Goal: Task Accomplishment & Management: Manage account settings

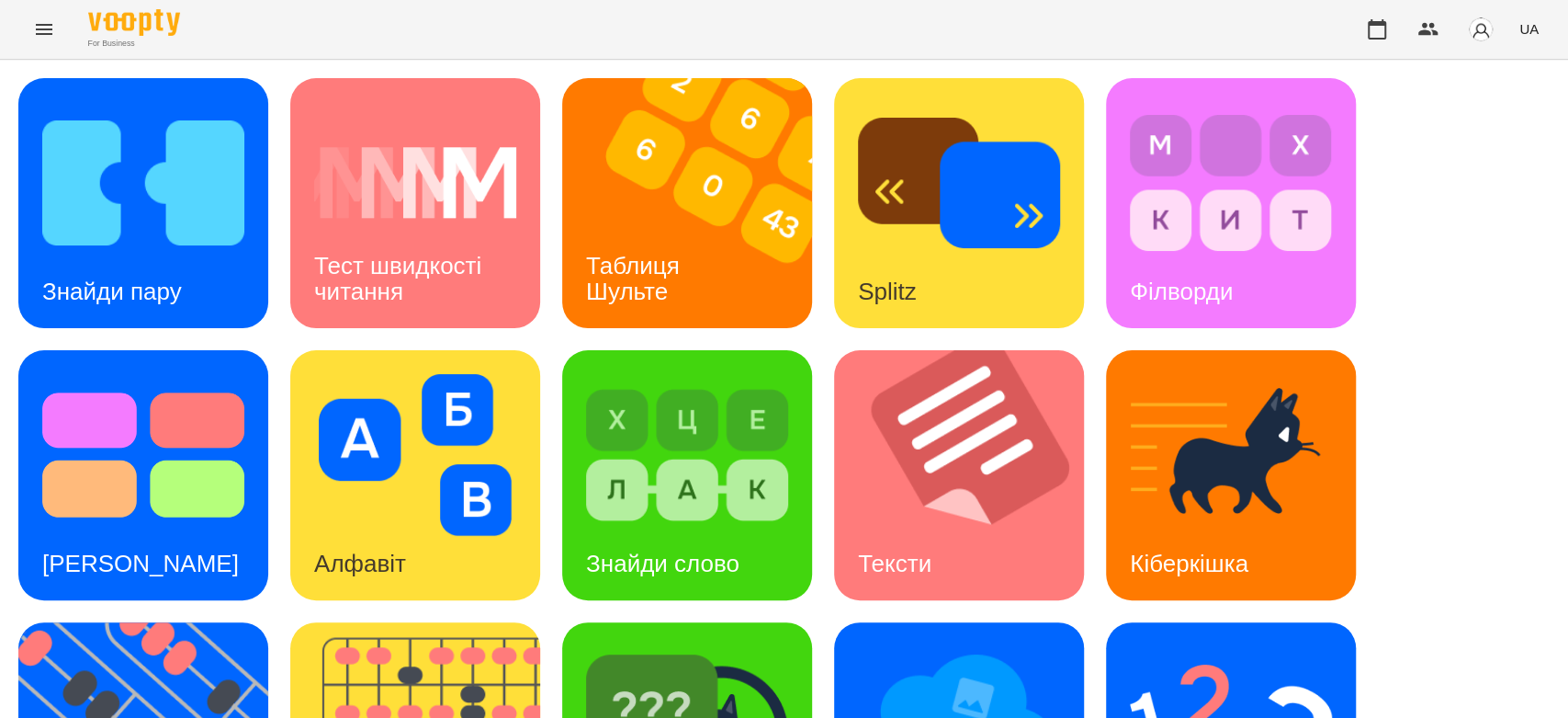
scroll to position [306, 0]
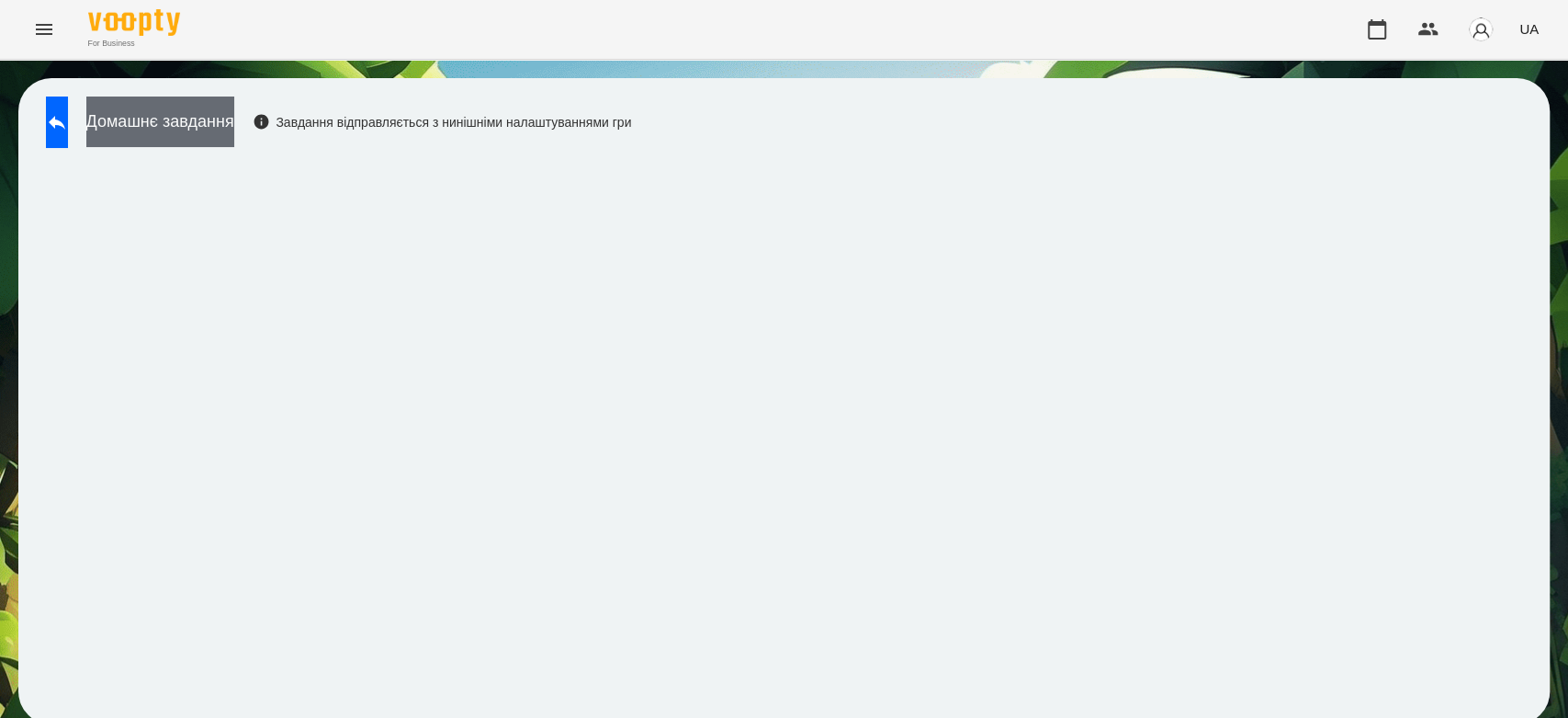
click at [234, 127] on button "Домашнє завдання" at bounding box center [160, 122] width 148 height 51
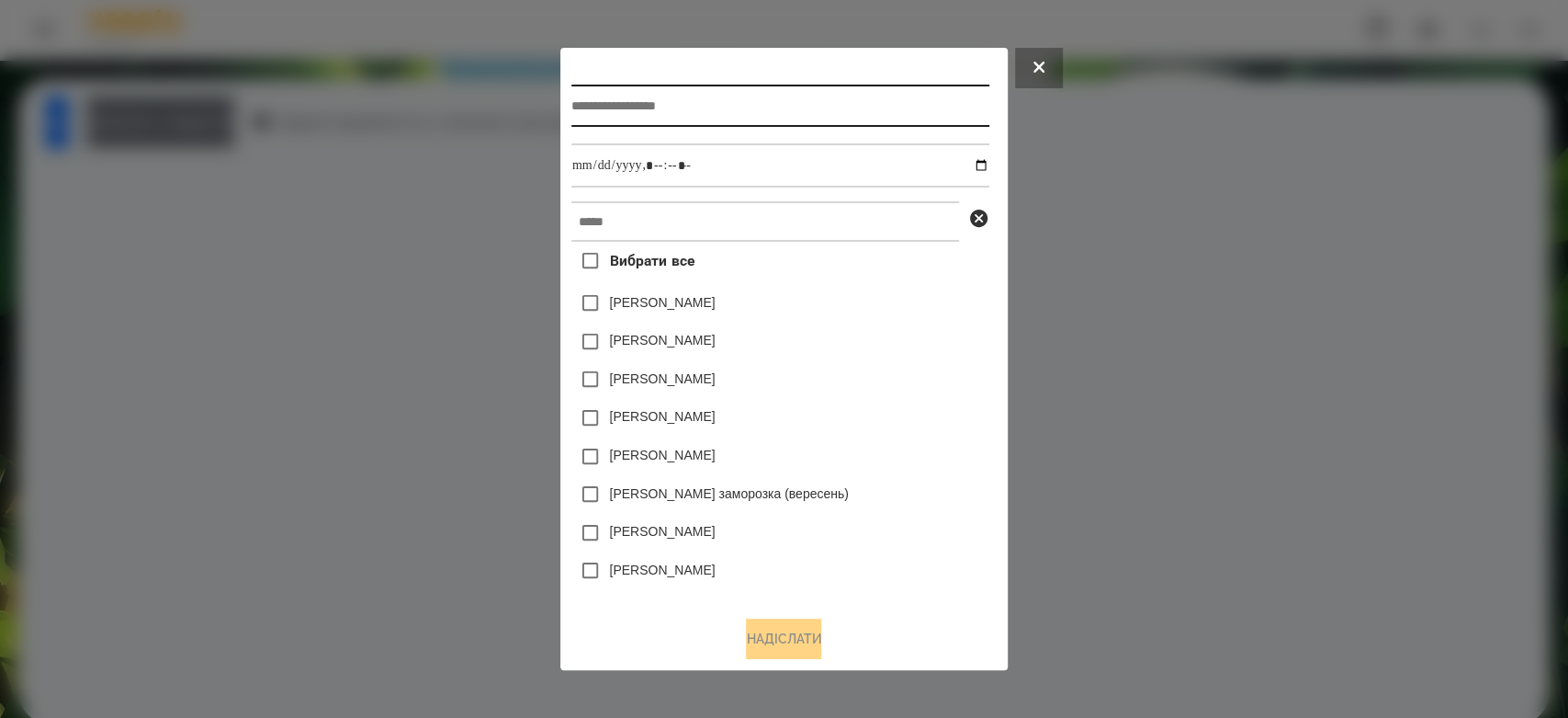
click at [842, 106] on input "text" at bounding box center [781, 106] width 418 height 42
type input "*********"
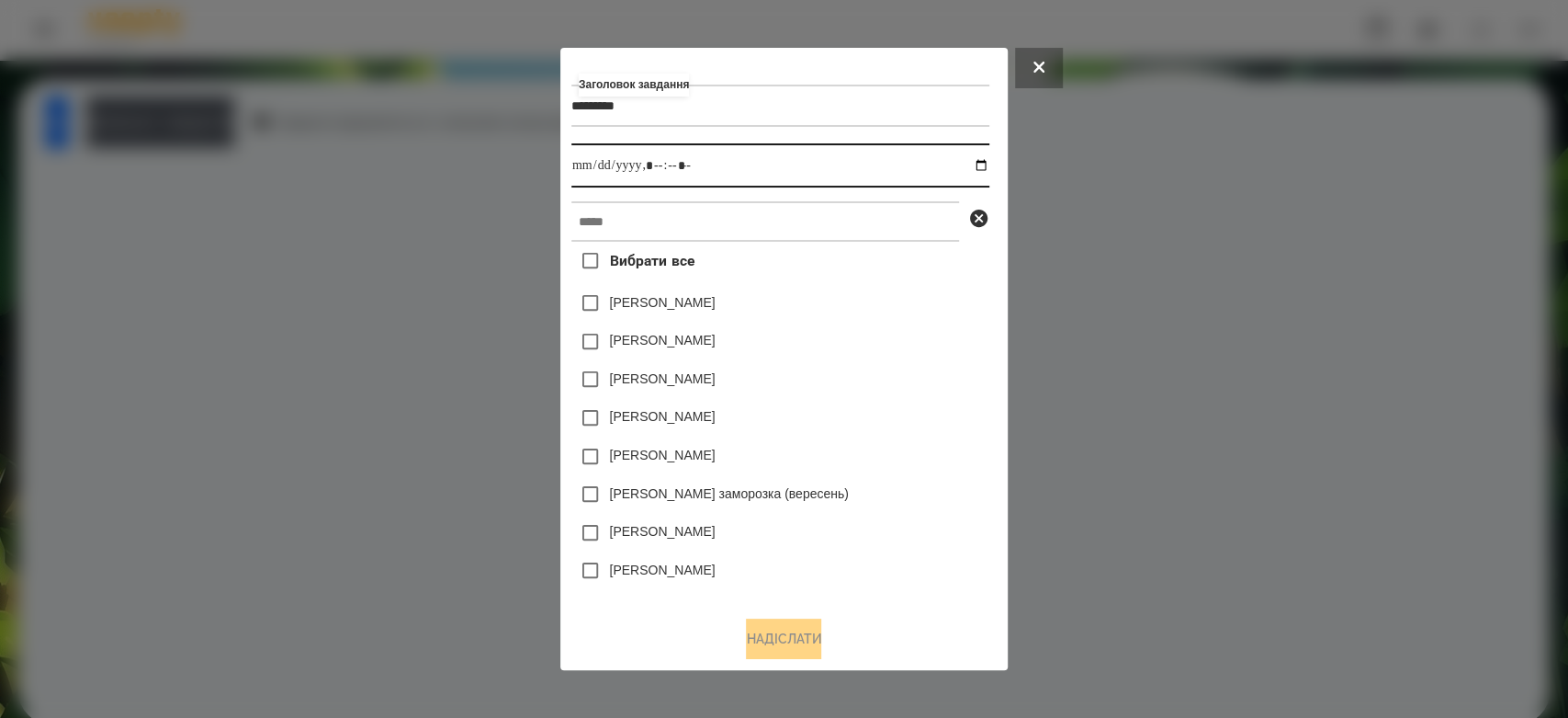
click at [985, 159] on input "datetime-local" at bounding box center [781, 165] width 418 height 44
type input "**********"
click at [974, 301] on div "[PERSON_NAME]" at bounding box center [781, 302] width 418 height 39
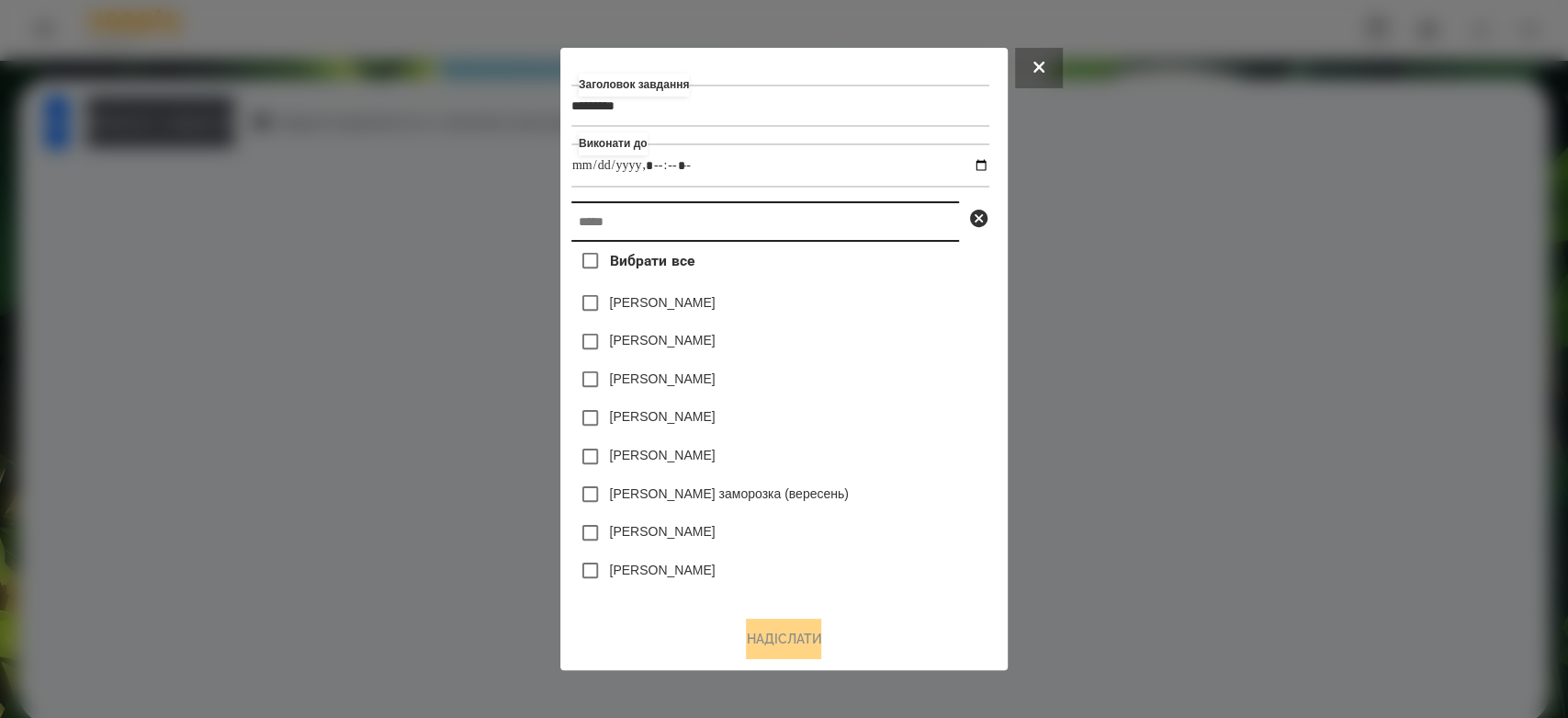
click at [920, 215] on input "text" at bounding box center [766, 221] width 388 height 41
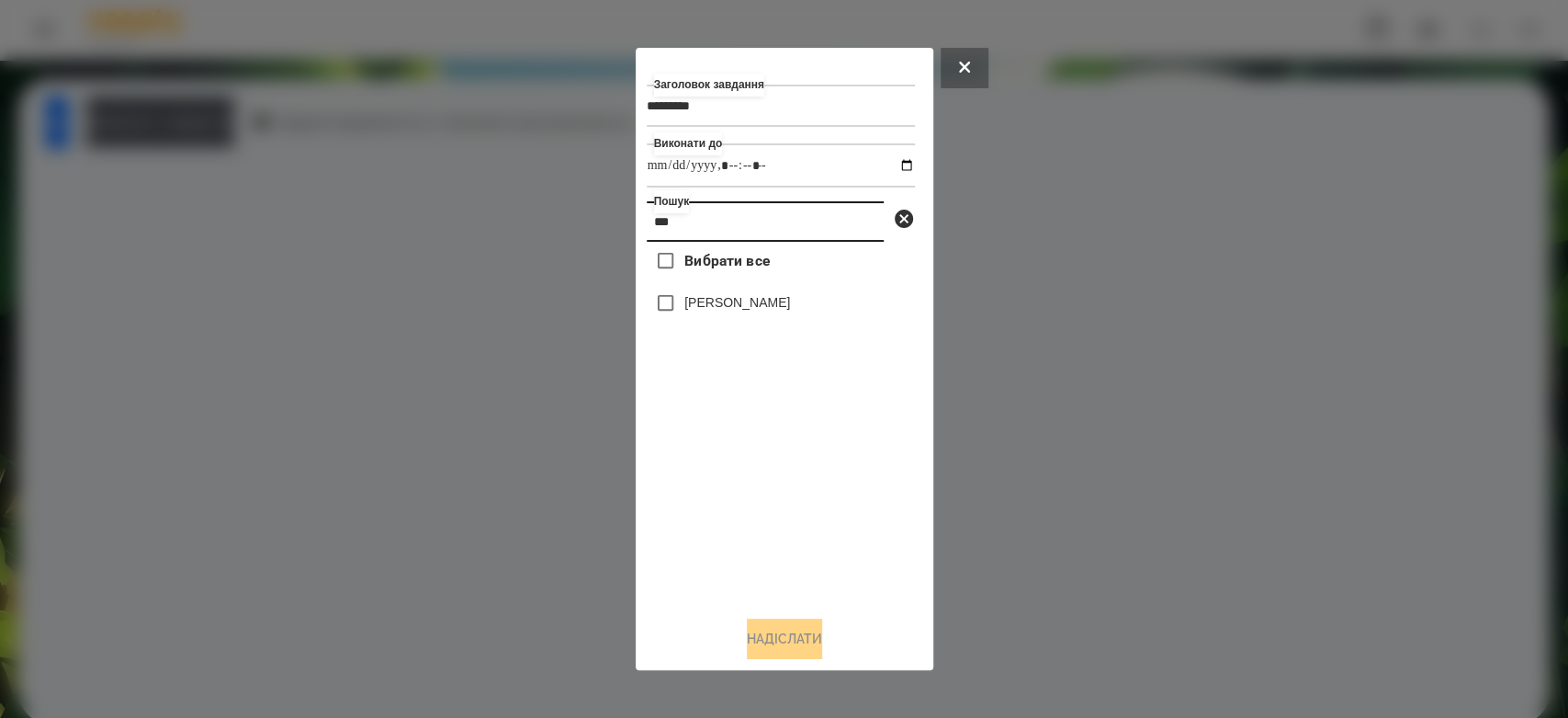
type input "***"
click at [742, 306] on label "[PERSON_NAME]" at bounding box center [737, 302] width 105 height 19
click at [778, 627] on button "Надіслати" at bounding box center [784, 638] width 75 height 41
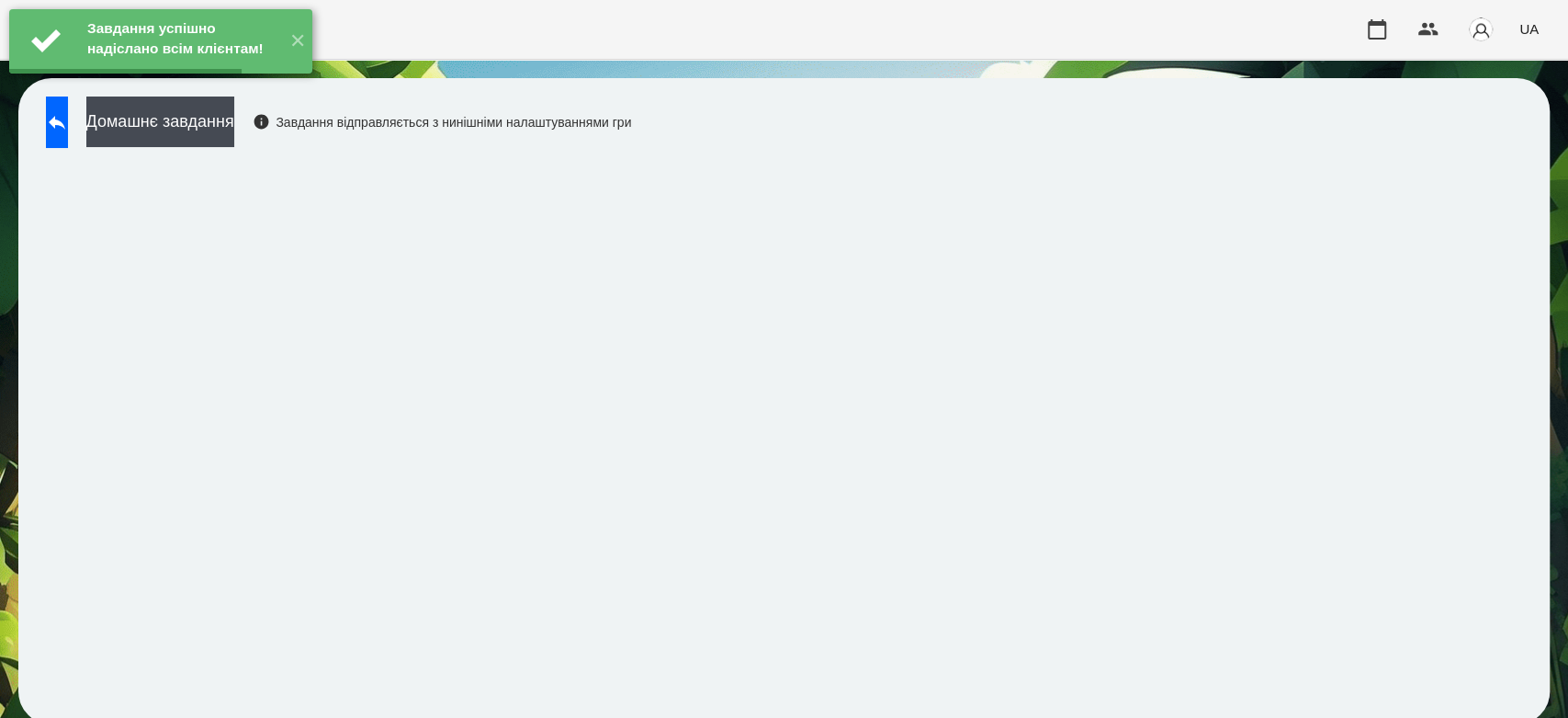
click at [226, 121] on button "Домашнє завдання" at bounding box center [160, 122] width 148 height 51
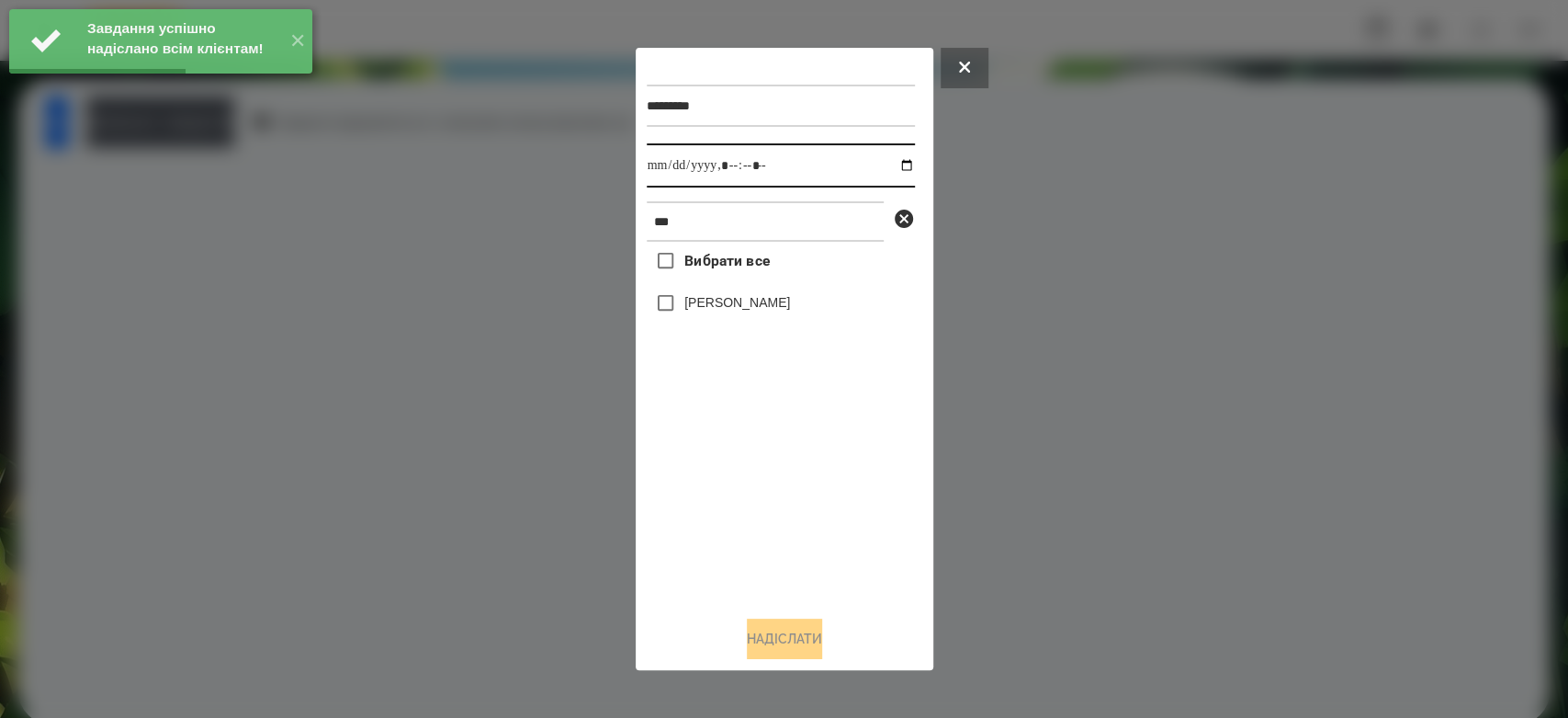
click at [897, 164] on input "datetime-local" at bounding box center [781, 165] width 268 height 44
type input "**********"
click at [823, 516] on div "Вибрати все [PERSON_NAME]" at bounding box center [781, 420] width 268 height 359
click at [721, 312] on label "[PERSON_NAME]" at bounding box center [737, 302] width 105 height 19
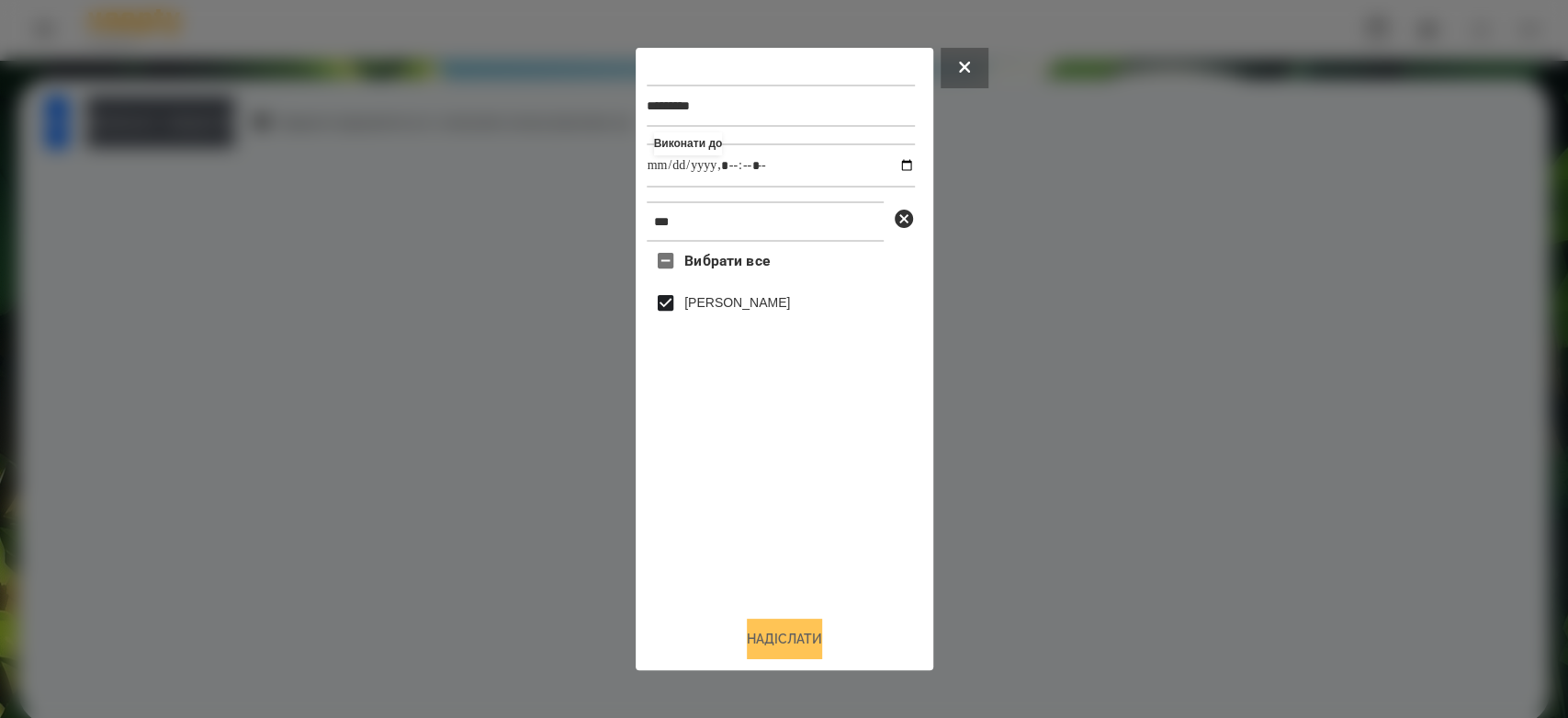
click at [784, 644] on button "Надіслати" at bounding box center [784, 638] width 75 height 41
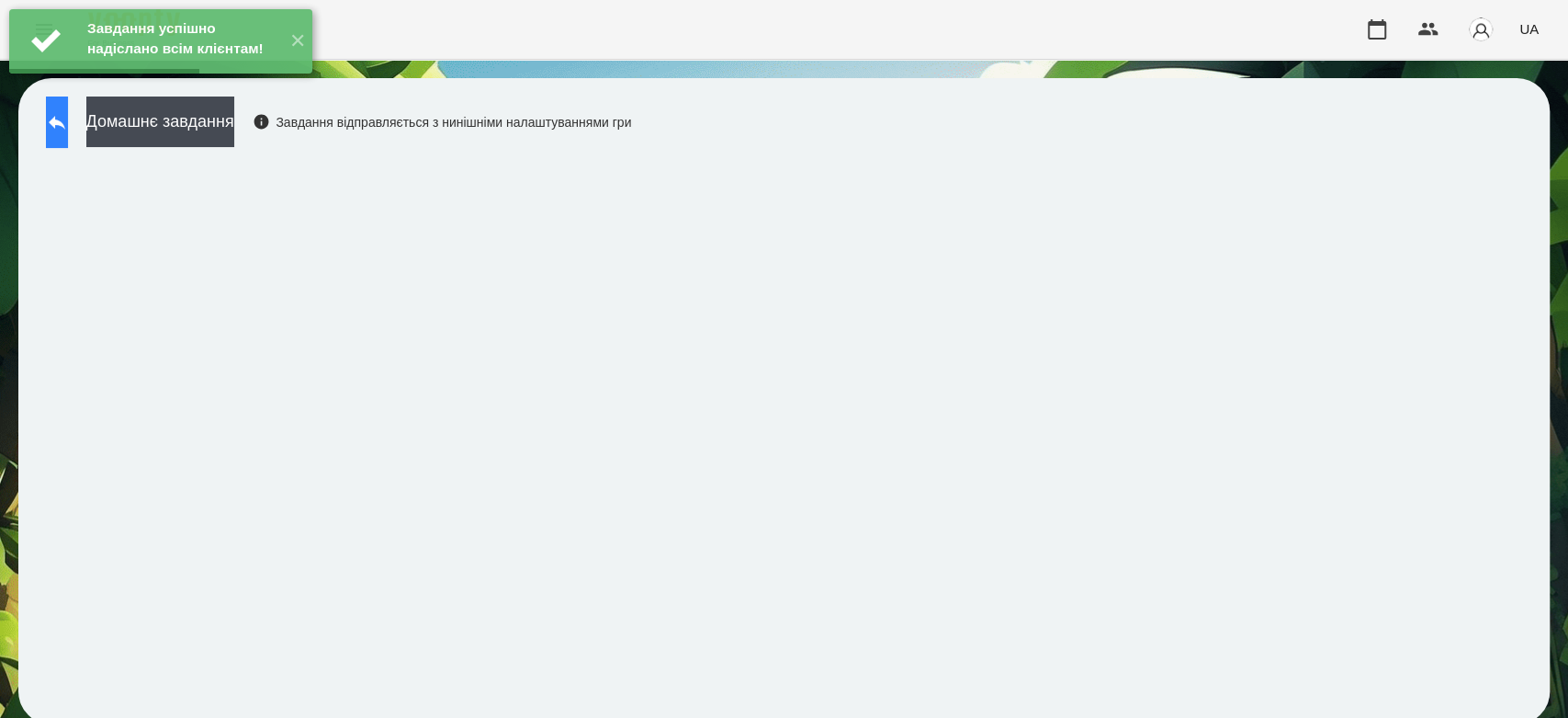
click at [68, 128] on icon at bounding box center [57, 122] width 22 height 22
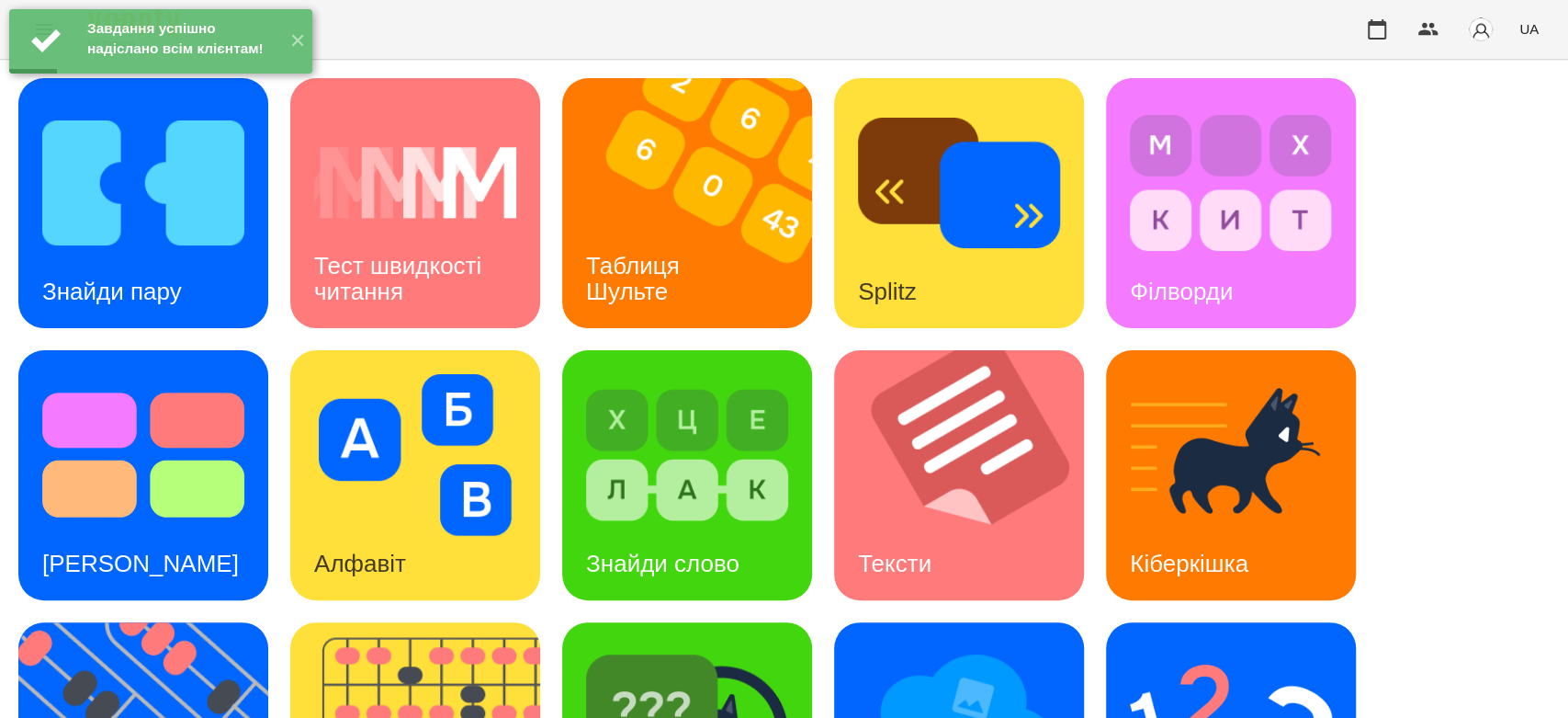
scroll to position [444, 0]
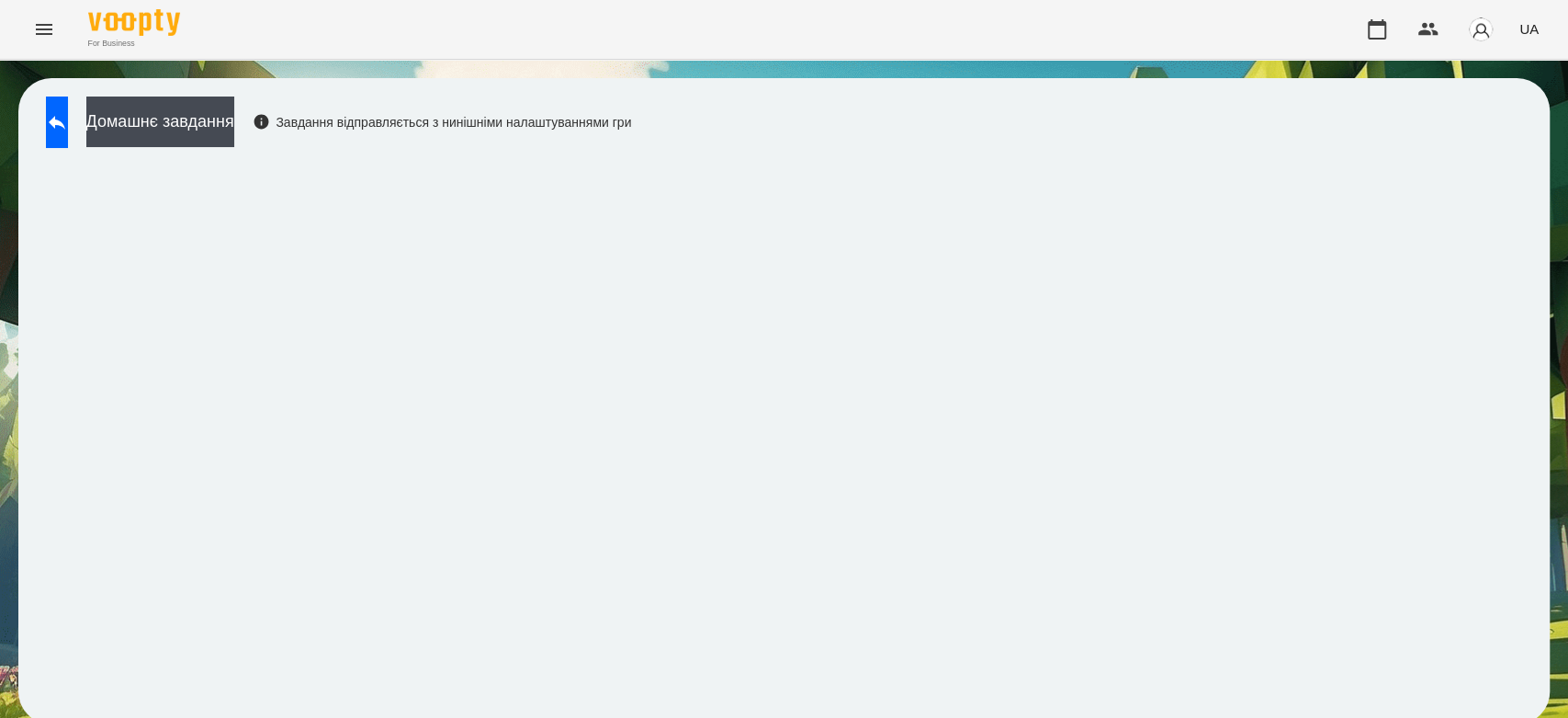
scroll to position [7, 0]
click at [68, 96] on button at bounding box center [57, 122] width 22 height 52
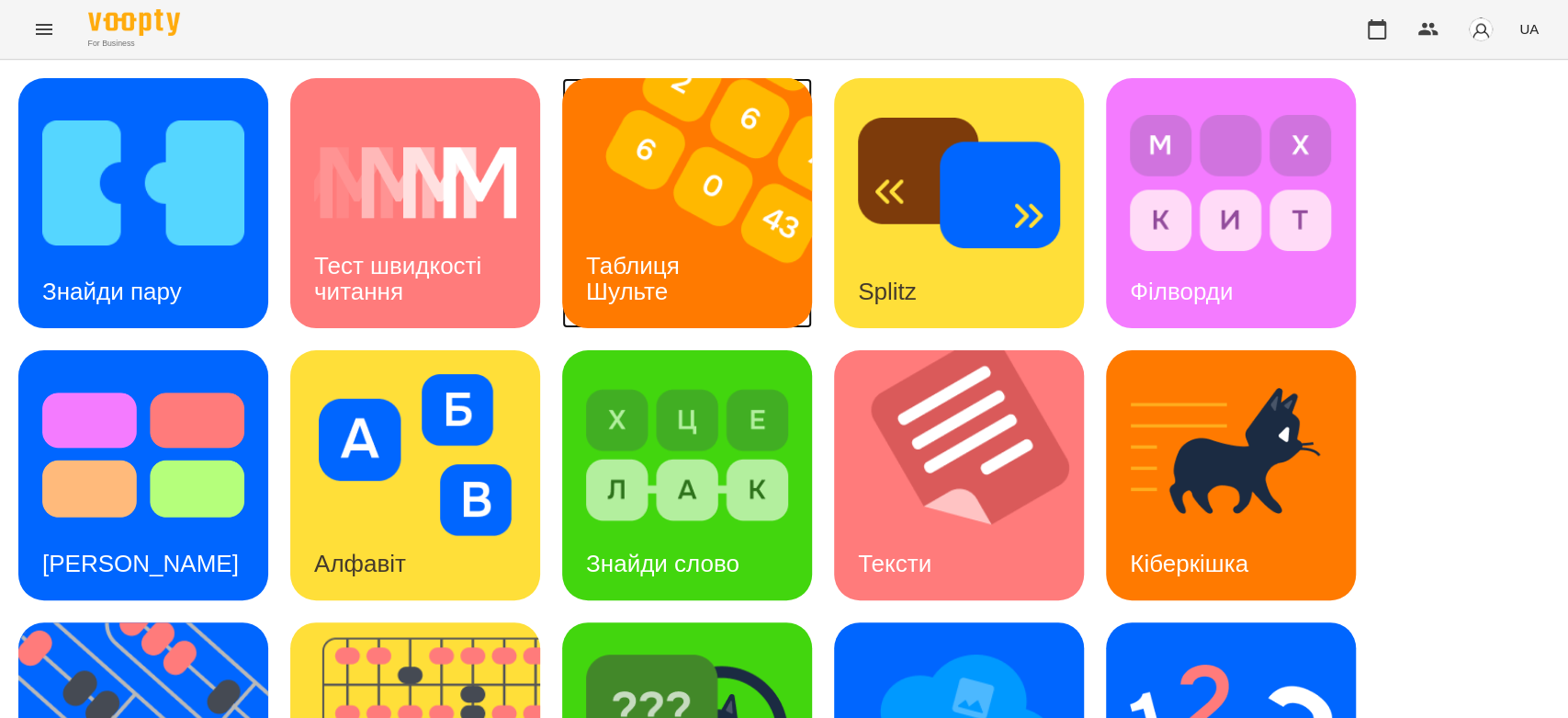
click at [705, 278] on div "Таблиця Шульте" at bounding box center [636, 279] width 148 height 98
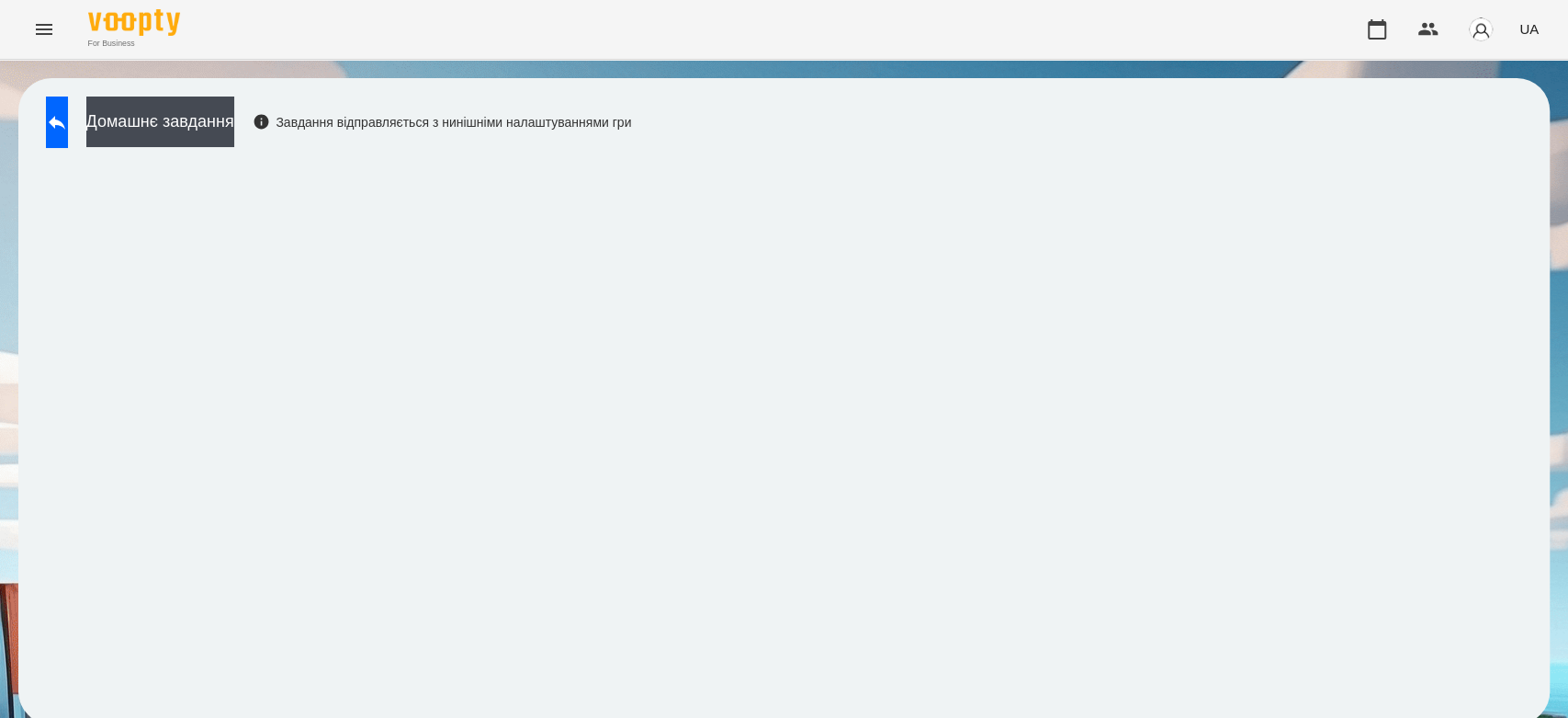
scroll to position [7, 0]
click at [68, 119] on button at bounding box center [57, 122] width 22 height 52
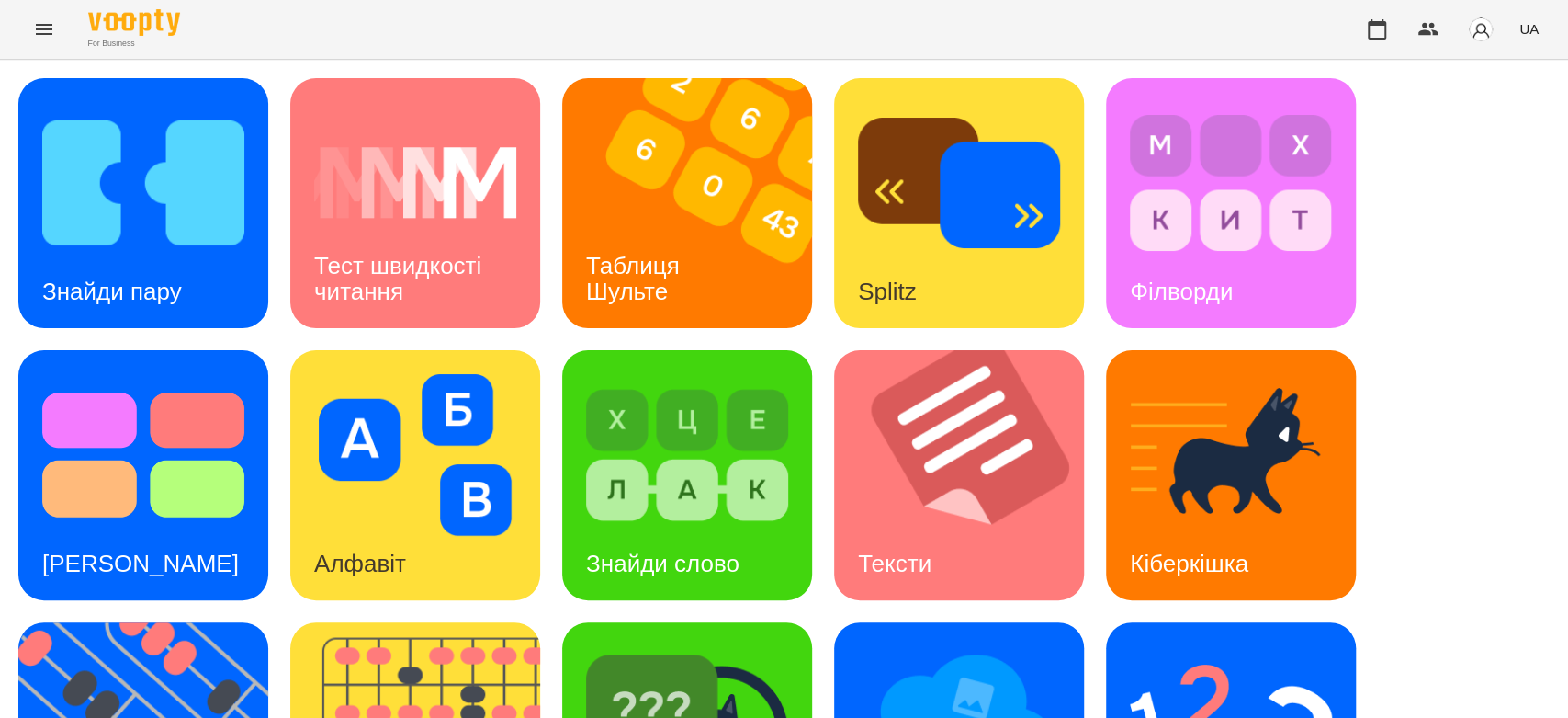
scroll to position [444, 0]
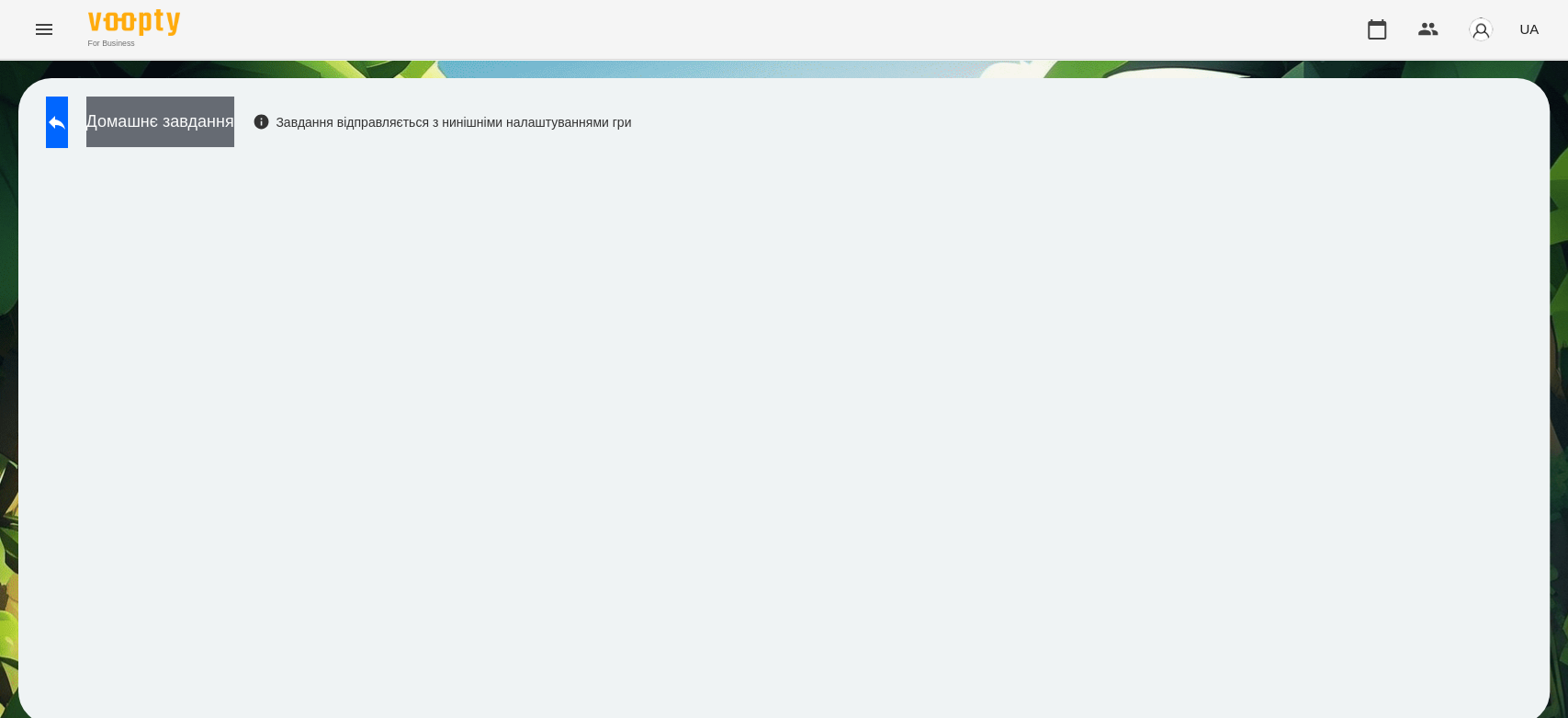
click at [213, 135] on button "Домашнє завдання" at bounding box center [160, 122] width 148 height 51
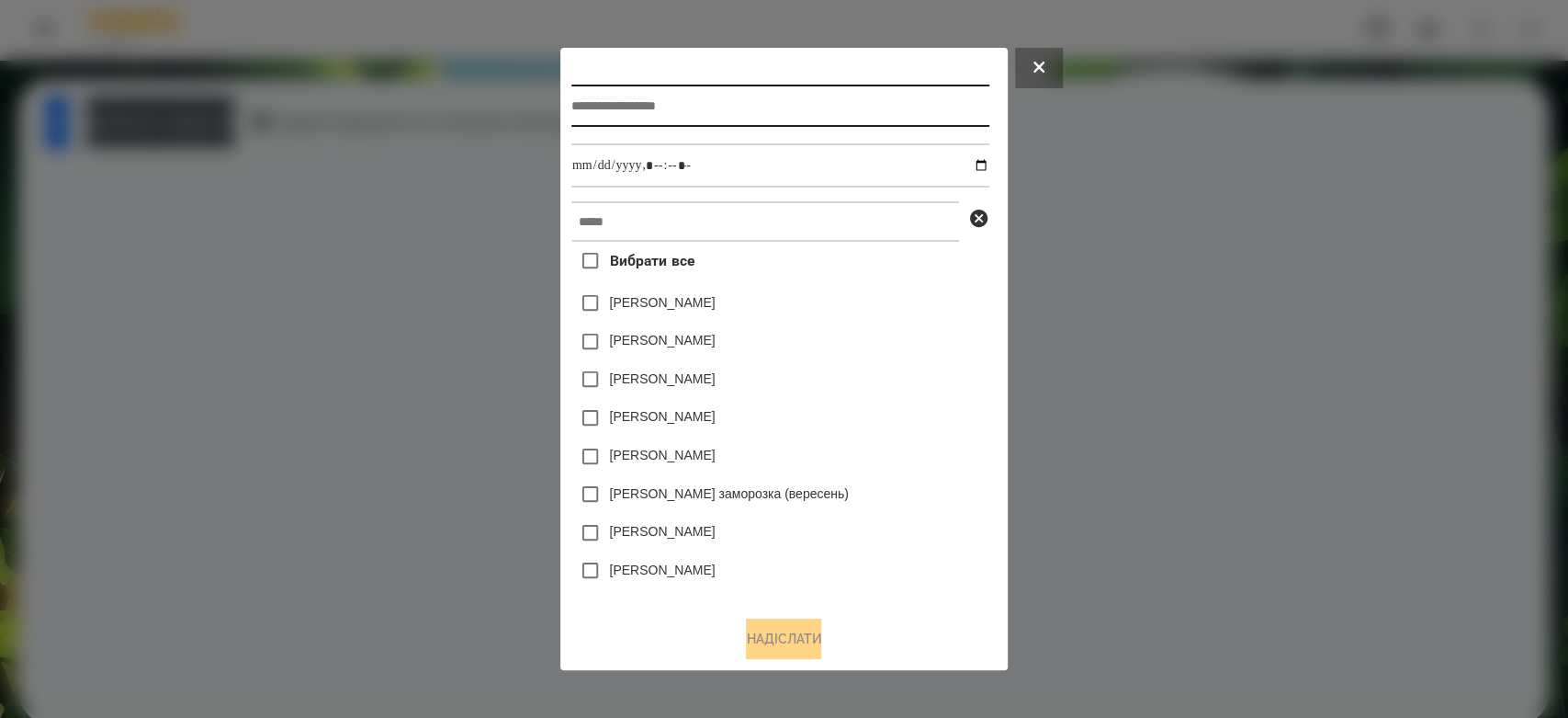
click at [794, 107] on input "text" at bounding box center [781, 106] width 418 height 42
type input "*******"
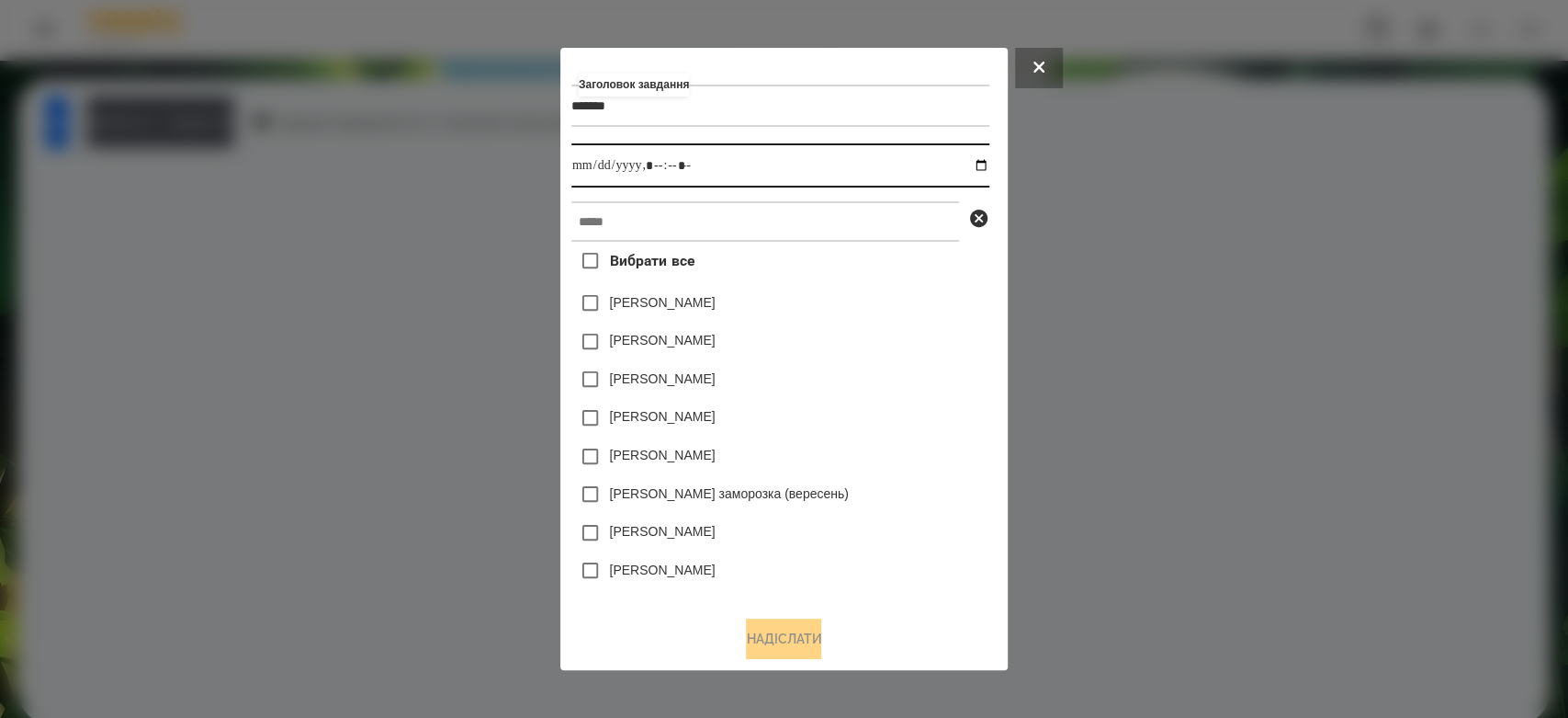
click at [989, 171] on input "datetime-local" at bounding box center [781, 165] width 418 height 44
type input "**********"
click at [918, 320] on div "[PERSON_NAME]" at bounding box center [781, 302] width 418 height 39
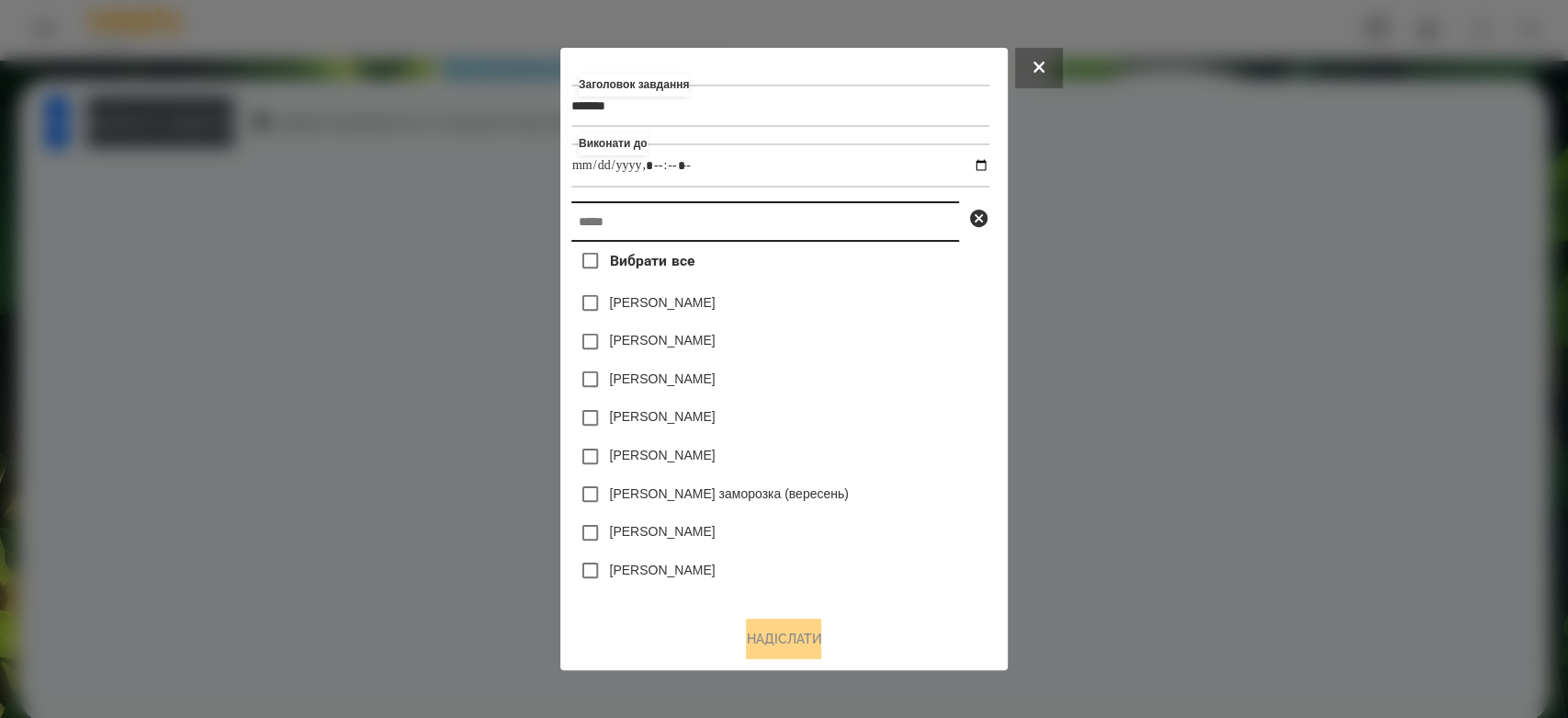
click at [869, 211] on input "text" at bounding box center [766, 221] width 388 height 41
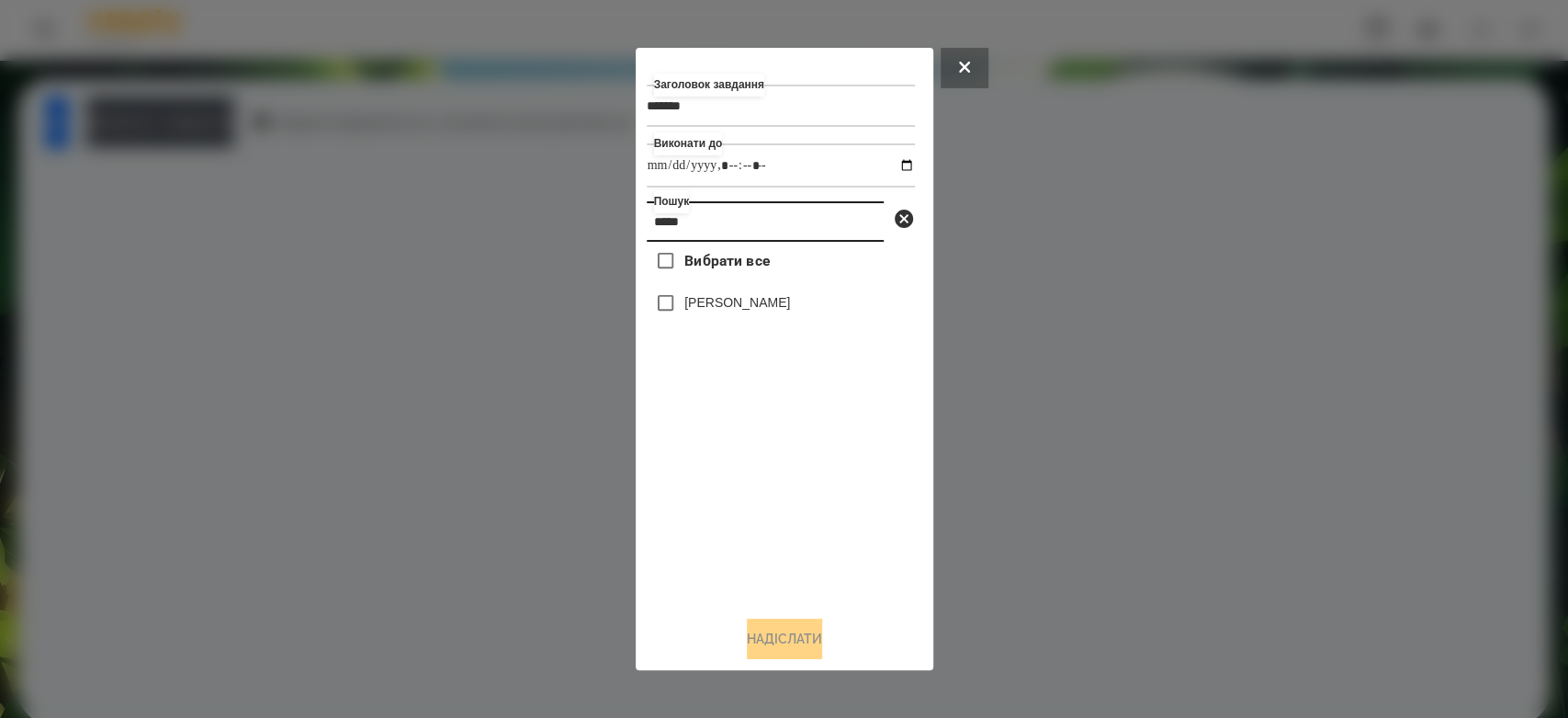
type input "*****"
click at [724, 318] on div "[PERSON_NAME]" at bounding box center [781, 302] width 268 height 39
drag, startPoint x: 747, startPoint y: 306, endPoint x: 761, endPoint y: 321, distance: 20.5
click at [750, 304] on label "[PERSON_NAME]" at bounding box center [737, 302] width 105 height 19
click at [788, 629] on button "Надіслати" at bounding box center [784, 638] width 75 height 41
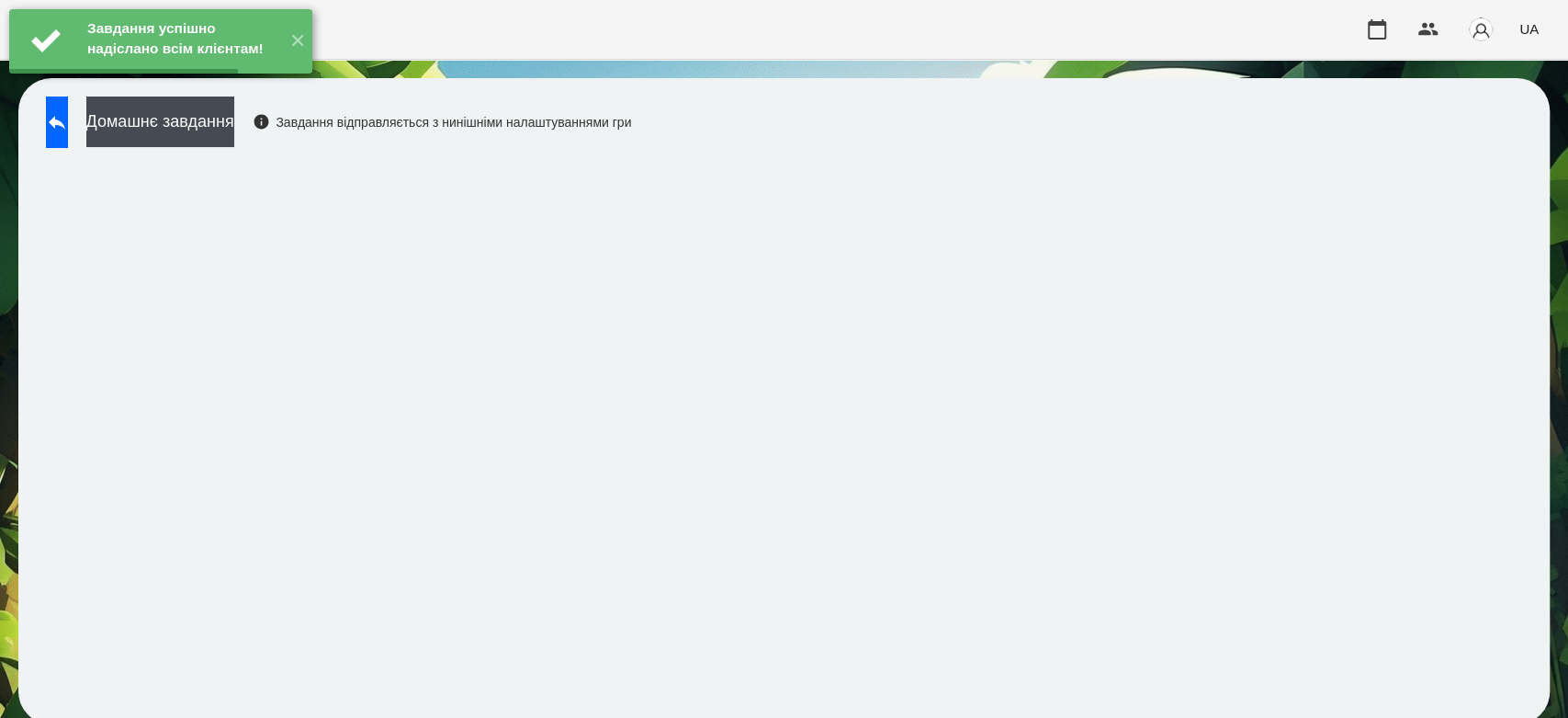
click at [228, 124] on button "Домашнє завдання" at bounding box center [160, 122] width 148 height 51
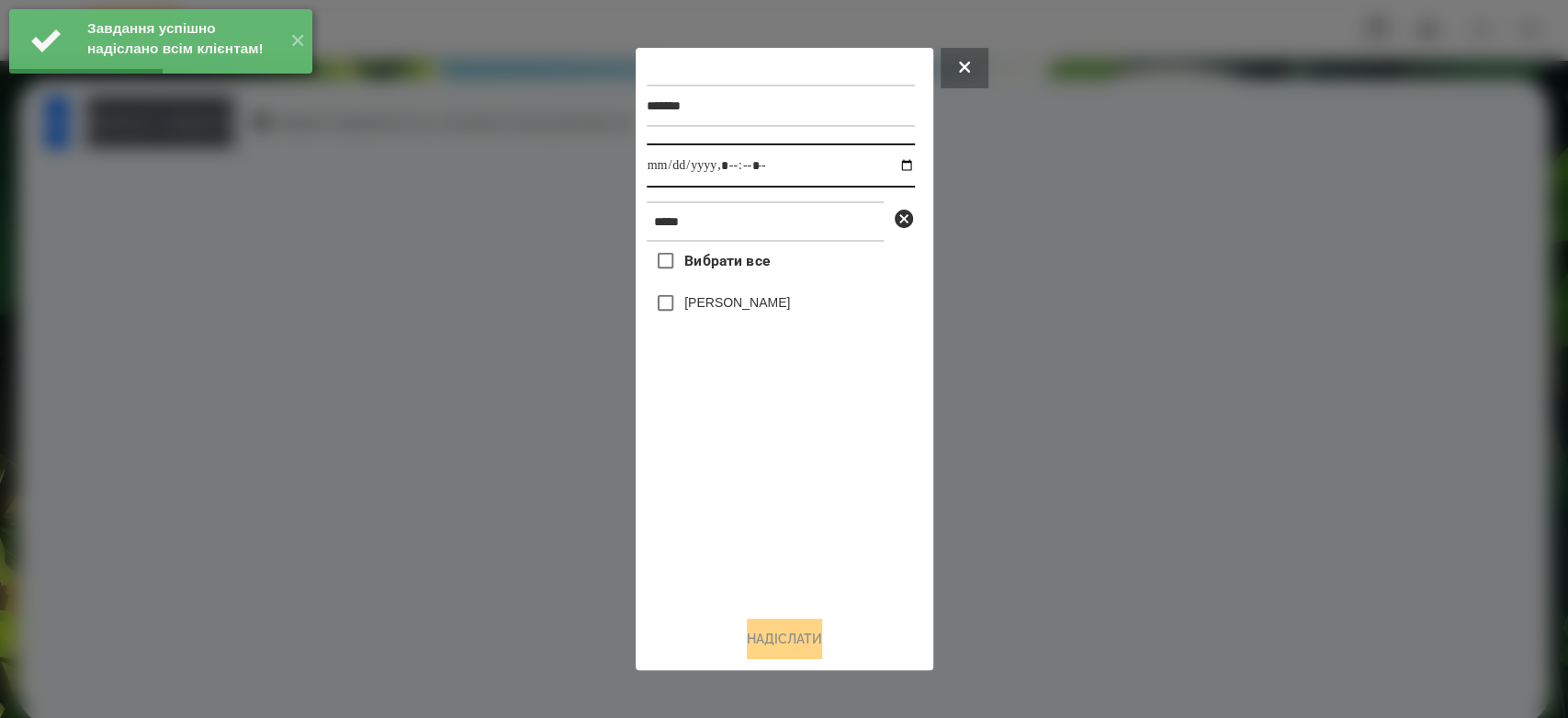
click at [892, 162] on input "datetime-local" at bounding box center [781, 165] width 268 height 44
type input "**********"
click at [821, 484] on div "Вибрати все [PERSON_NAME]" at bounding box center [781, 420] width 268 height 359
click at [747, 304] on label "[PERSON_NAME]" at bounding box center [737, 302] width 105 height 19
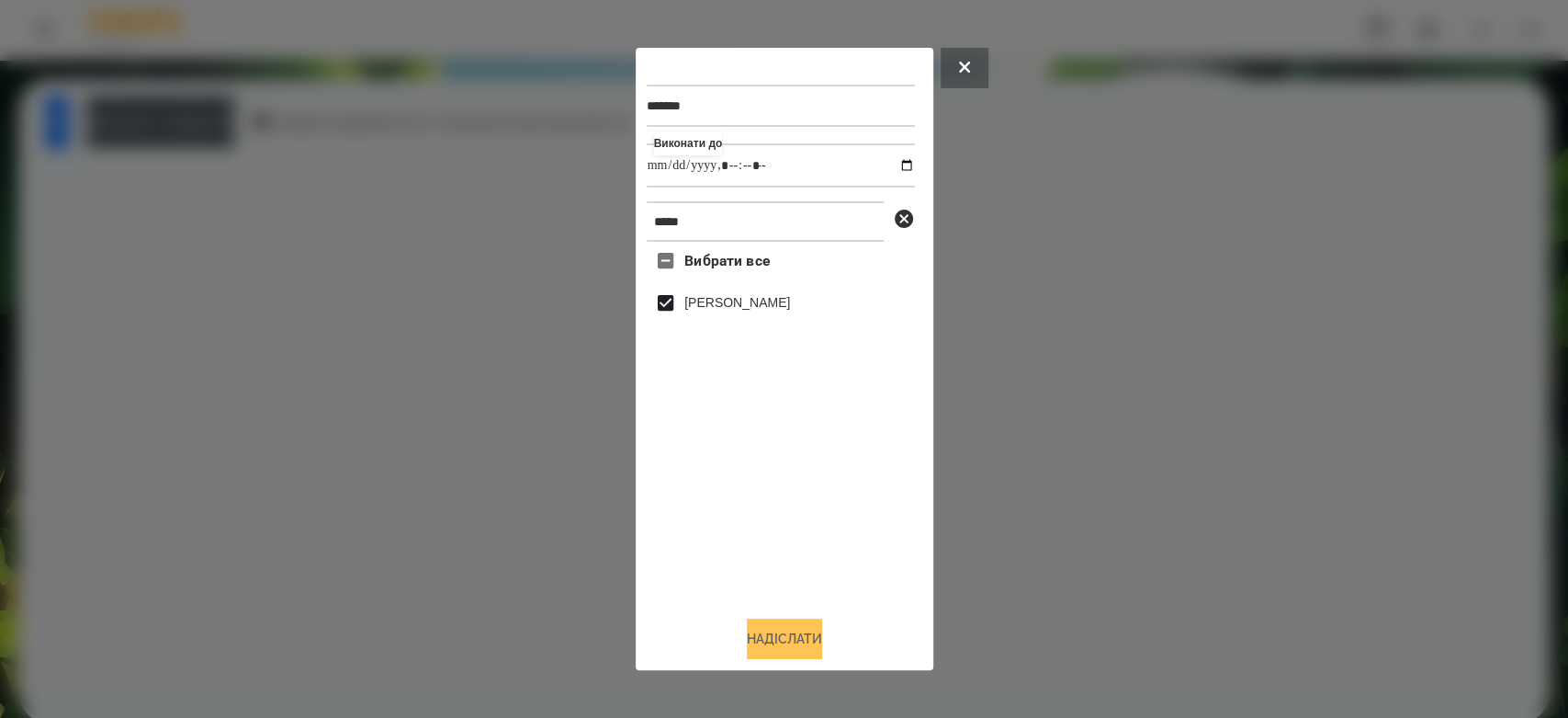
click at [800, 640] on button "Надіслати" at bounding box center [784, 638] width 75 height 41
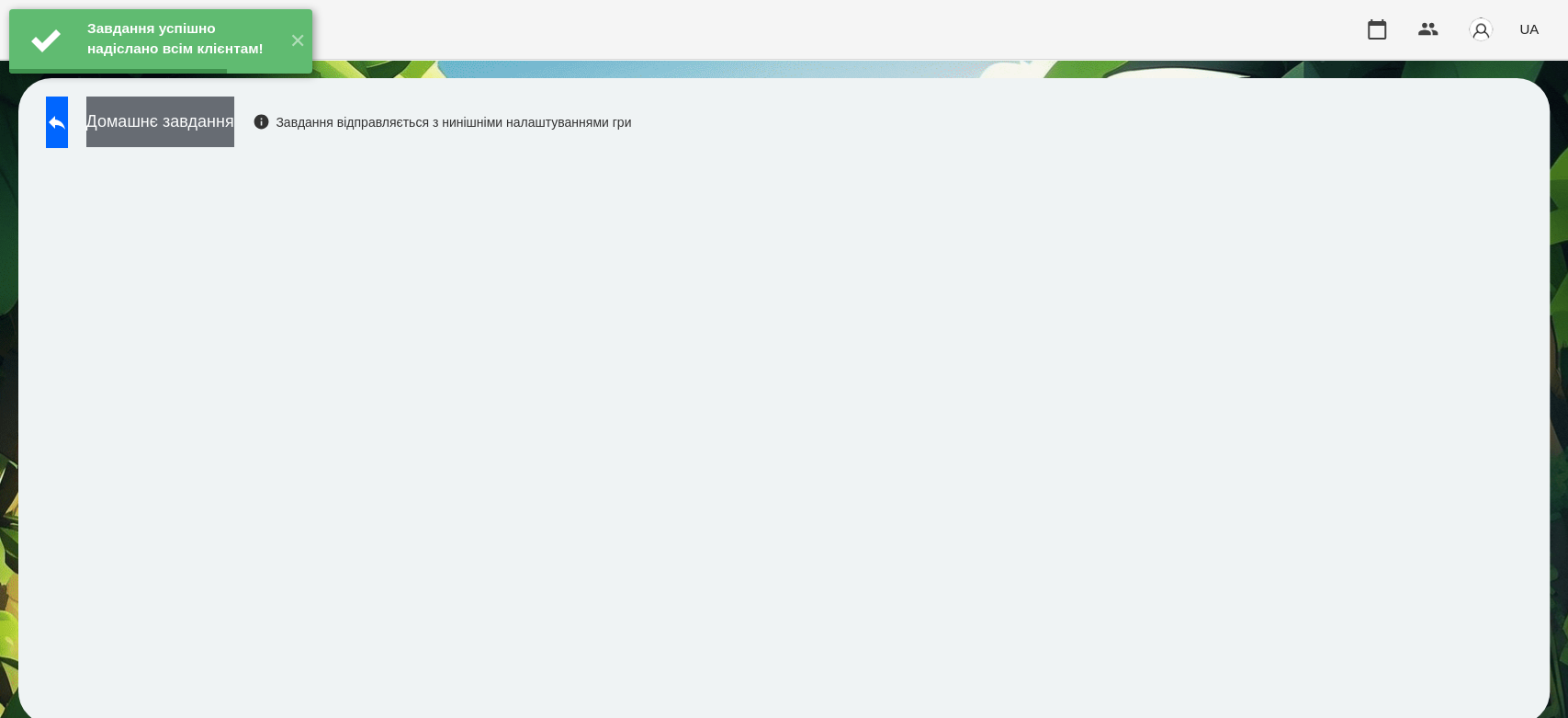
click at [215, 124] on button "Домашнє завдання" at bounding box center [160, 122] width 148 height 51
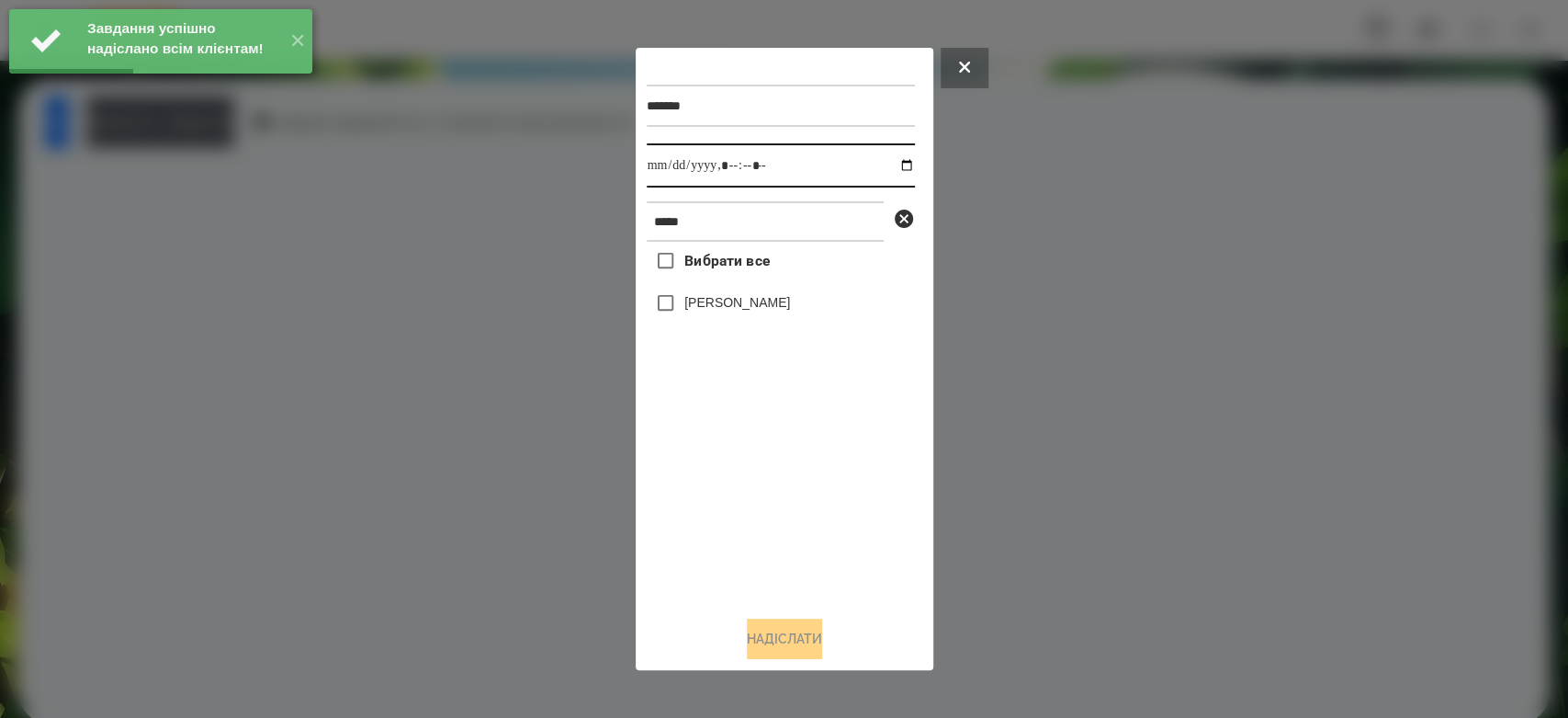
click at [890, 165] on input "datetime-local" at bounding box center [781, 165] width 268 height 44
type input "**********"
click at [779, 491] on div "Вибрати все [PERSON_NAME]" at bounding box center [781, 420] width 268 height 359
click at [759, 312] on label "[PERSON_NAME]" at bounding box center [737, 302] width 105 height 19
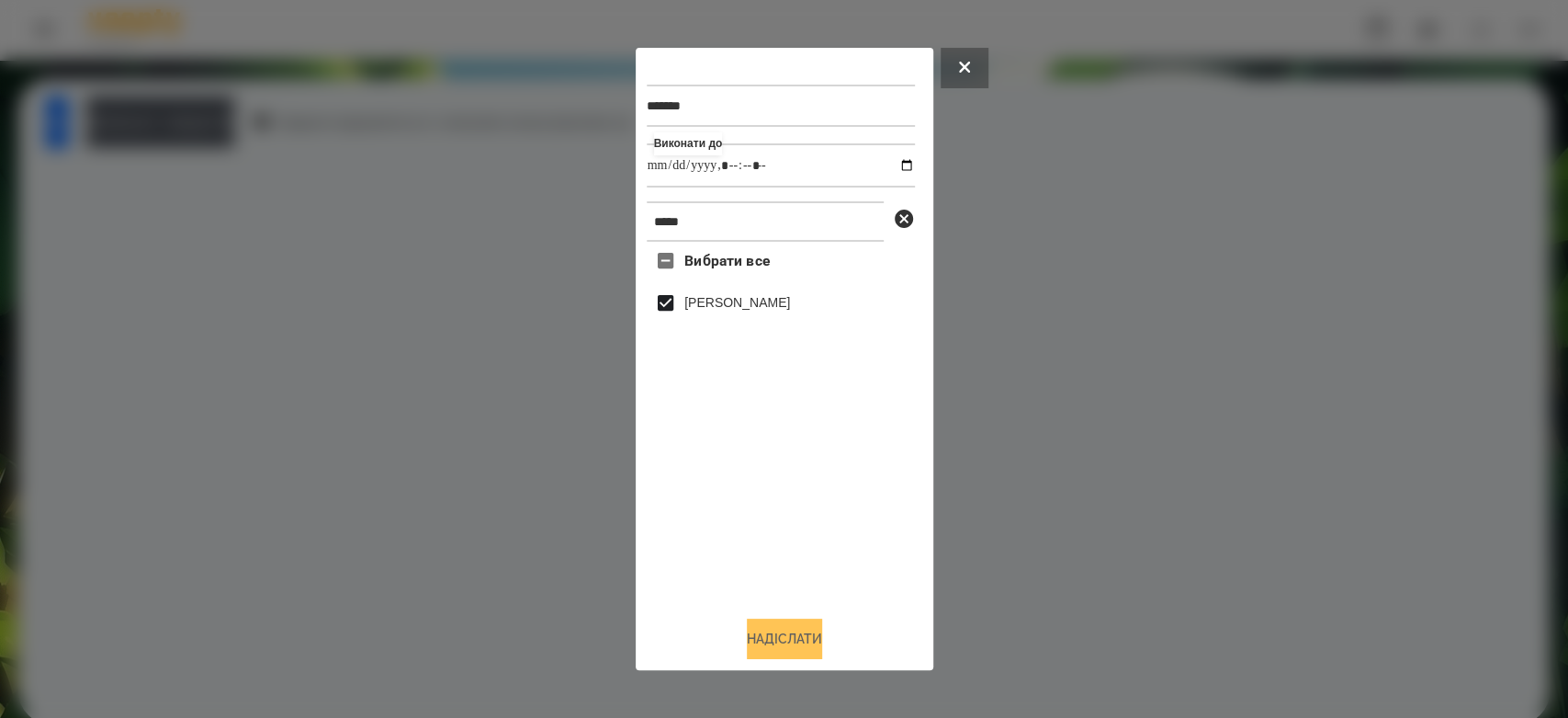
click at [796, 632] on button "Надіслати" at bounding box center [784, 638] width 75 height 41
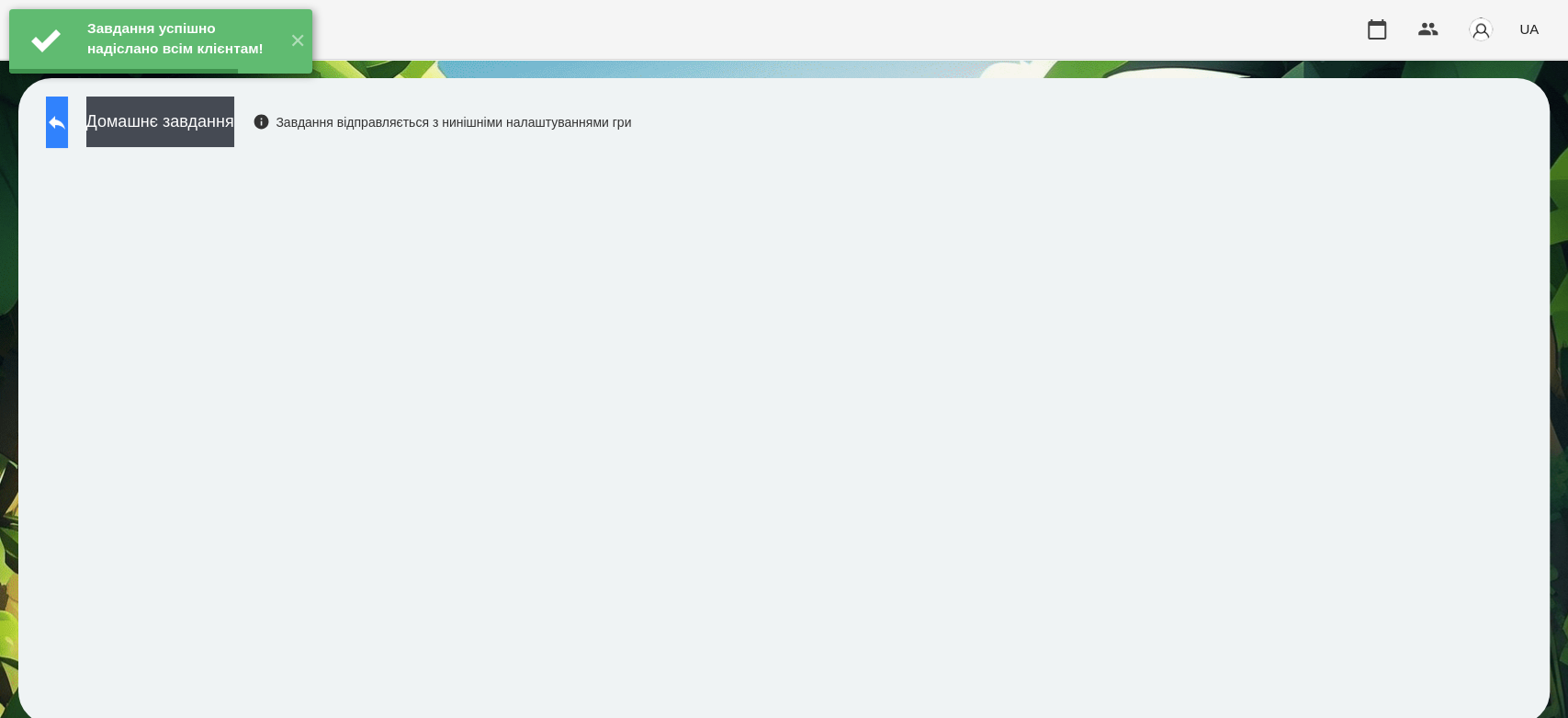
click at [68, 119] on icon at bounding box center [57, 122] width 22 height 22
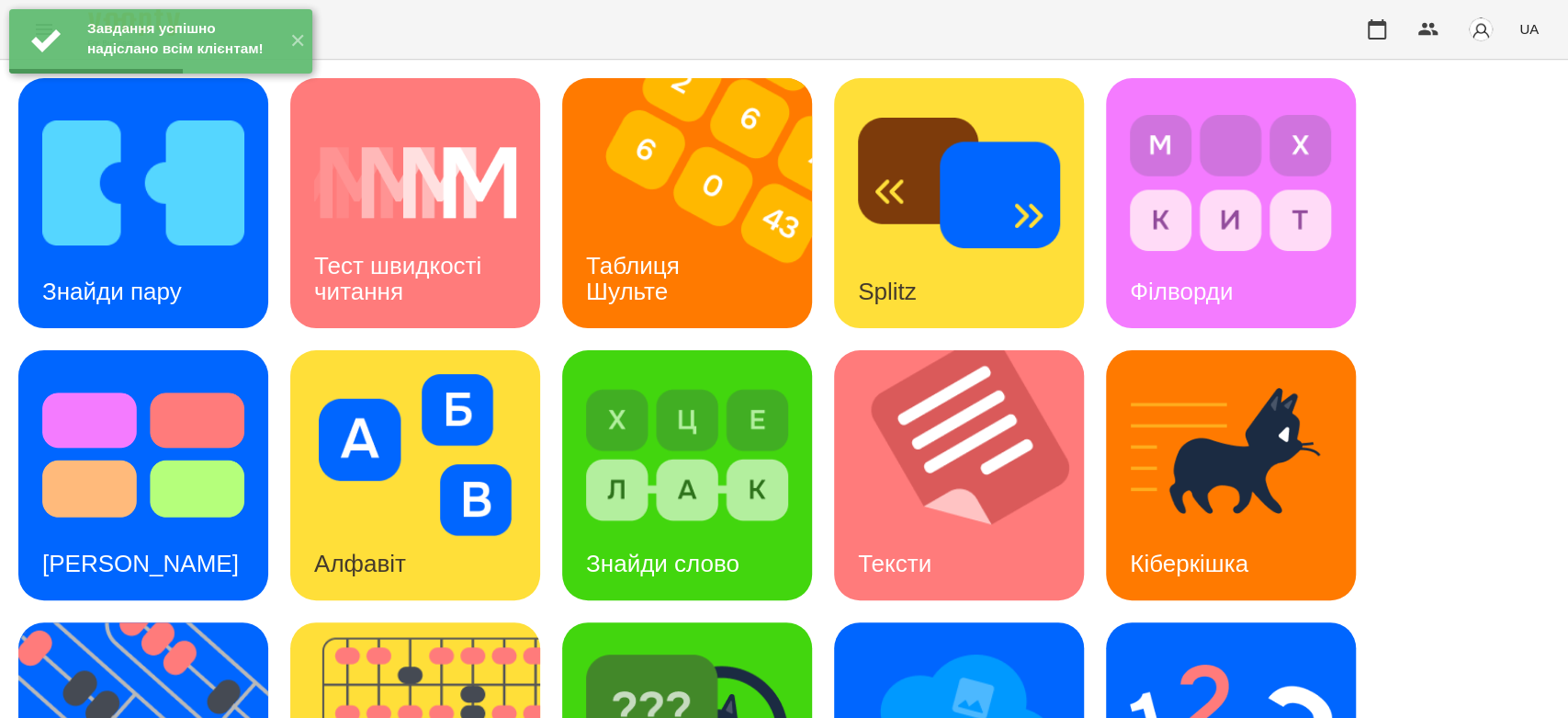
scroll to position [444, 0]
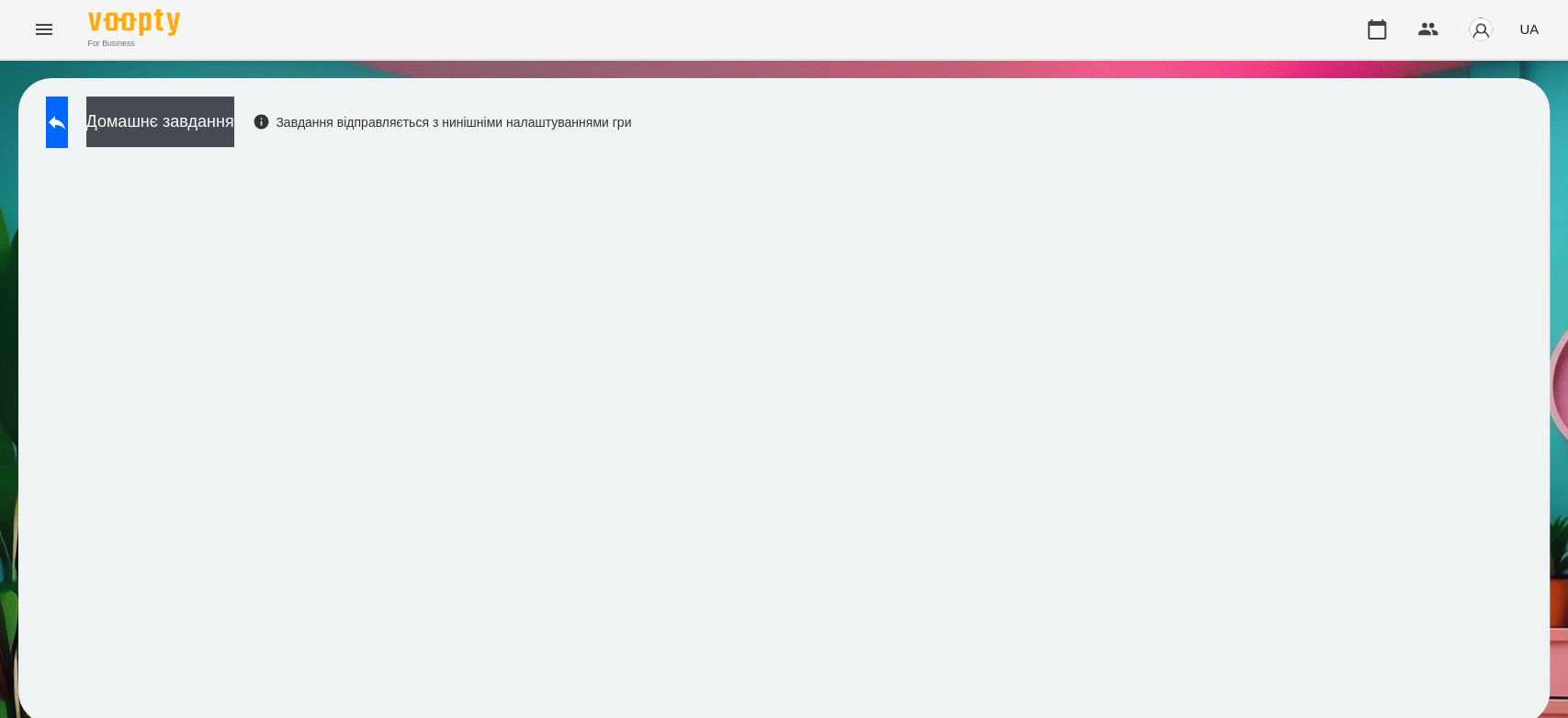
scroll to position [7, 0]
click at [1520, 184] on div "Домашнє завдання Завдання відправляється з нинішніми налаштуваннями гри" at bounding box center [784, 401] width 1531 height 646
click at [182, 115] on button "Домашнє завдання" at bounding box center [160, 122] width 148 height 51
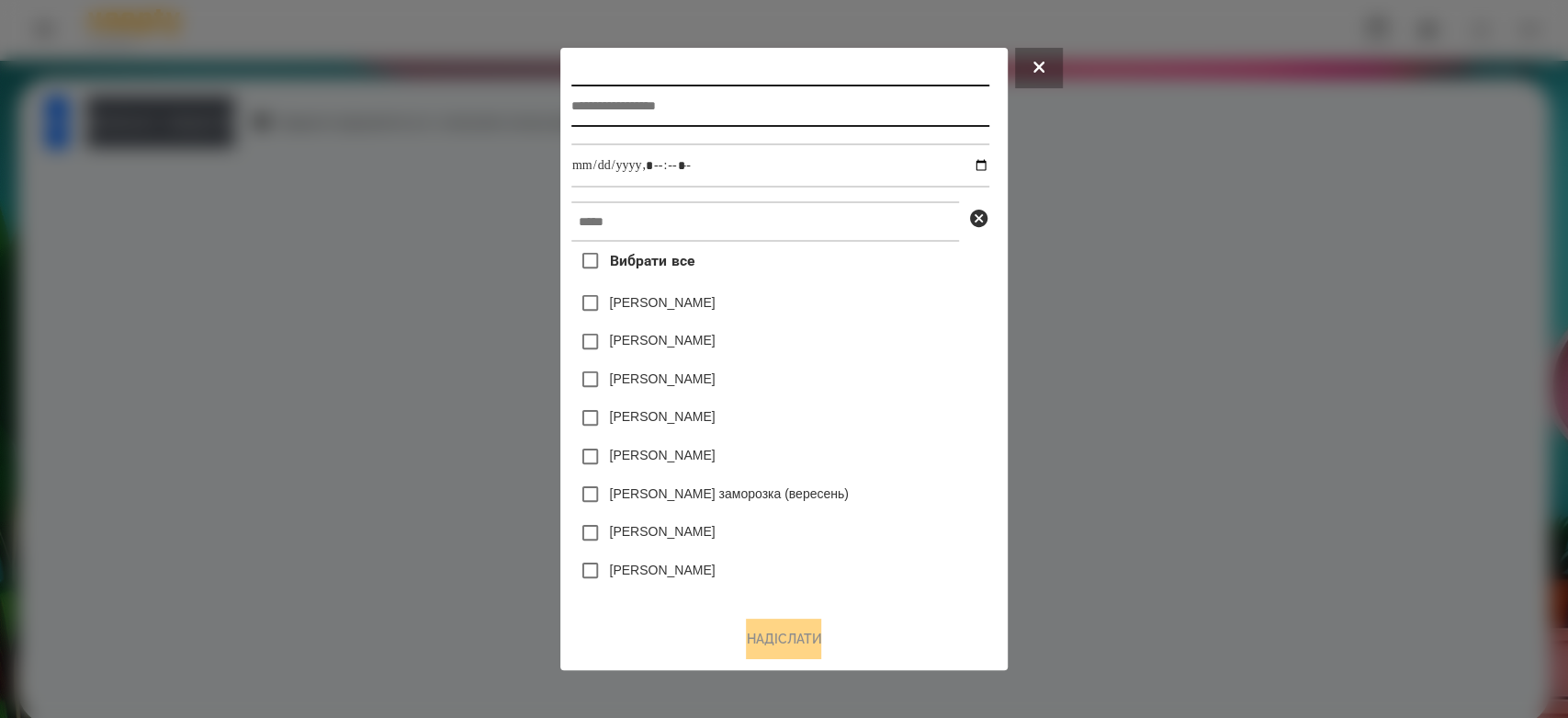
click at [729, 90] on input "text" at bounding box center [781, 106] width 418 height 42
type input "*********"
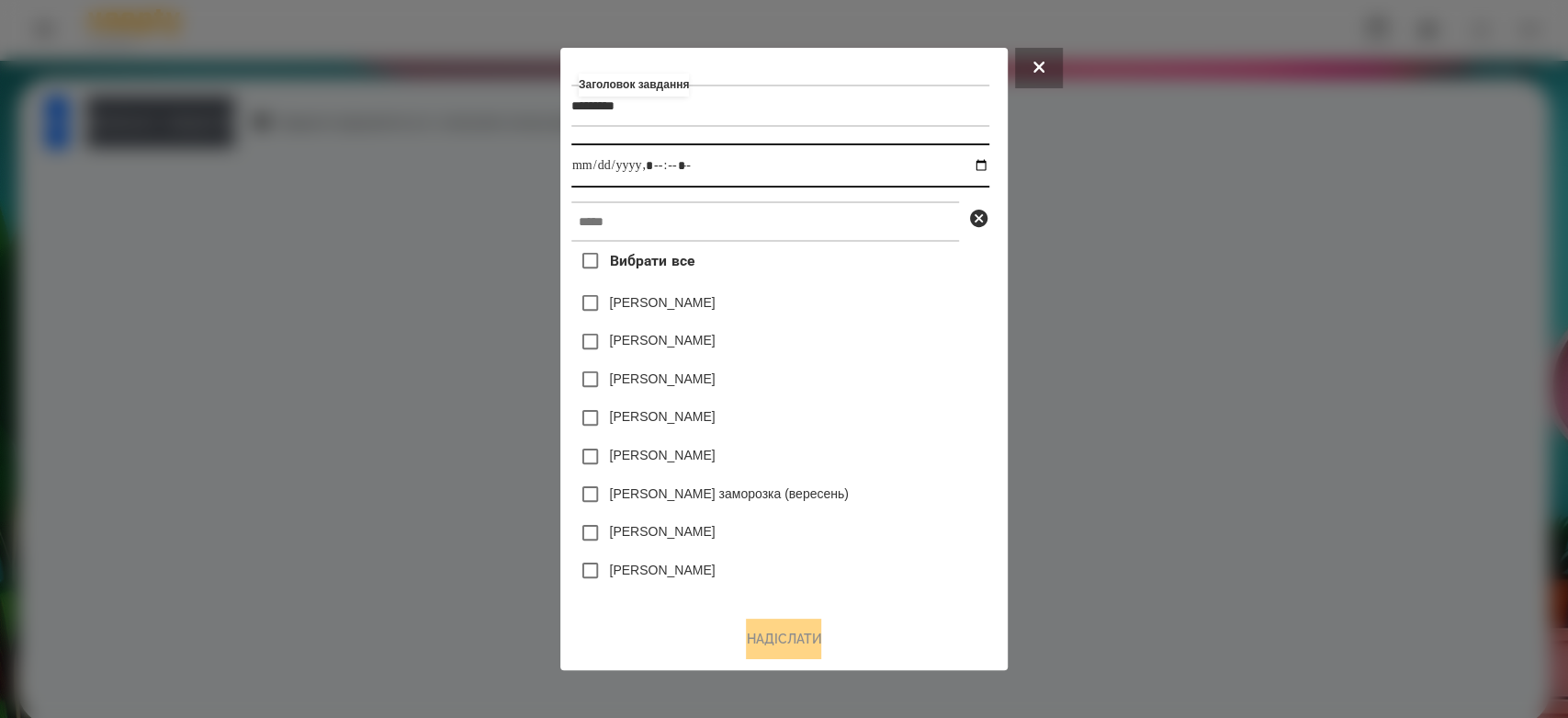
click at [989, 163] on input "datetime-local" at bounding box center [781, 165] width 418 height 44
type input "**********"
click at [897, 330] on div "[PERSON_NAME]" at bounding box center [781, 341] width 418 height 39
click at [829, 173] on input "datetime-local" at bounding box center [781, 165] width 418 height 44
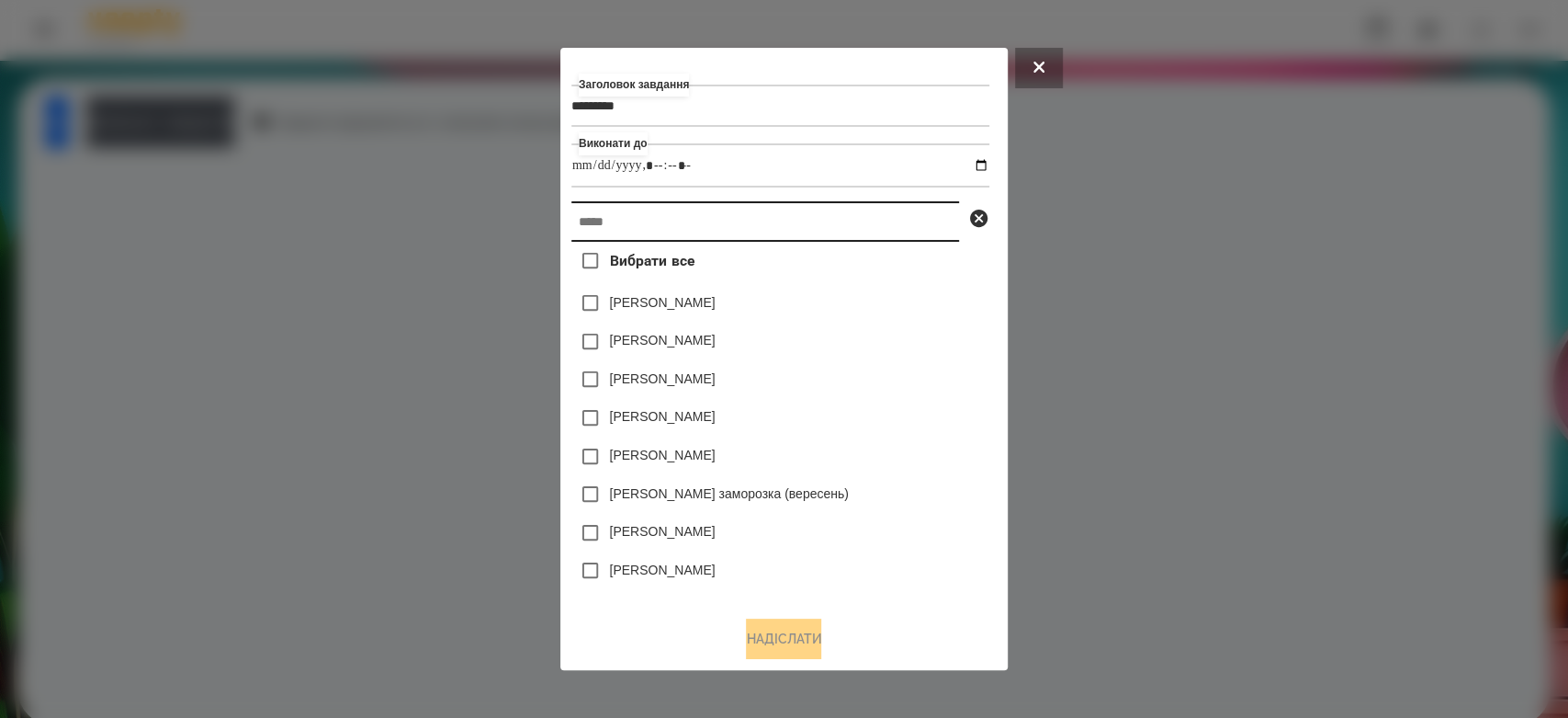
click at [841, 223] on input "text" at bounding box center [766, 221] width 388 height 41
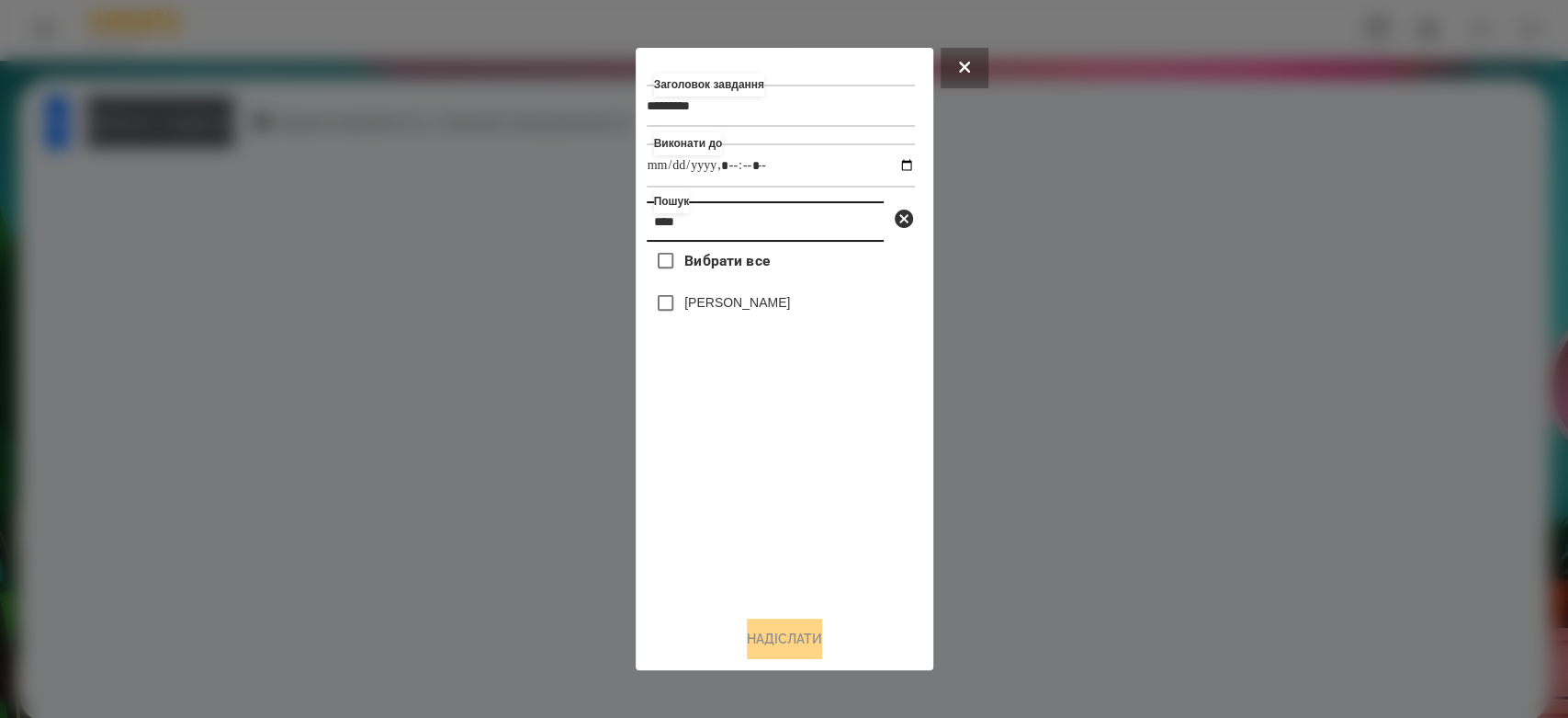
type input "****"
click at [724, 312] on label "[PERSON_NAME]" at bounding box center [737, 302] width 105 height 19
click at [817, 640] on button "Надіслати" at bounding box center [784, 638] width 75 height 41
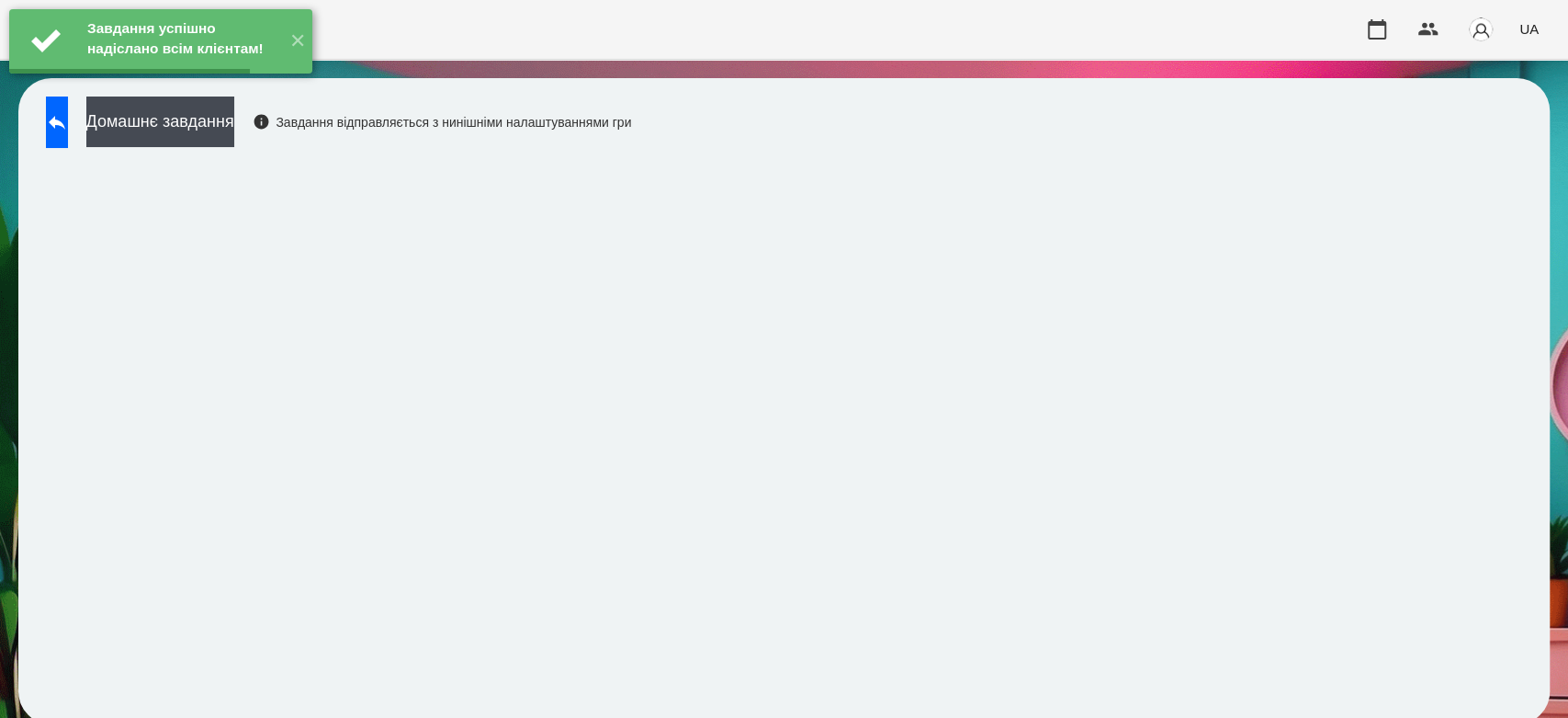
click at [175, 122] on button "Домашнє завдання" at bounding box center [160, 122] width 148 height 51
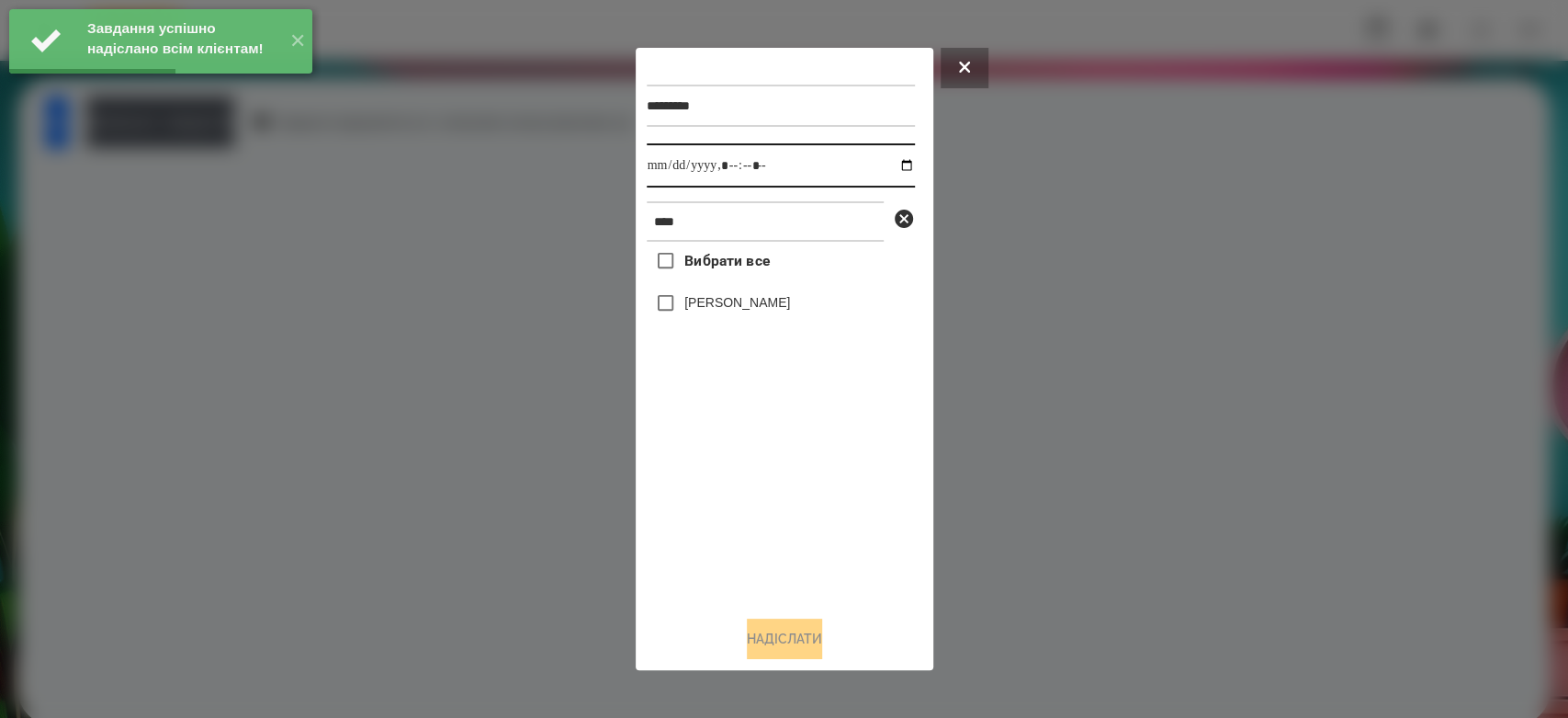
click at [889, 162] on input "datetime-local" at bounding box center [781, 165] width 268 height 44
type input "**********"
click at [823, 513] on div "Вибрати все [PERSON_NAME]" at bounding box center [781, 420] width 268 height 359
click at [724, 306] on label "[PERSON_NAME]" at bounding box center [737, 302] width 105 height 19
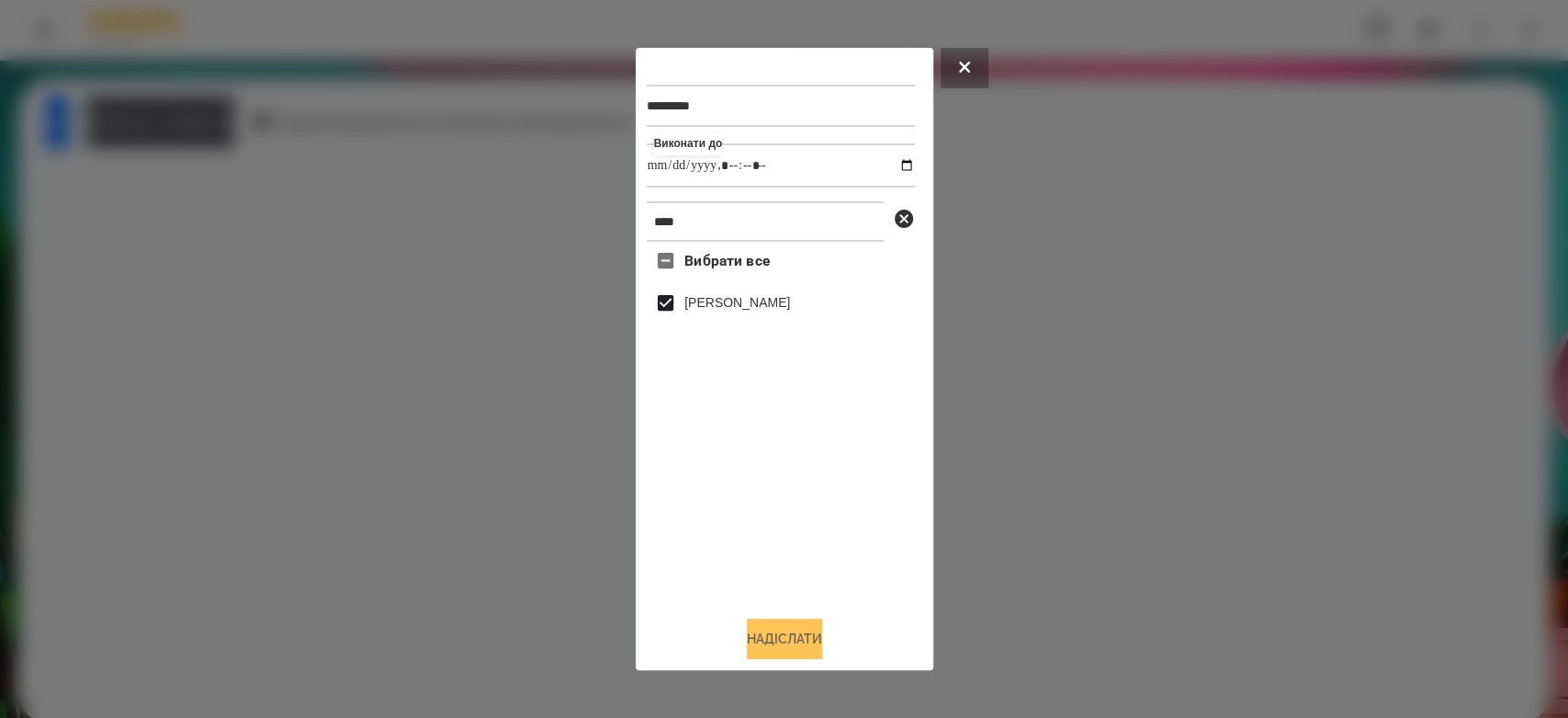
click at [822, 638] on button "Надіслати" at bounding box center [784, 638] width 75 height 41
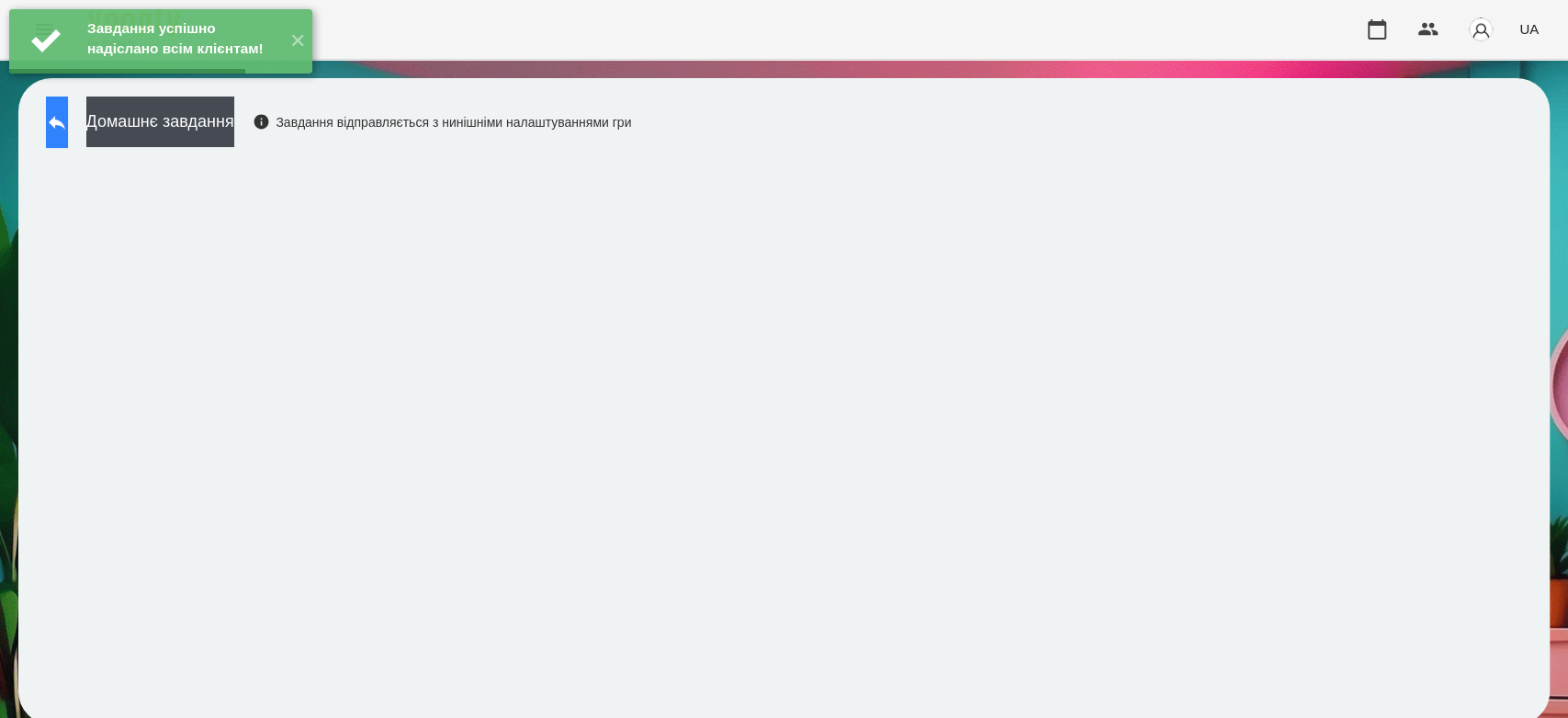
click at [68, 122] on button at bounding box center [57, 122] width 22 height 52
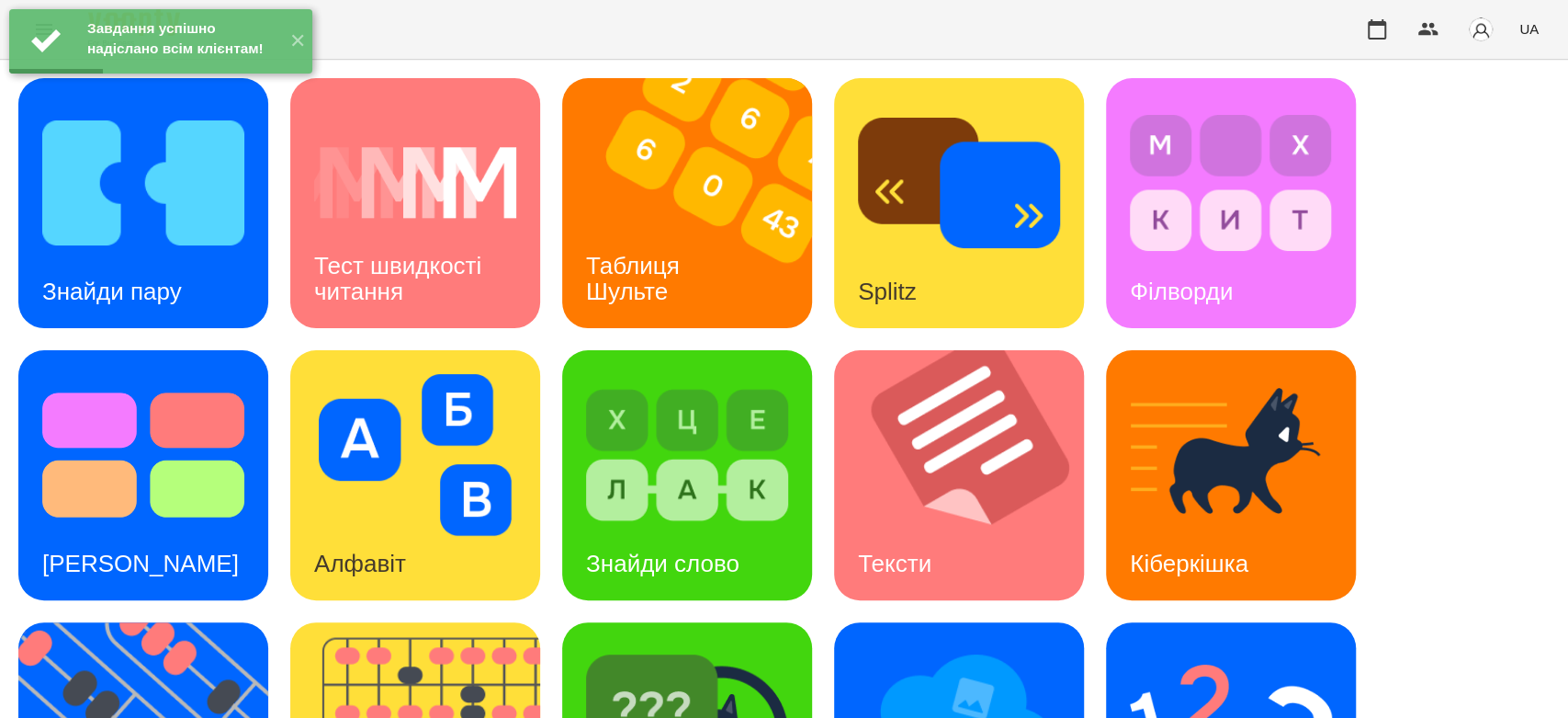
scroll to position [444, 0]
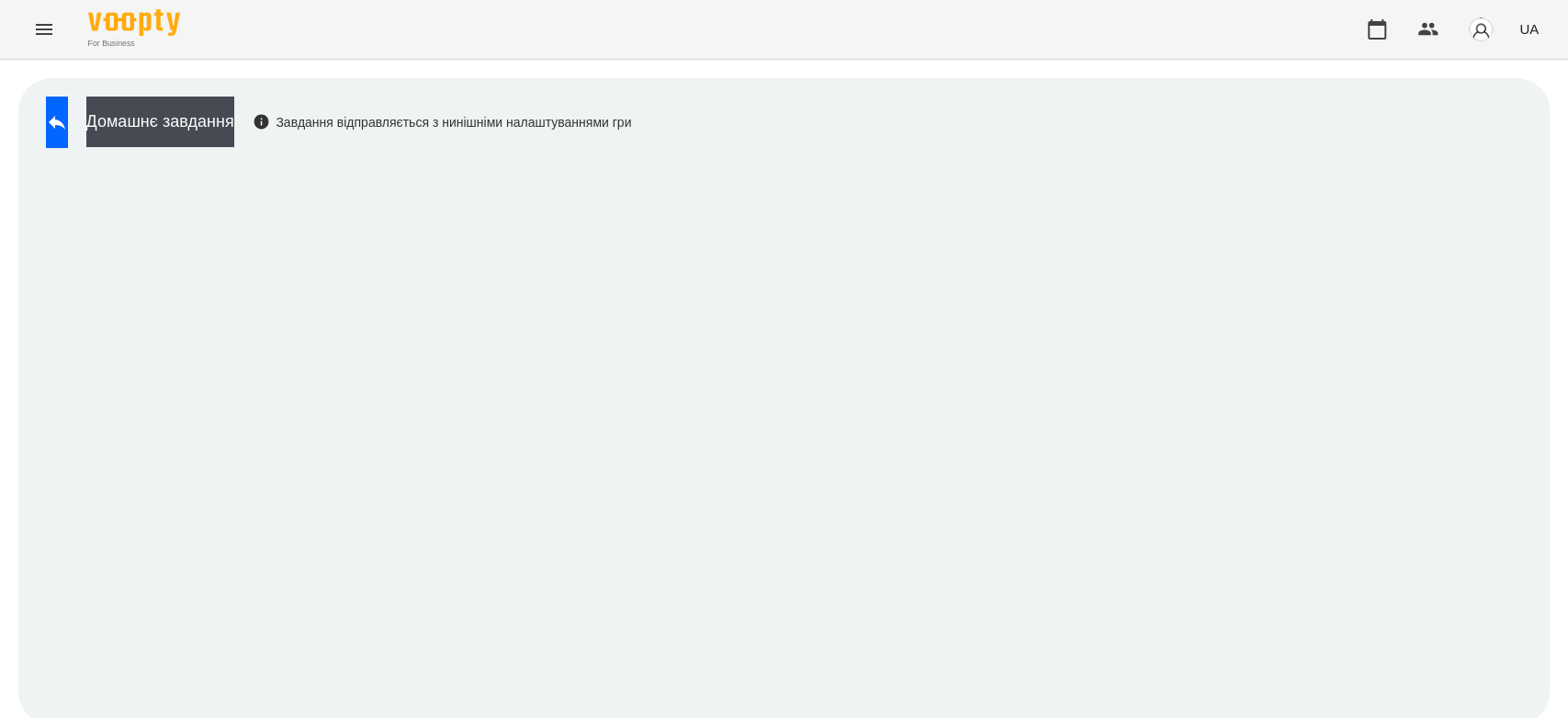
scroll to position [7, 0]
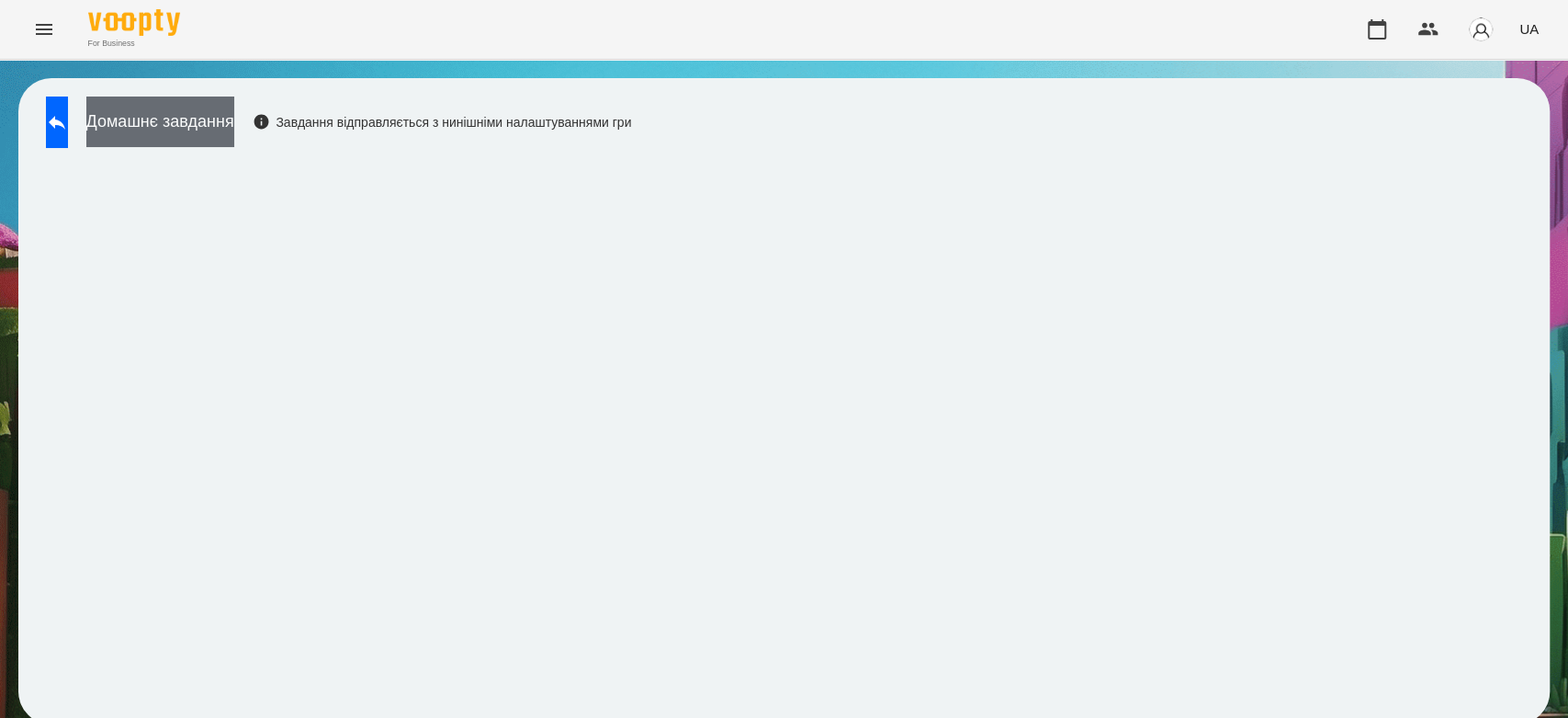
click at [216, 113] on button "Домашнє завдання" at bounding box center [160, 122] width 148 height 51
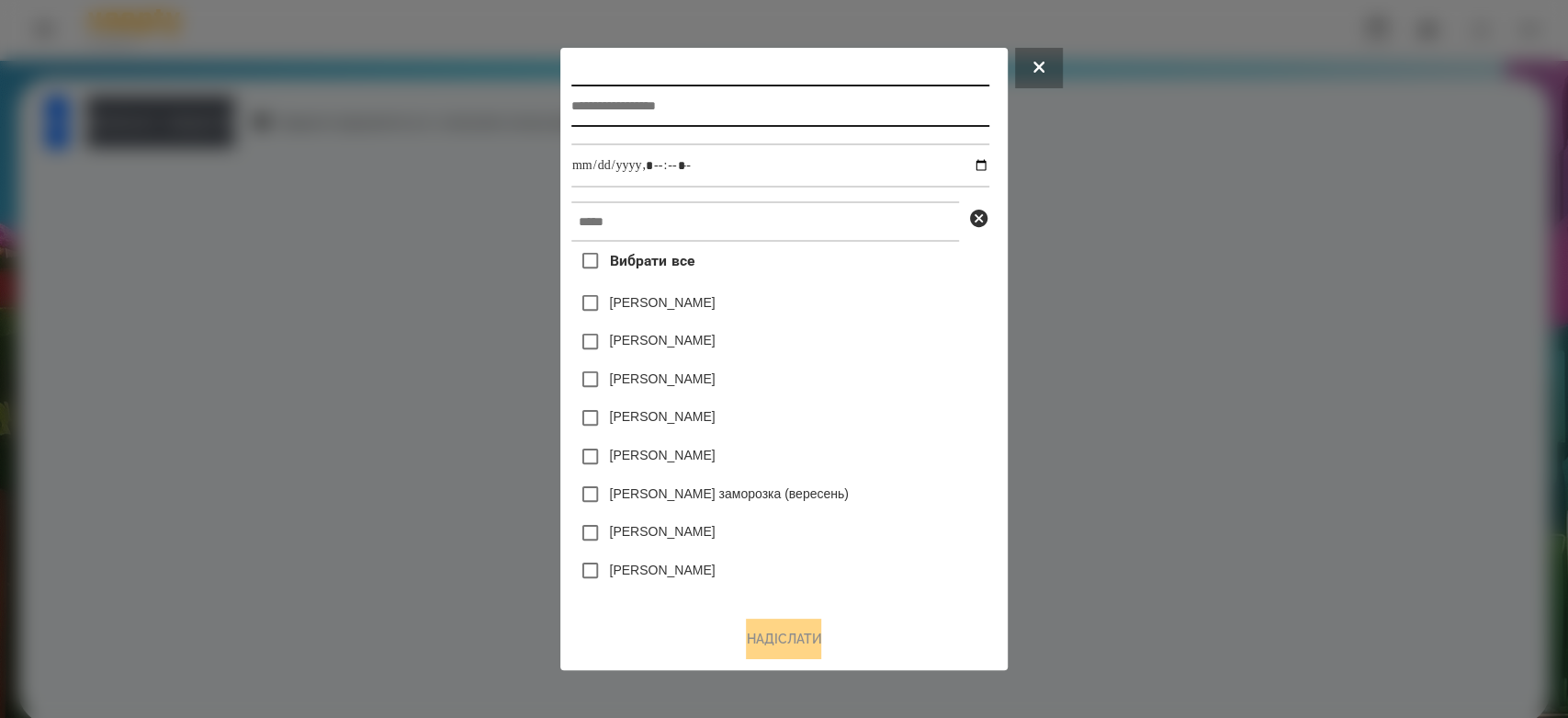
click at [760, 95] on input "text" at bounding box center [781, 106] width 418 height 42
type input "*******"
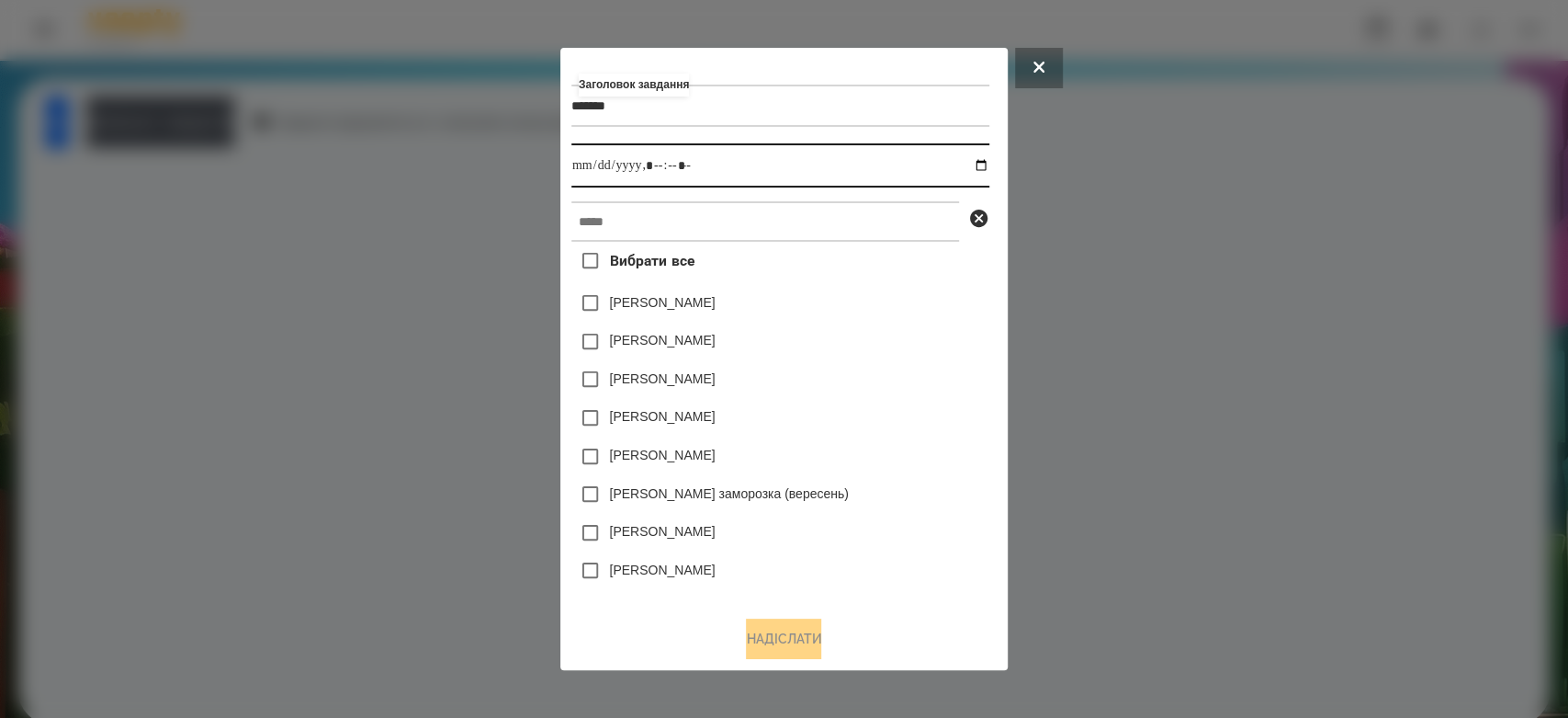
click at [989, 160] on input "datetime-local" at bounding box center [781, 165] width 418 height 44
type input "**********"
click at [940, 341] on div "[PERSON_NAME]" at bounding box center [781, 341] width 418 height 39
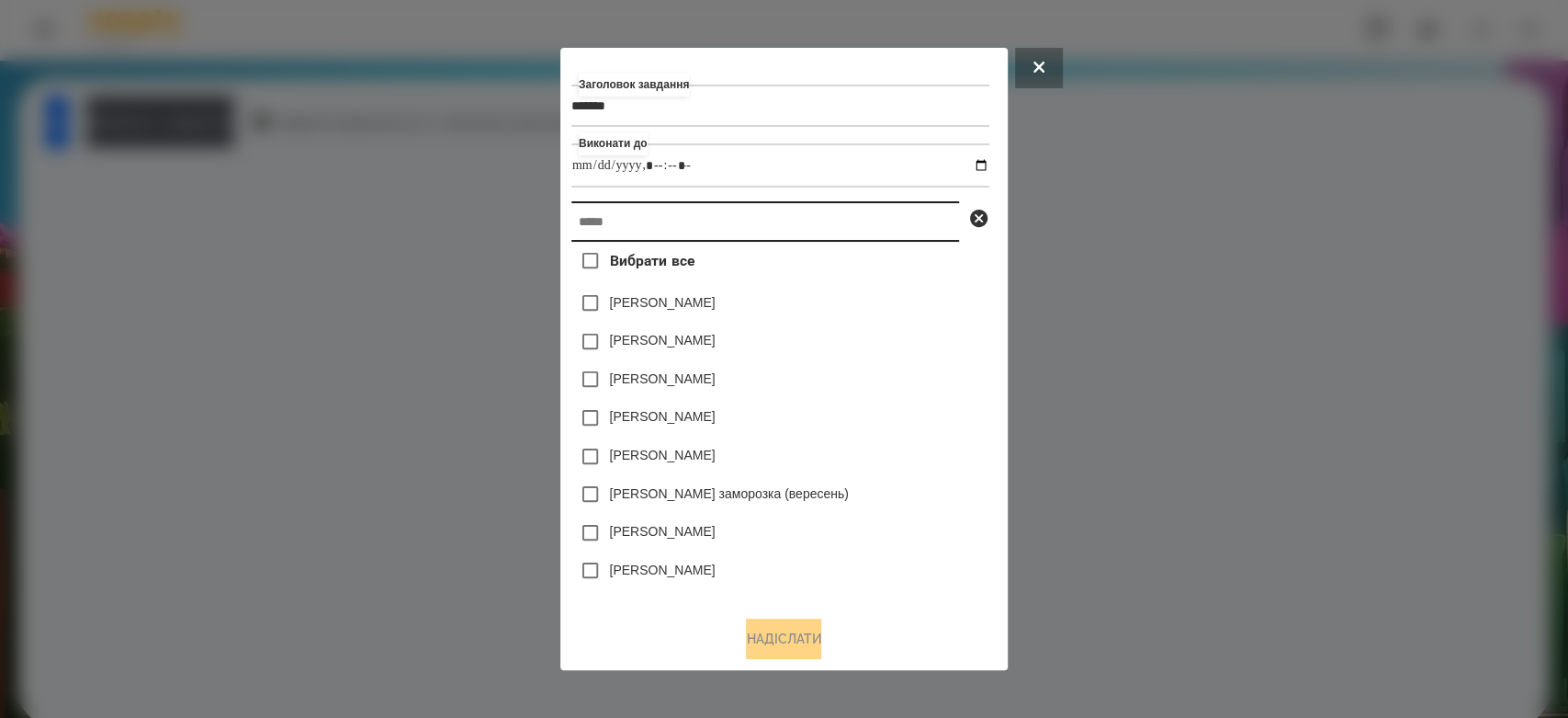
click at [883, 236] on input "text" at bounding box center [766, 221] width 388 height 41
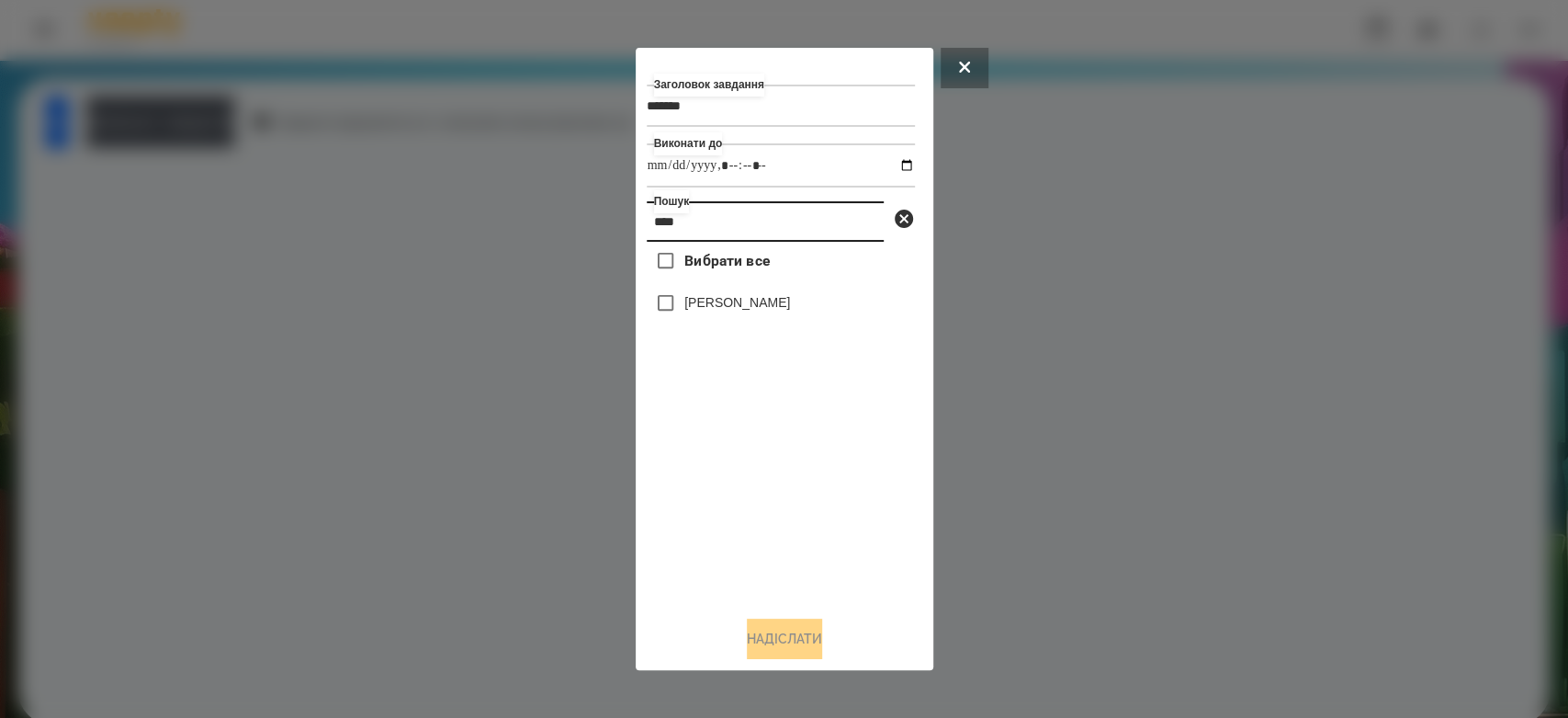
type input "****"
click at [705, 295] on label "[PERSON_NAME]" at bounding box center [737, 302] width 105 height 19
click at [797, 644] on button "Надіслати" at bounding box center [784, 638] width 75 height 41
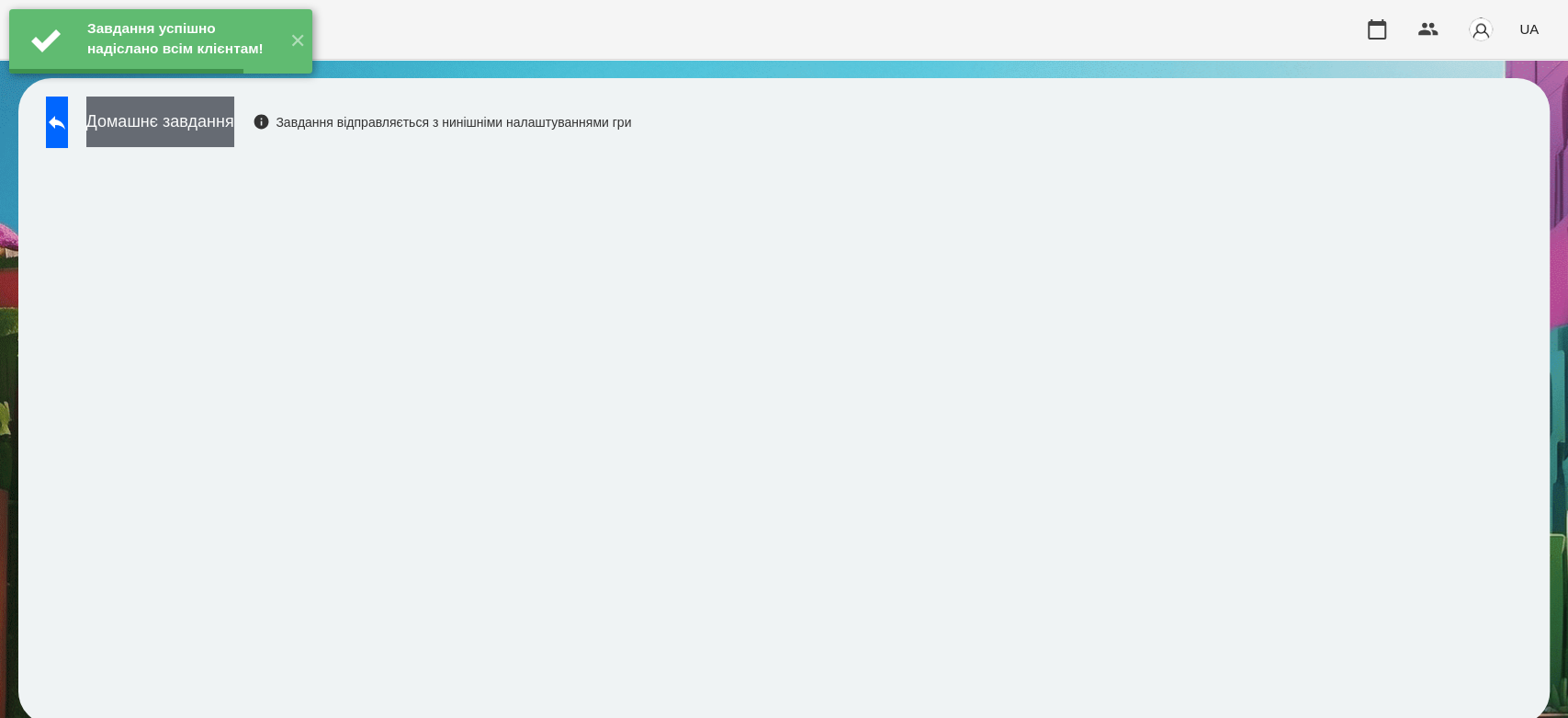
click at [215, 123] on button "Домашнє завдання" at bounding box center [160, 122] width 148 height 51
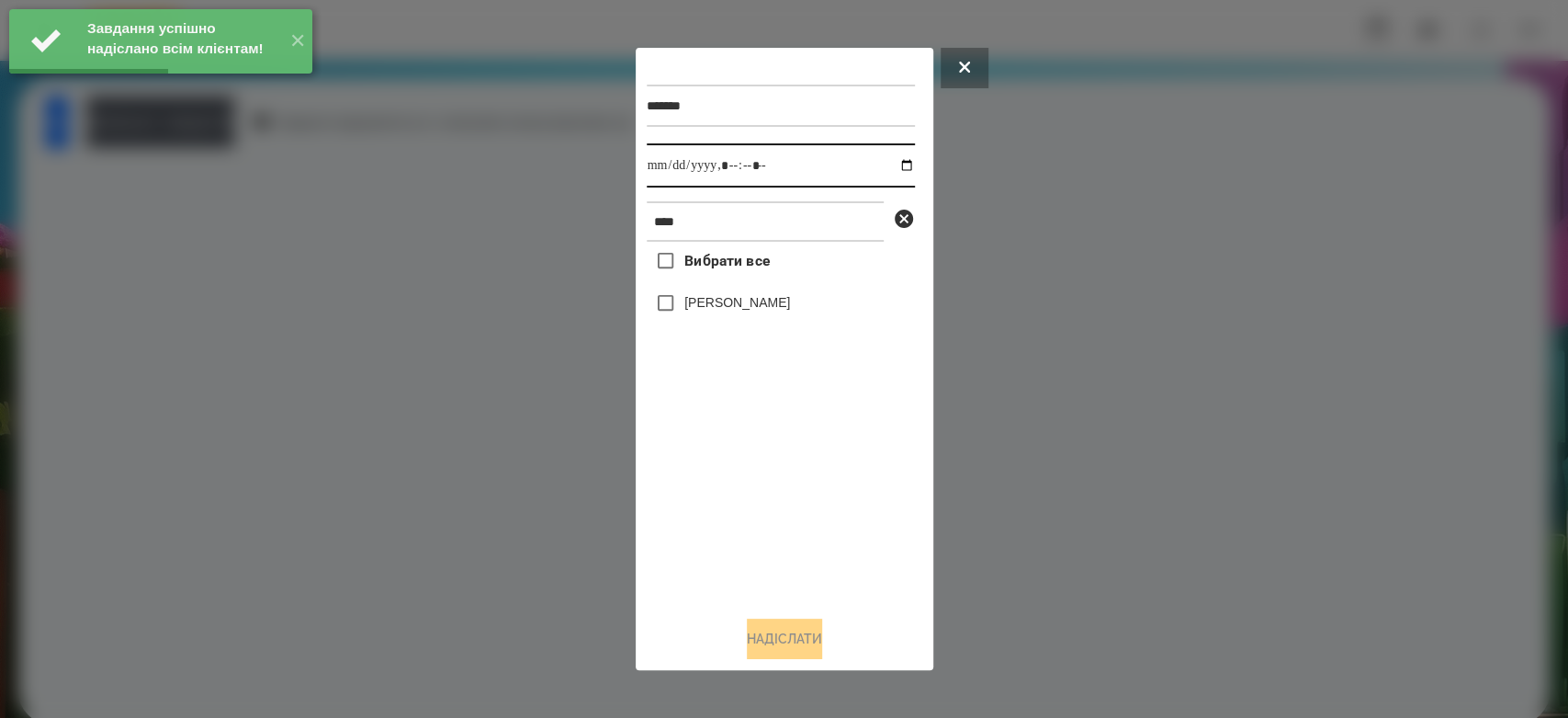
drag, startPoint x: 899, startPoint y: 166, endPoint x: 881, endPoint y: 187, distance: 27.7
click at [897, 166] on input "datetime-local" at bounding box center [781, 165] width 268 height 44
type input "**********"
click at [824, 542] on div "Вибрати все [PERSON_NAME]" at bounding box center [781, 420] width 268 height 359
click at [722, 302] on label "[PERSON_NAME]" at bounding box center [737, 302] width 105 height 19
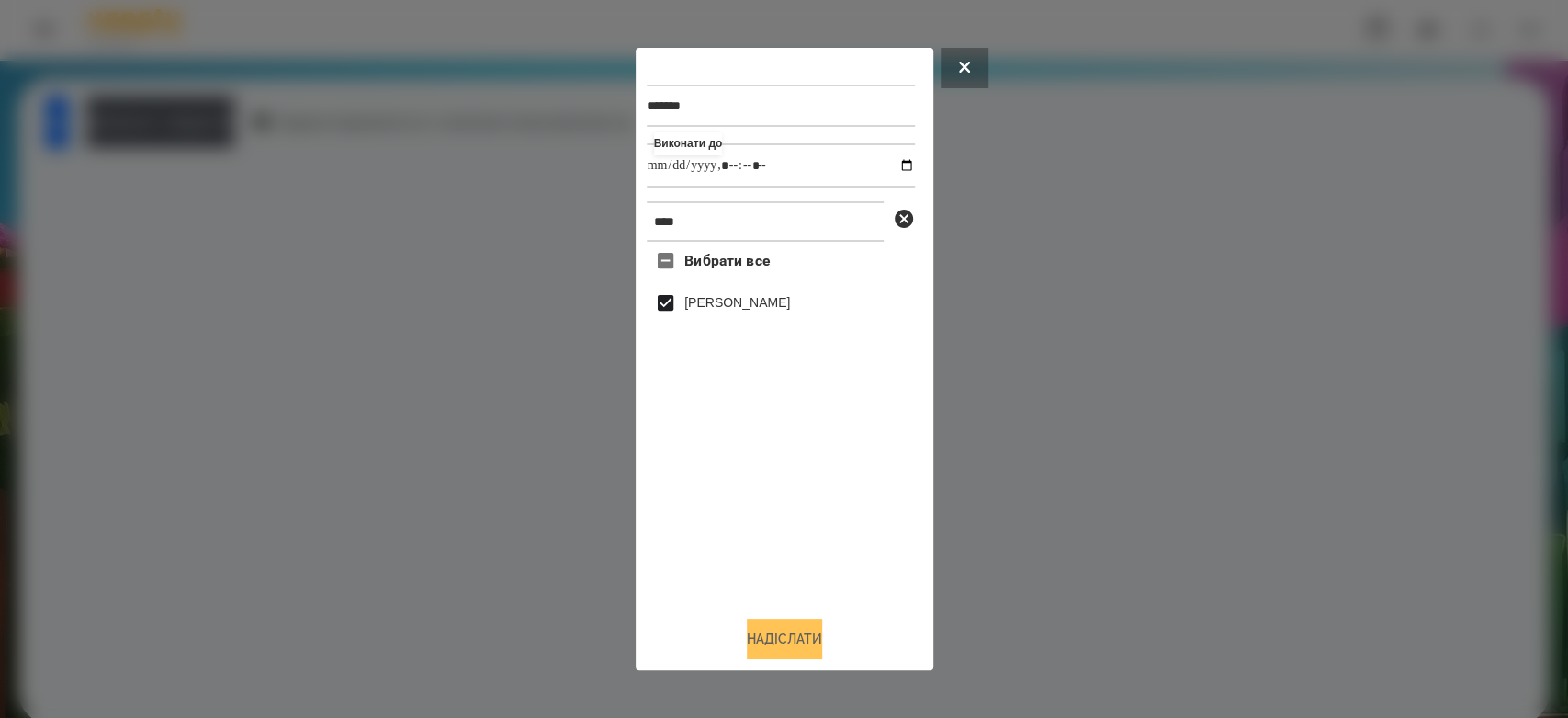
click at [801, 639] on button "Надіслати" at bounding box center [784, 638] width 75 height 41
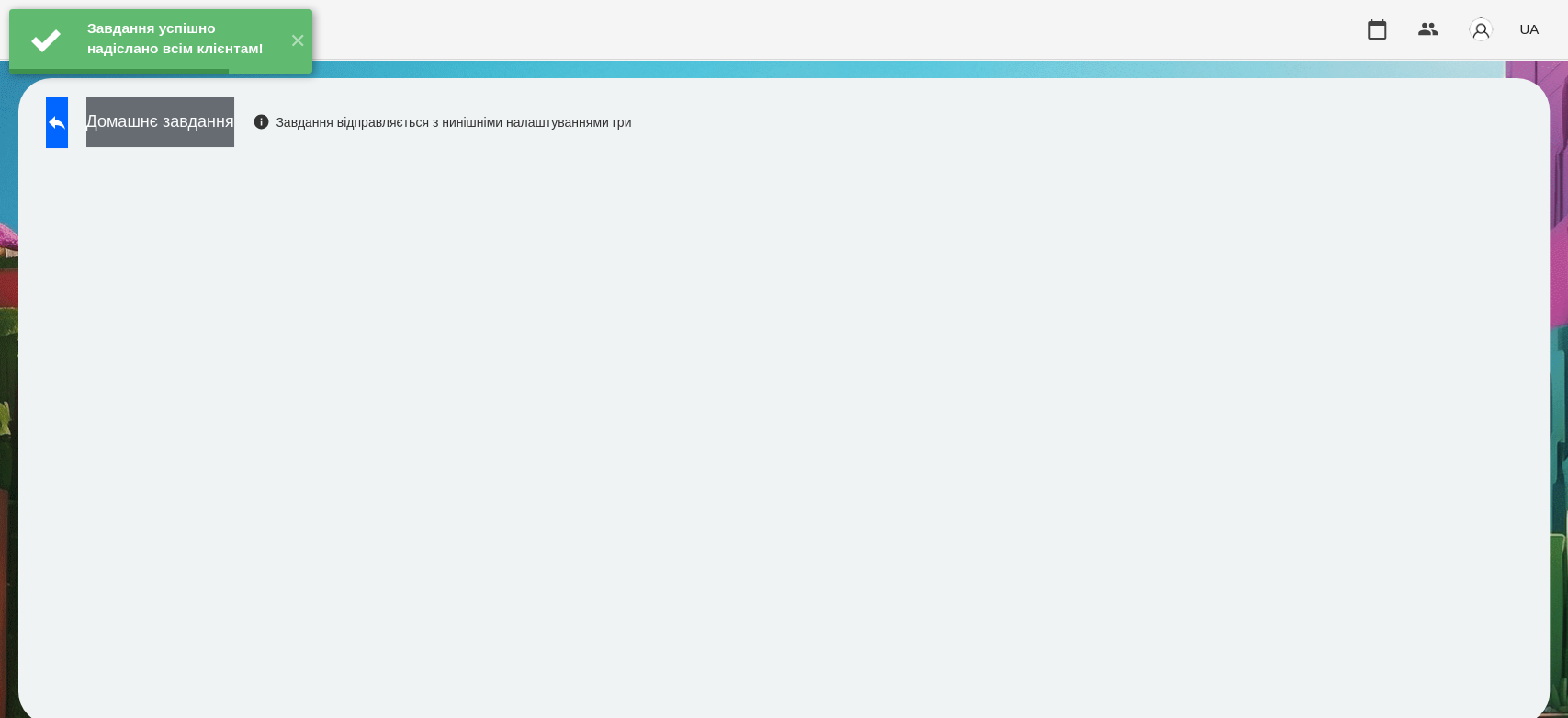
click at [222, 122] on button "Домашнє завдання" at bounding box center [160, 122] width 148 height 51
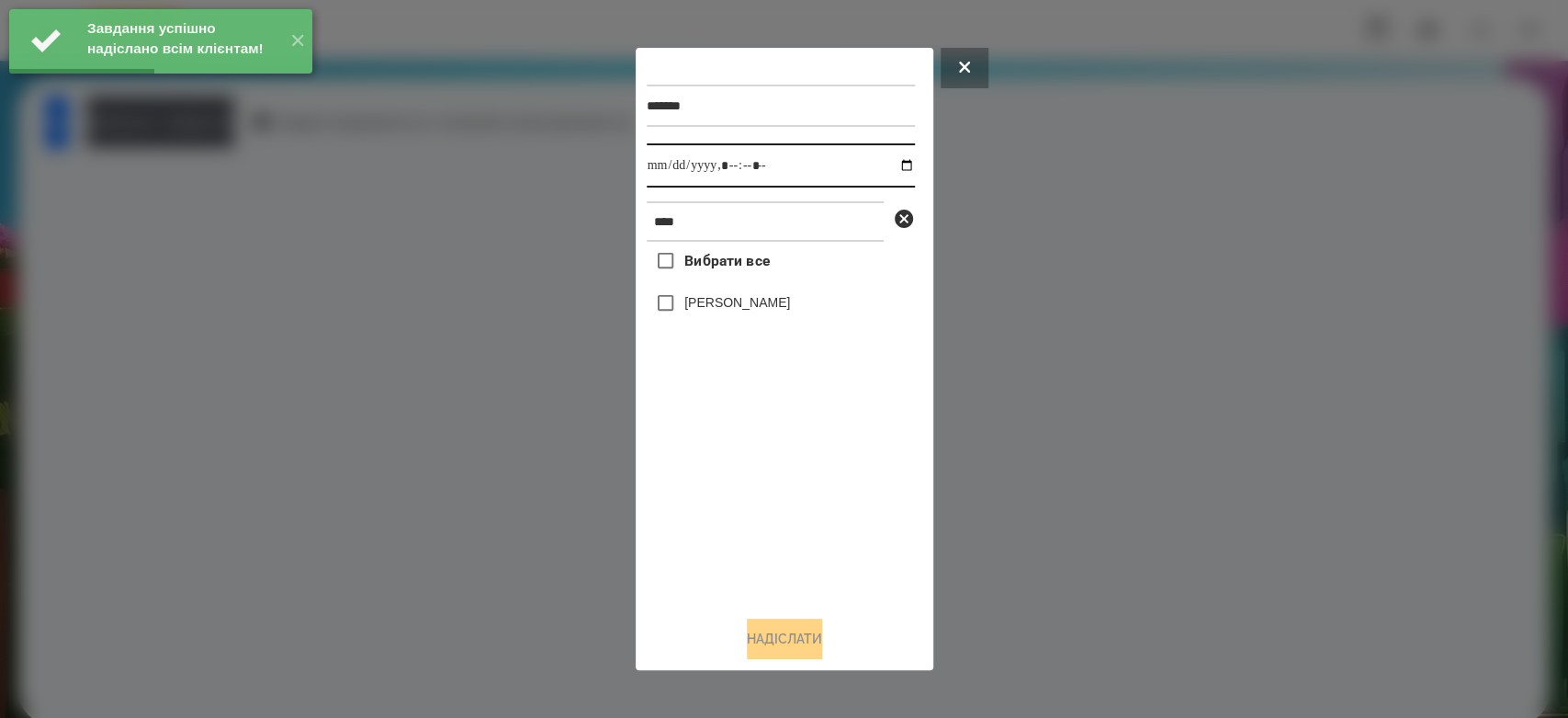
click at [896, 167] on input "datetime-local" at bounding box center [781, 165] width 268 height 44
type input "**********"
drag, startPoint x: 771, startPoint y: 551, endPoint x: 759, endPoint y: 435, distance: 116.6
click at [771, 551] on div "Вибрати все [PERSON_NAME]" at bounding box center [781, 420] width 268 height 359
click at [739, 307] on label "[PERSON_NAME]" at bounding box center [737, 302] width 105 height 19
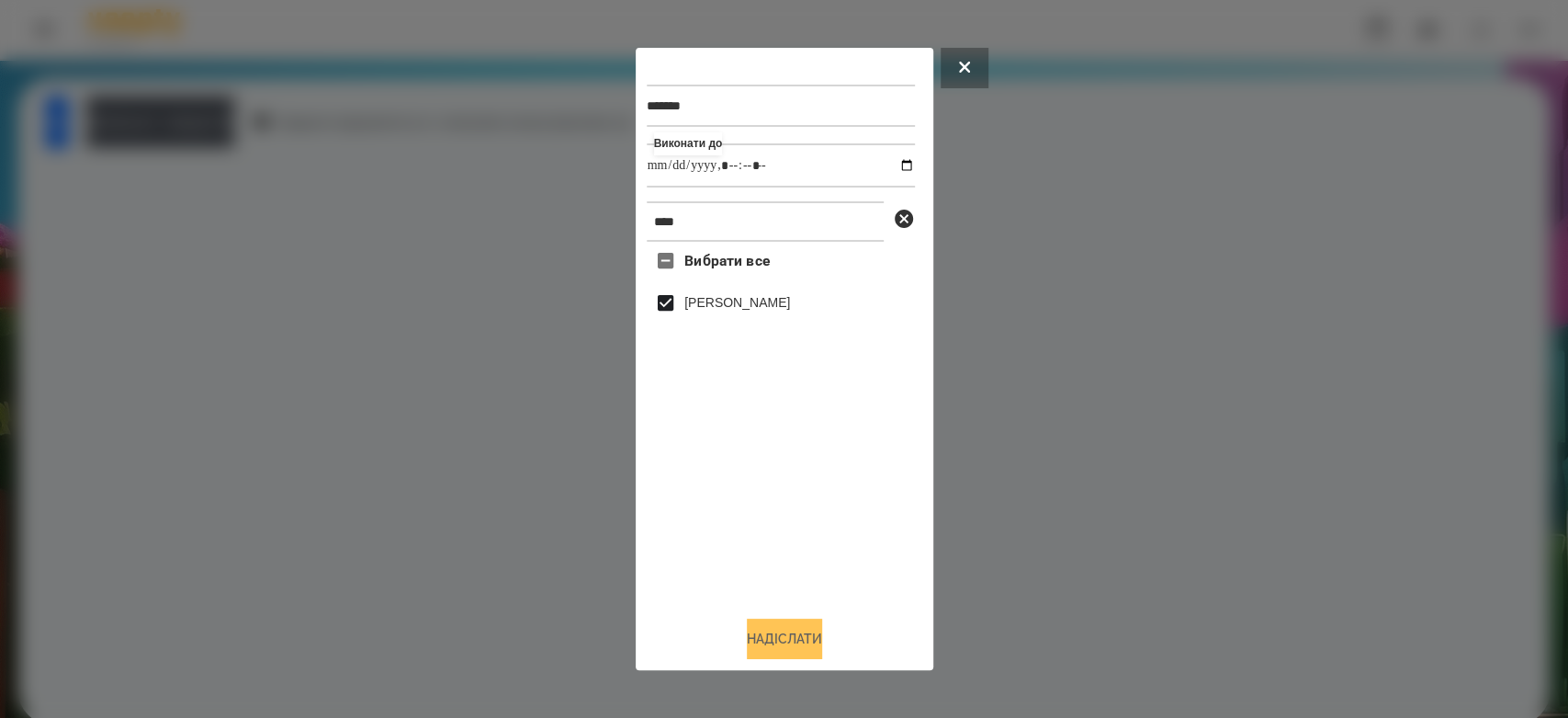
click at [808, 642] on button "Надіслати" at bounding box center [784, 638] width 75 height 41
click at [241, 0] on div at bounding box center [160, 0] width 321 height 0
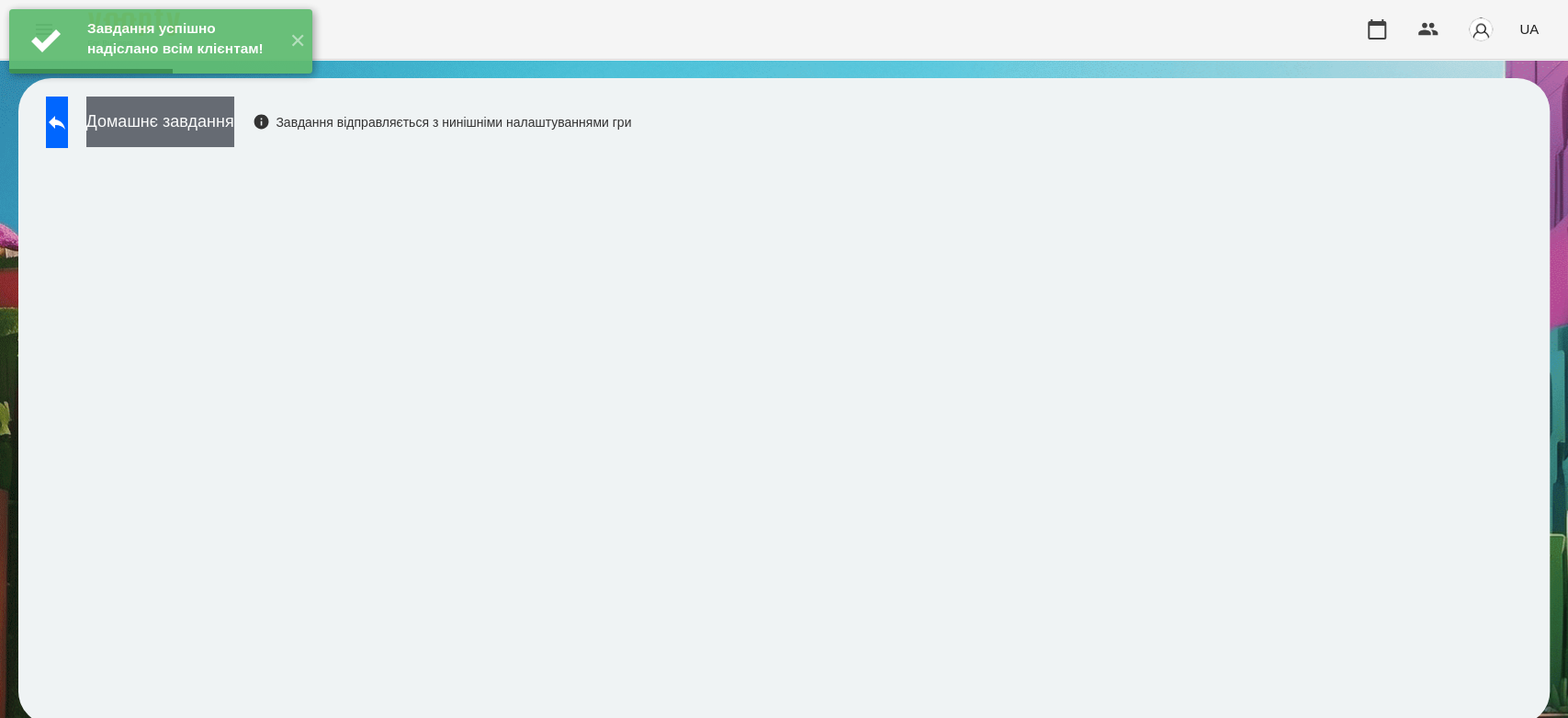
click at [234, 132] on button "Домашнє завдання" at bounding box center [160, 122] width 148 height 51
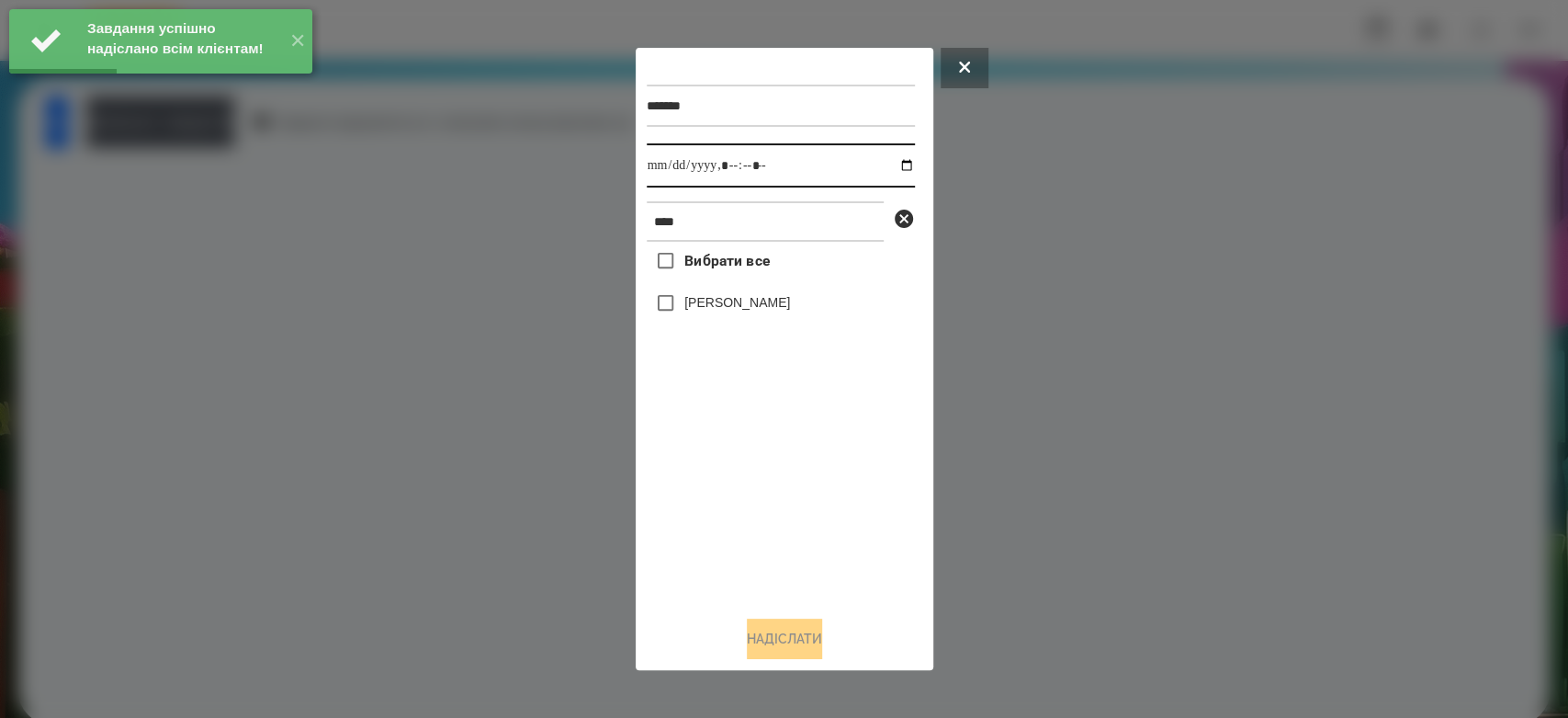
click at [892, 165] on input "datetime-local" at bounding box center [781, 165] width 268 height 44
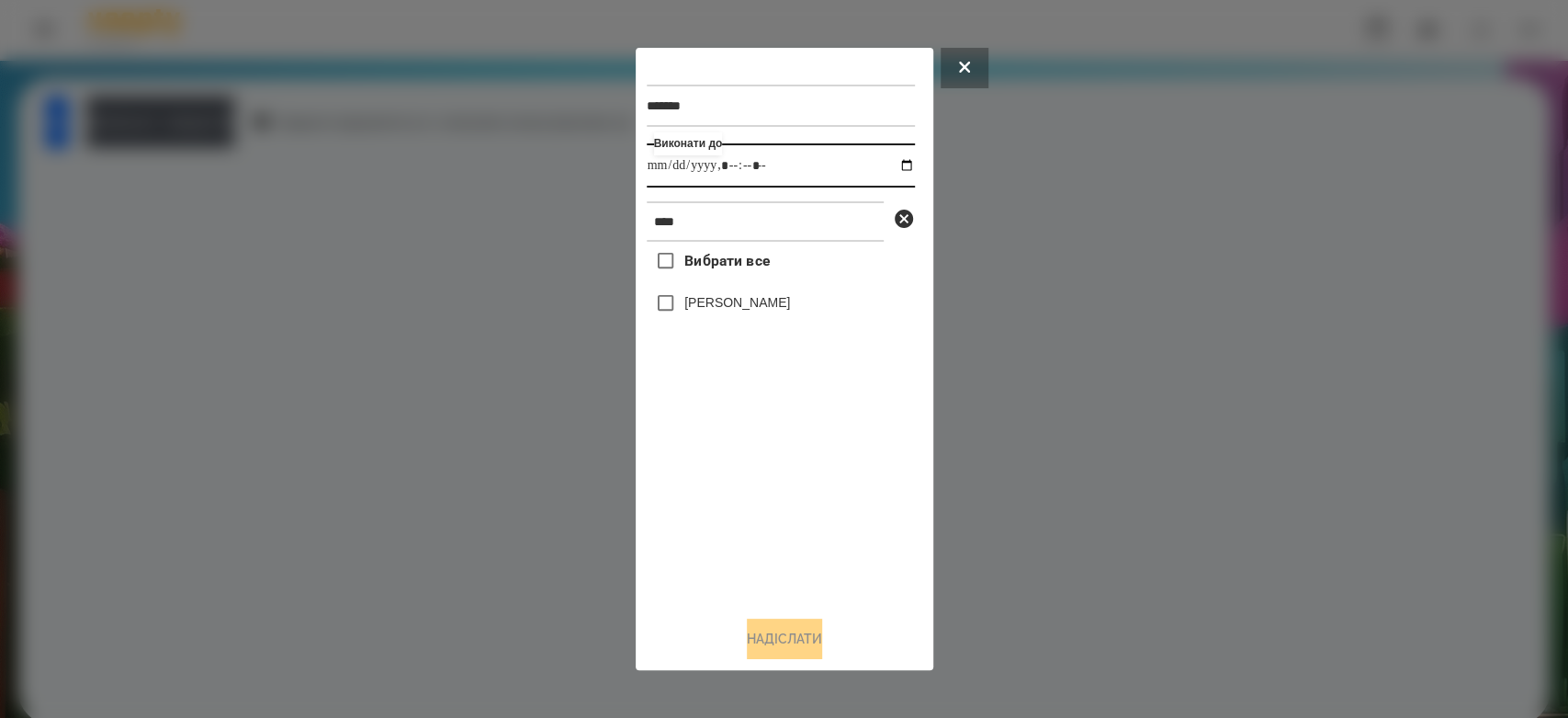
type input "**********"
click at [837, 502] on div "Вибрати все [PERSON_NAME]" at bounding box center [781, 420] width 268 height 359
click at [752, 312] on label "[PERSON_NAME]" at bounding box center [737, 302] width 105 height 19
click at [788, 648] on button "Надіслати" at bounding box center [784, 638] width 75 height 41
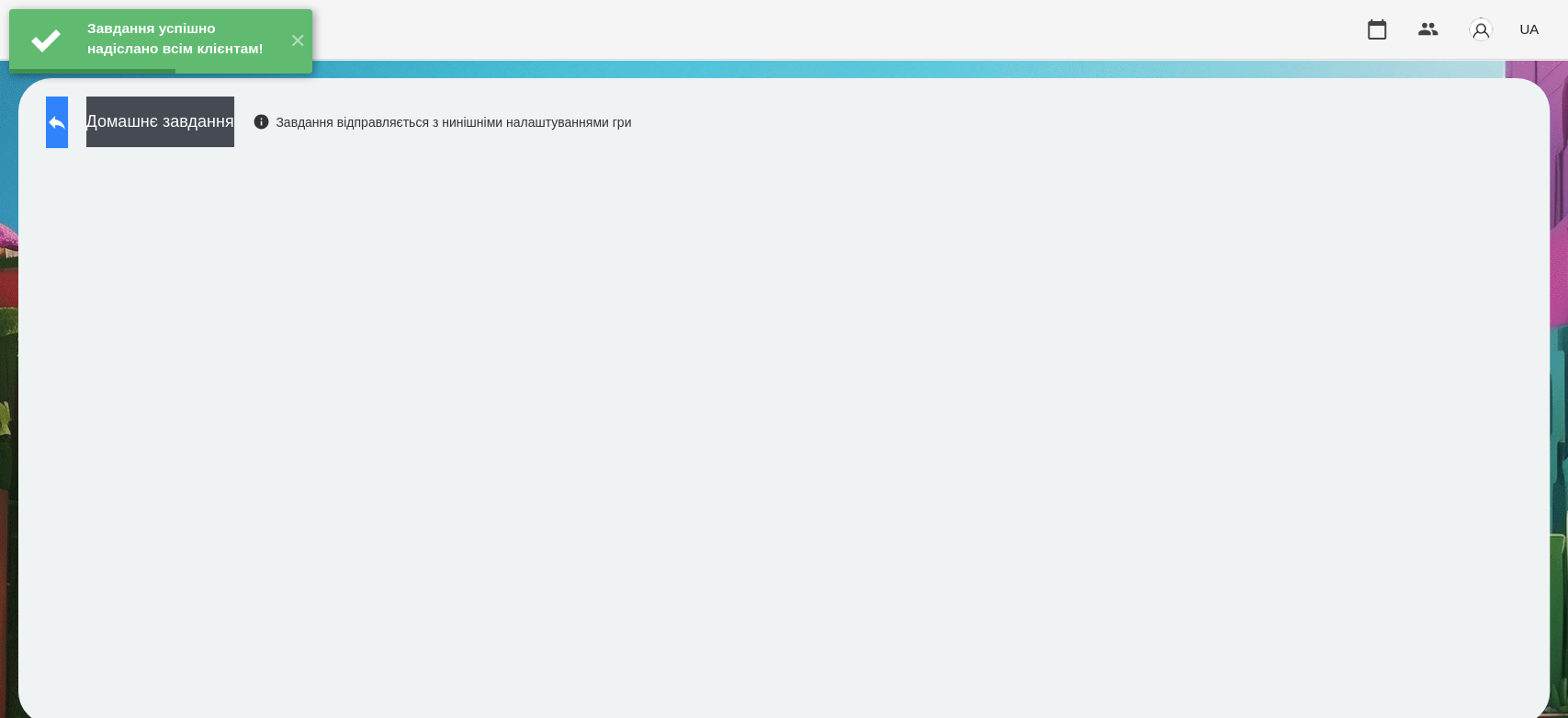
click at [68, 111] on icon at bounding box center [57, 122] width 22 height 22
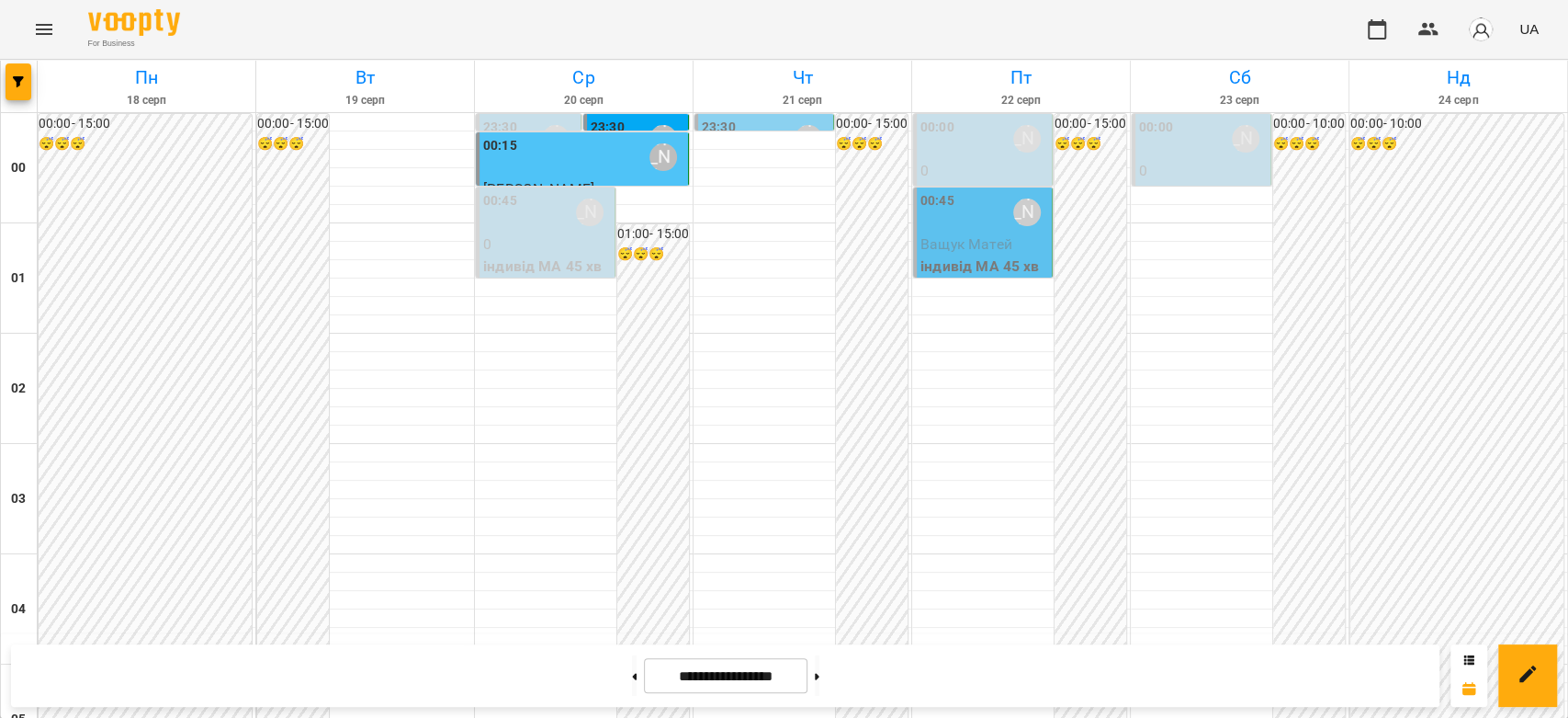
scroll to position [2125, 0]
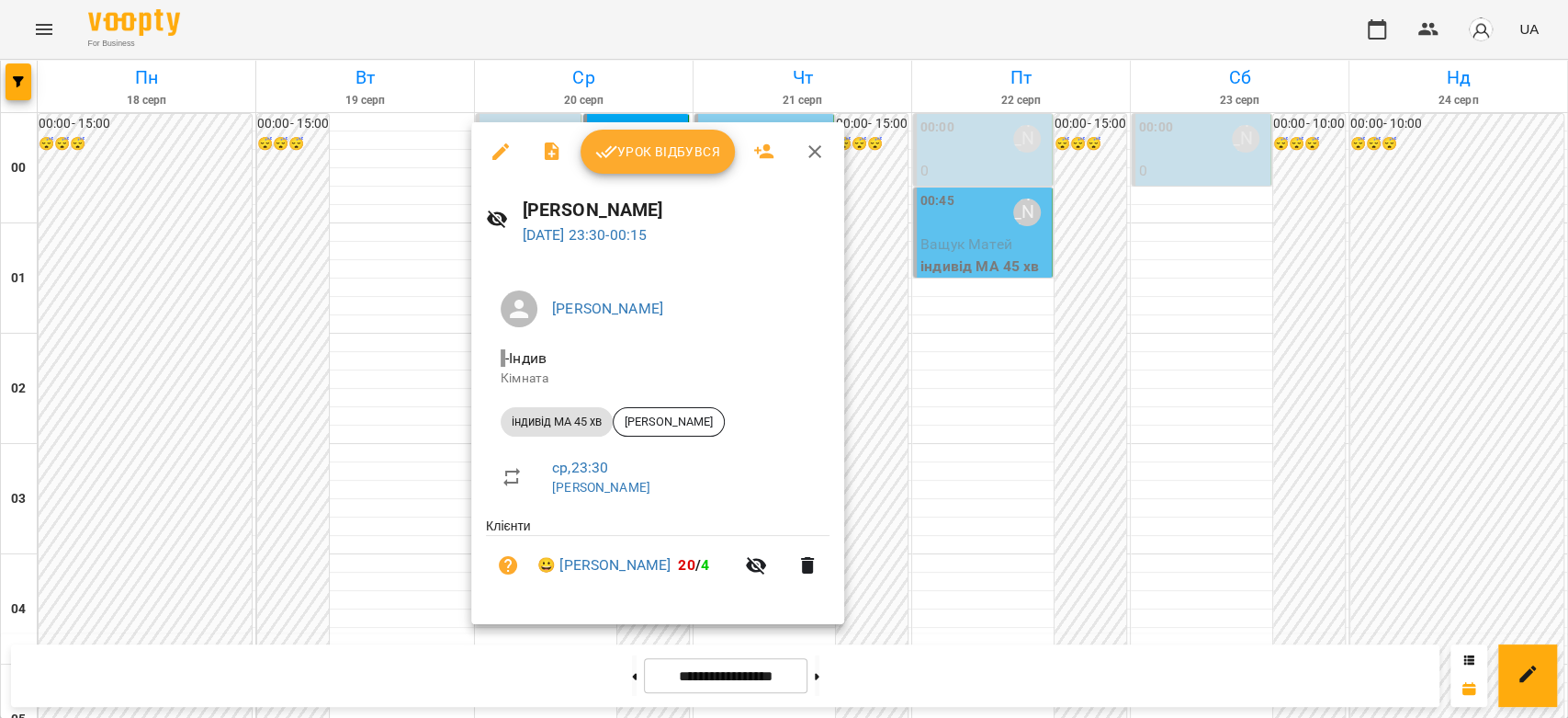
click at [631, 168] on button "Урок відбувся" at bounding box center [657, 152] width 154 height 44
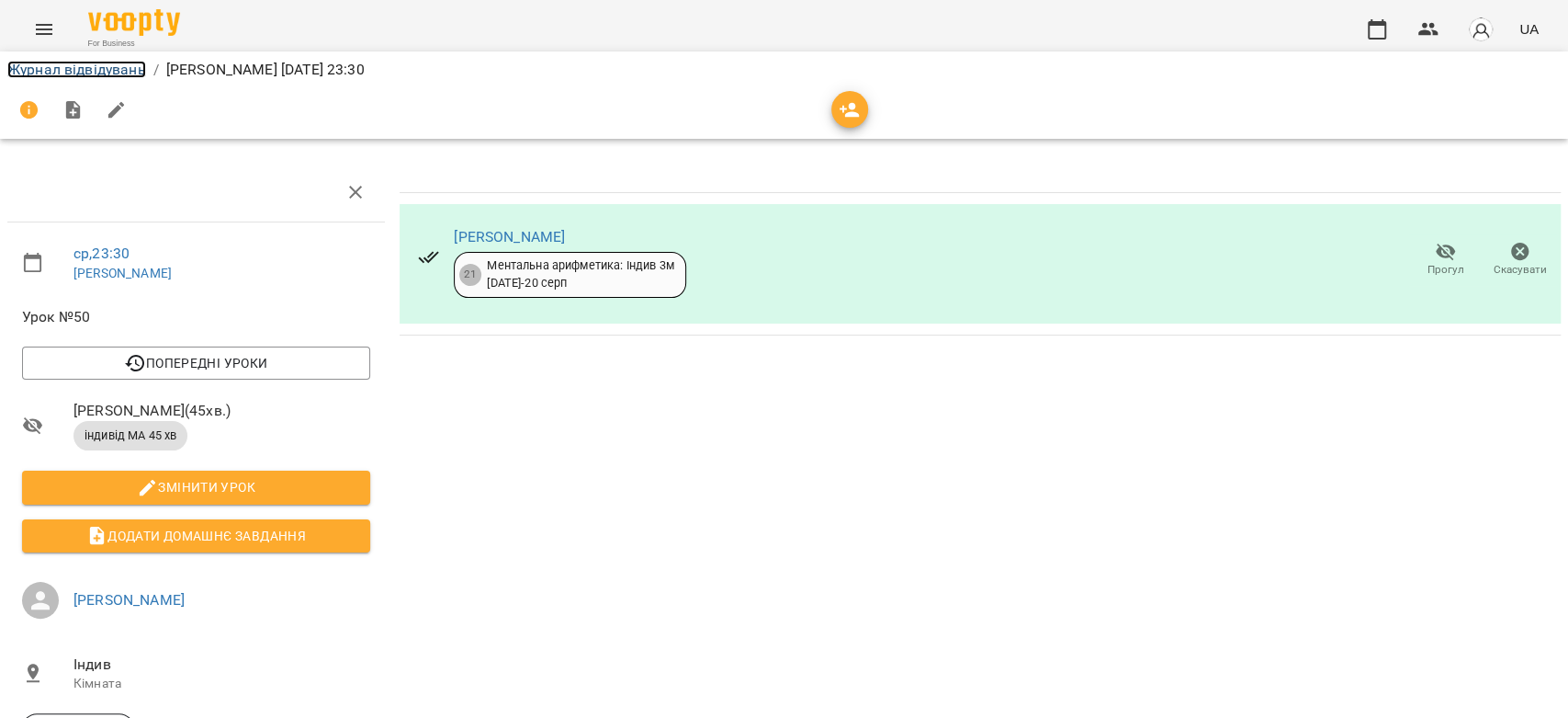
click at [112, 73] on link "Журнал відвідувань" at bounding box center [76, 69] width 138 height 18
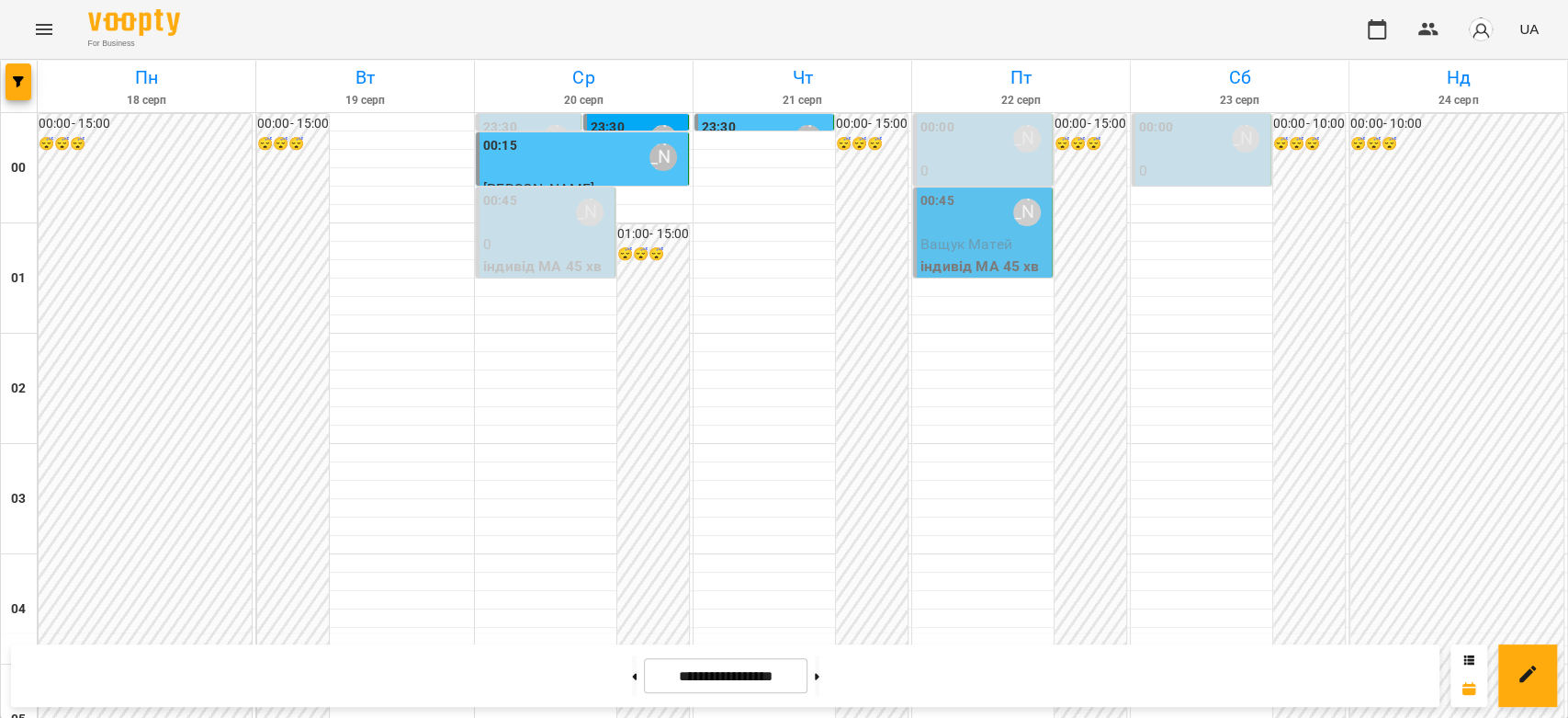
scroll to position [1735, 0]
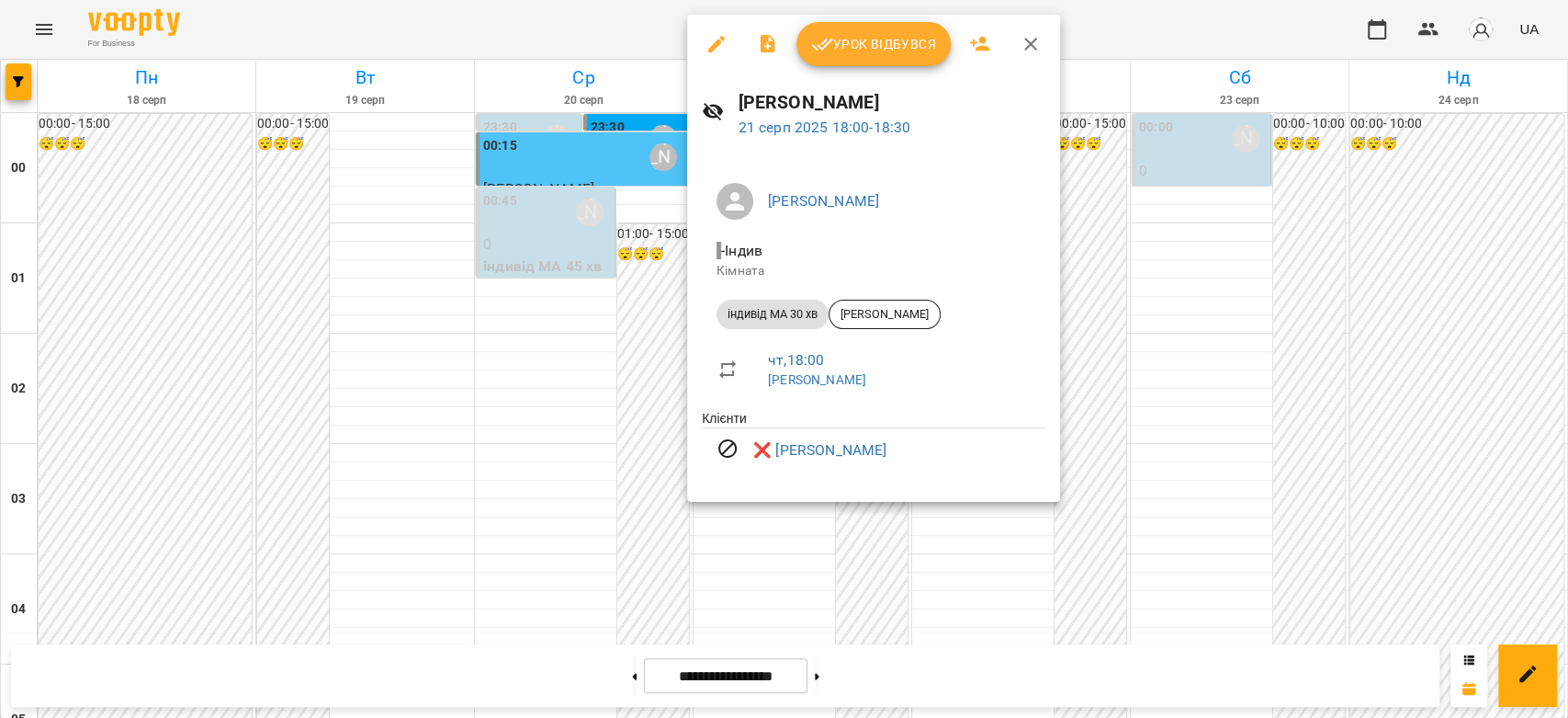
click at [624, 396] on div at bounding box center [784, 359] width 1568 height 718
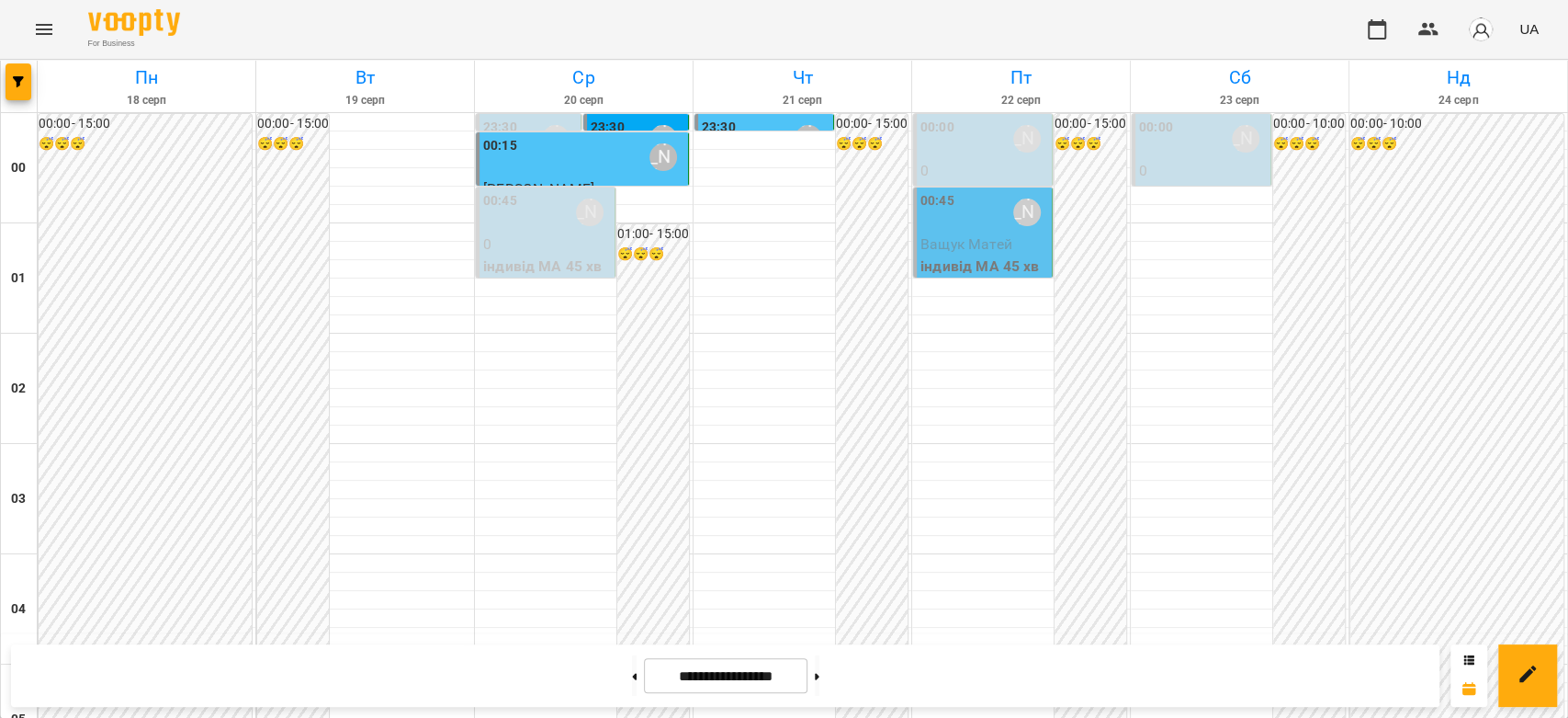
scroll to position [1940, 0]
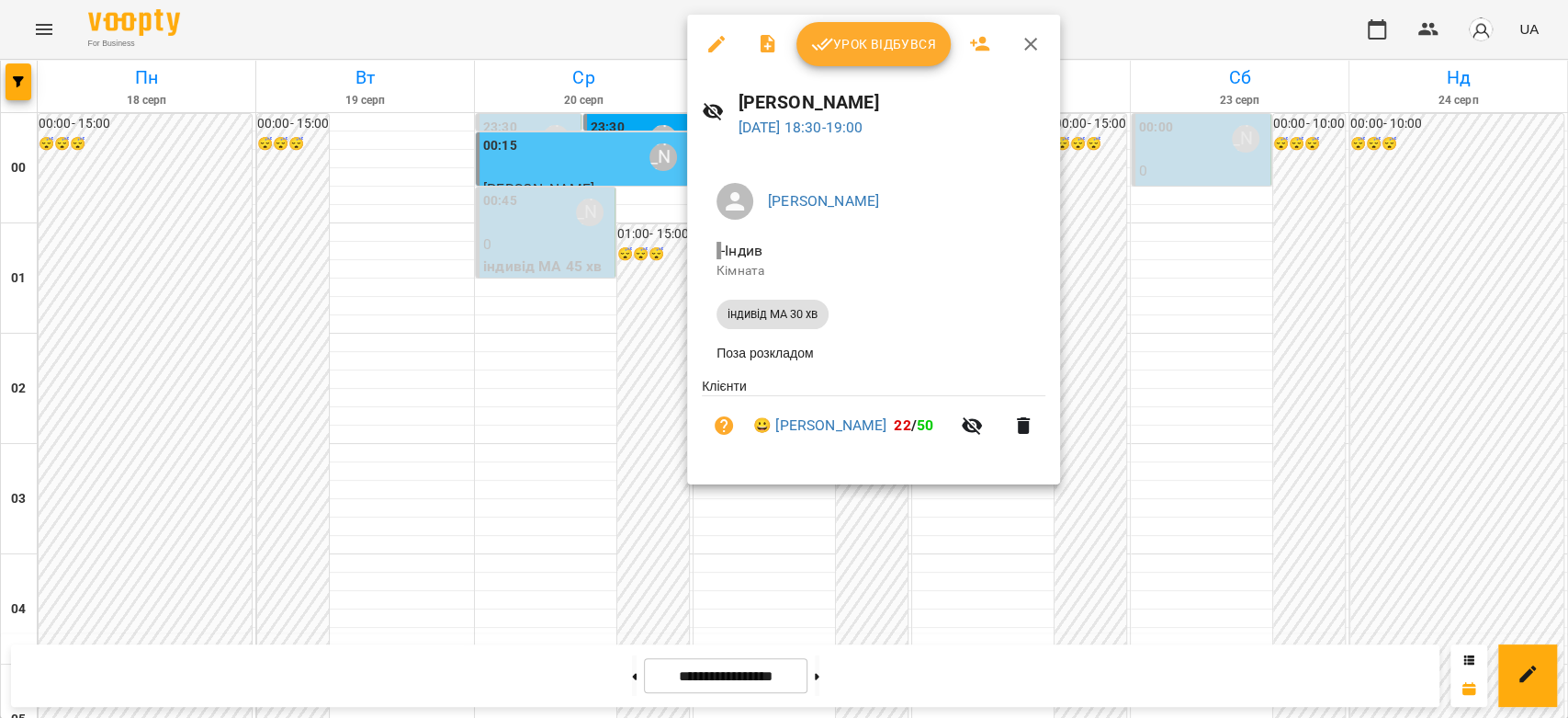
click at [603, 334] on div at bounding box center [784, 359] width 1568 height 718
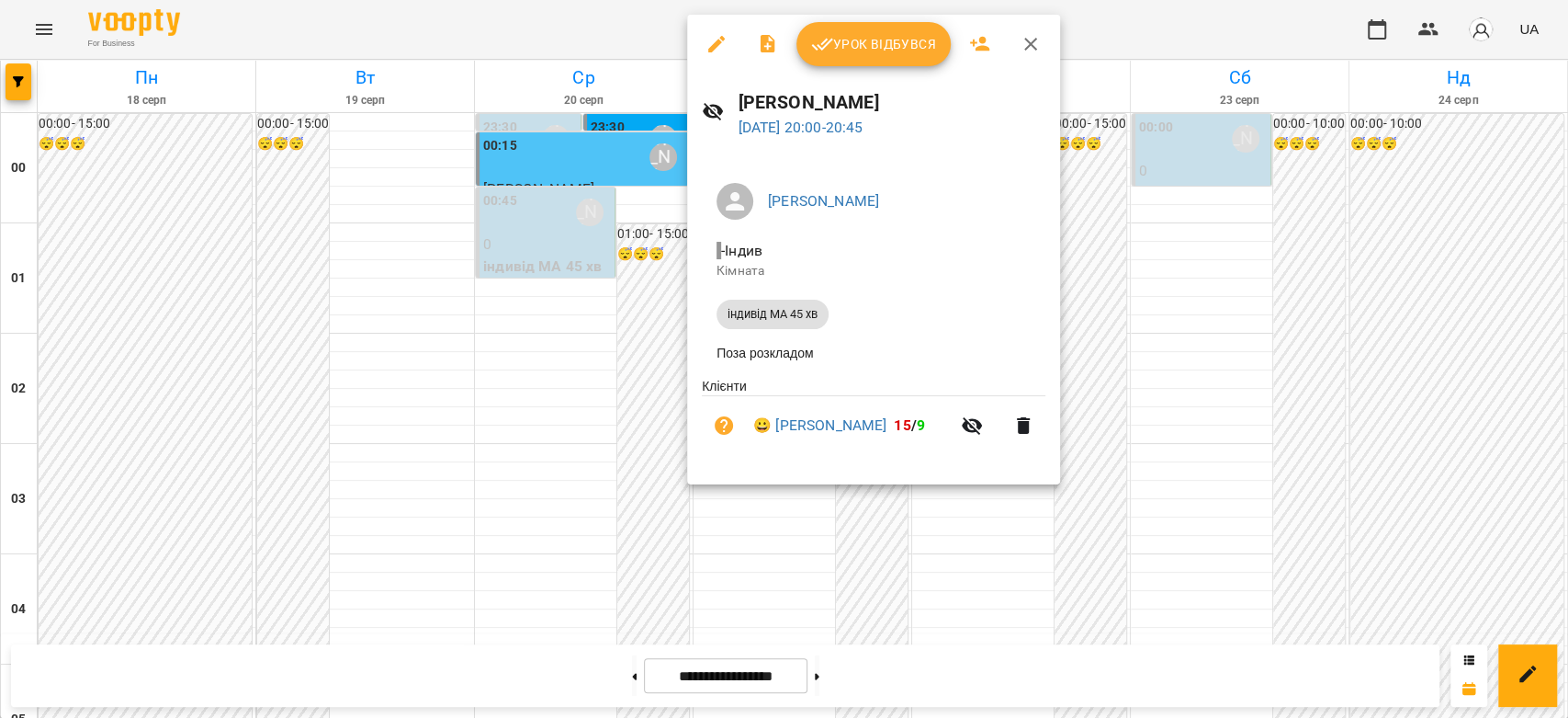
click at [496, 167] on div at bounding box center [784, 359] width 1568 height 718
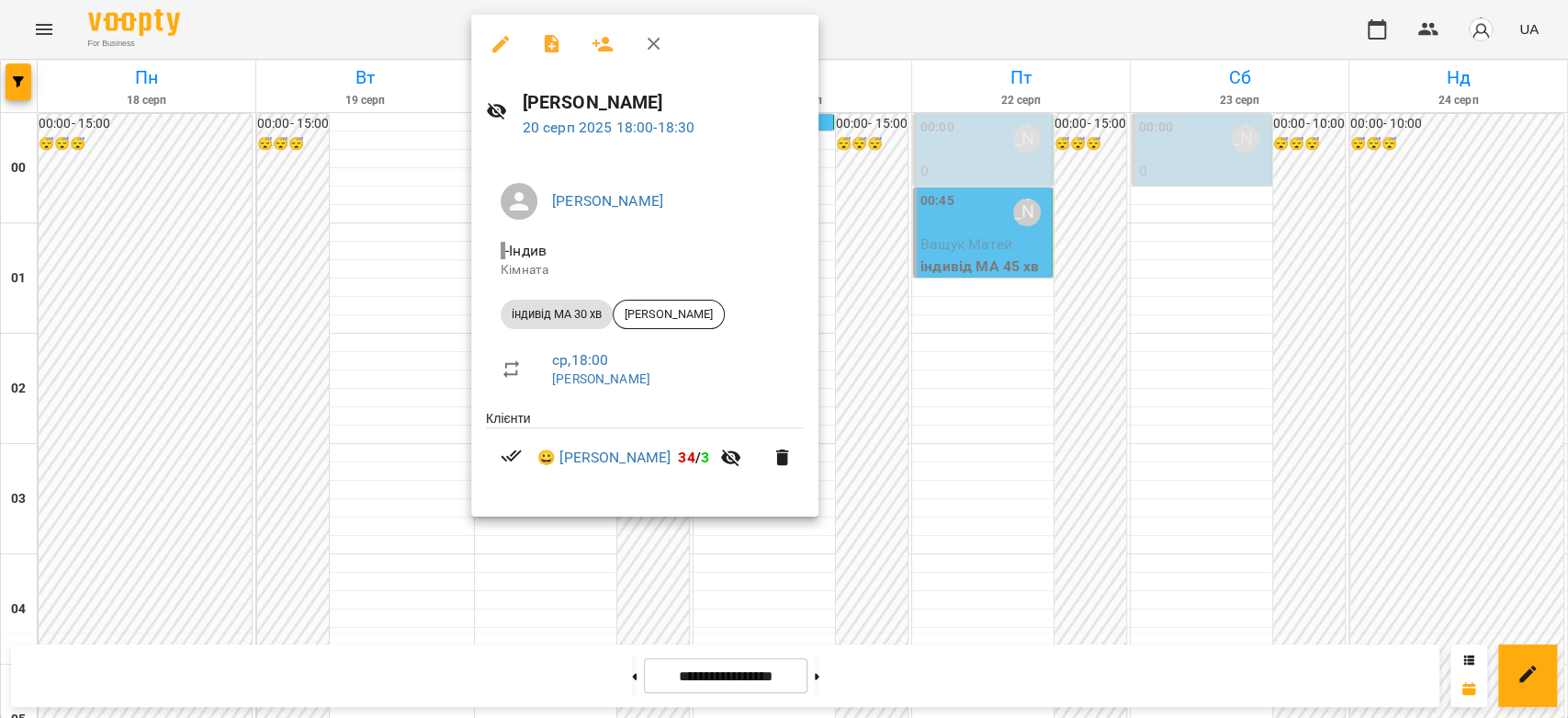
click at [1103, 309] on div at bounding box center [784, 359] width 1568 height 718
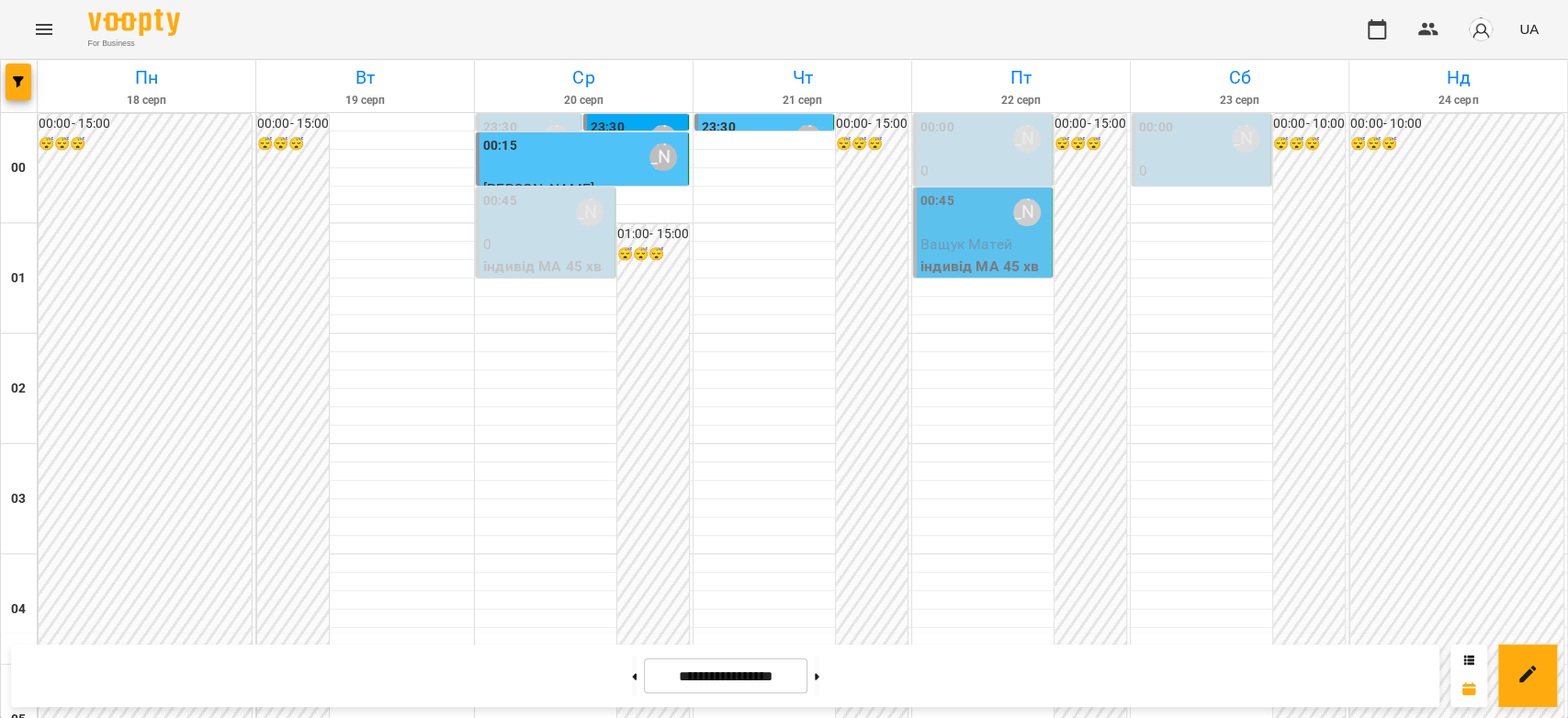
scroll to position [2125, 0]
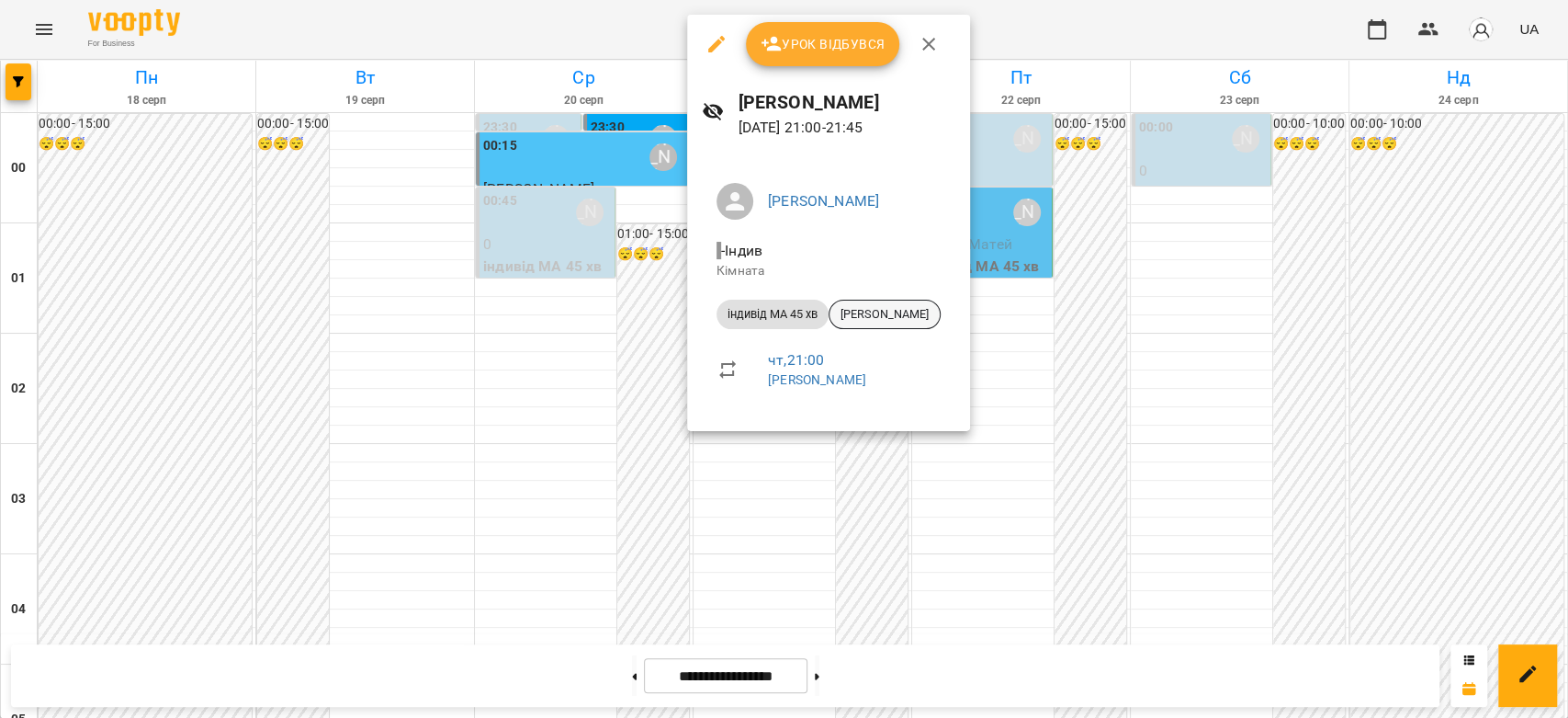
click at [867, 326] on div "[PERSON_NAME]" at bounding box center [884, 314] width 112 height 29
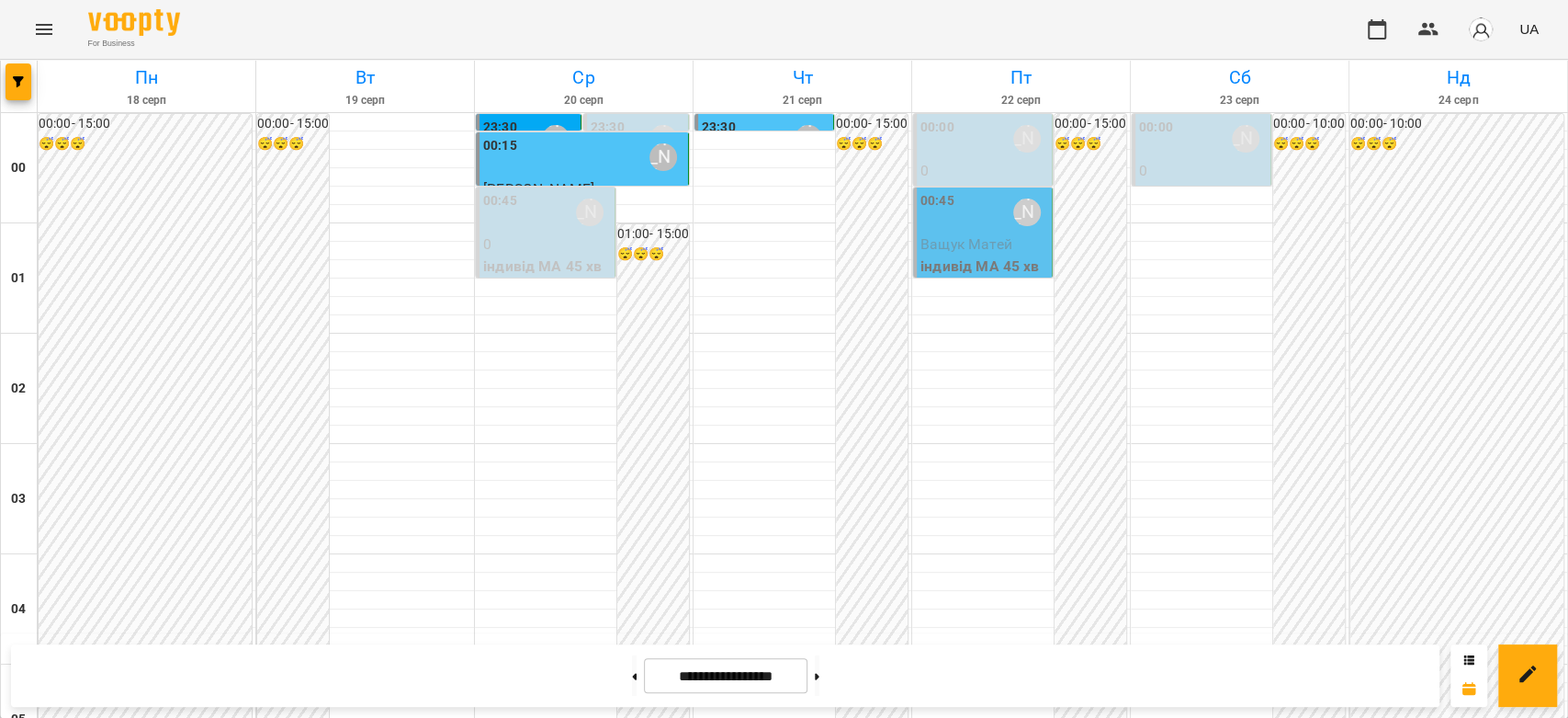
click at [986, 228] on div "00:45 Бондарєва Валерія" at bounding box center [984, 212] width 128 height 42
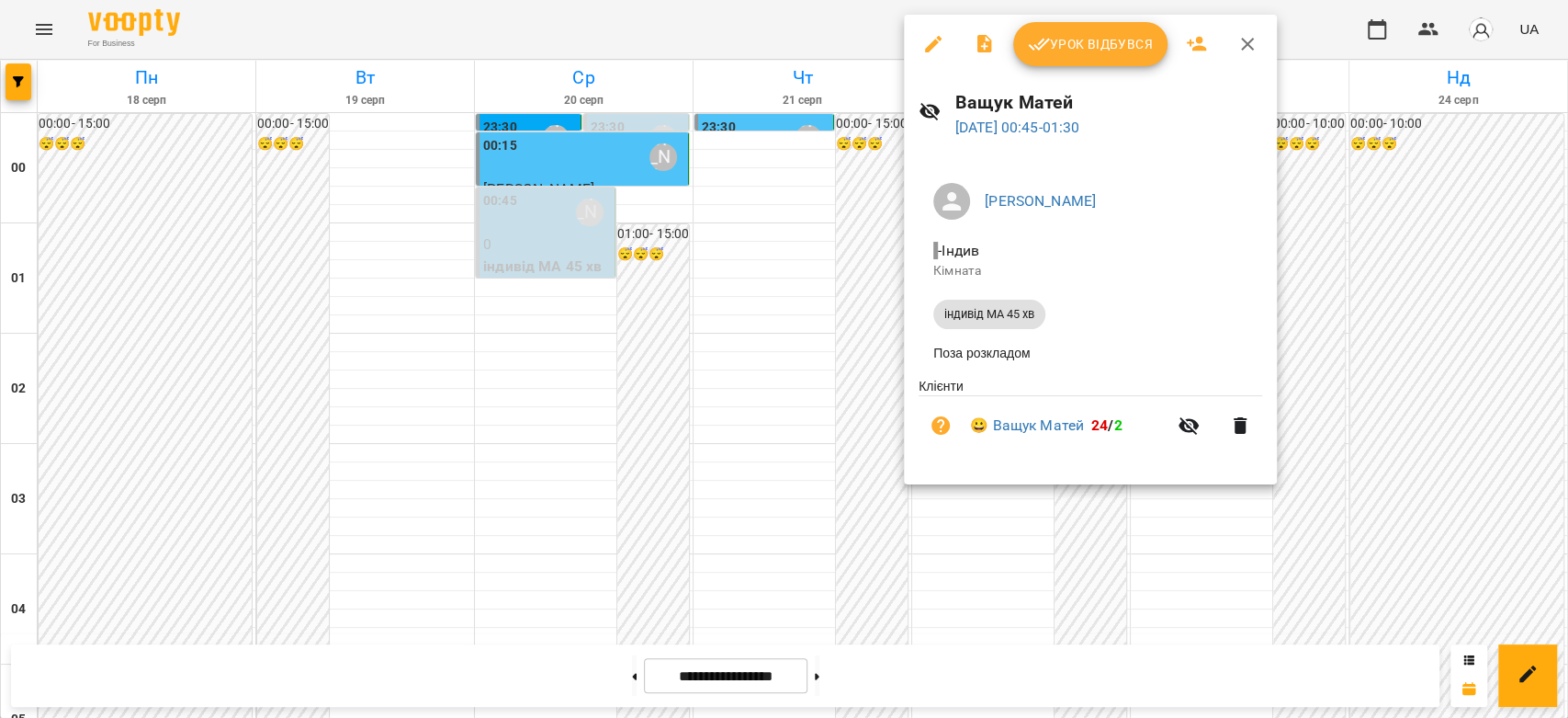
click at [753, 318] on div at bounding box center [784, 359] width 1568 height 718
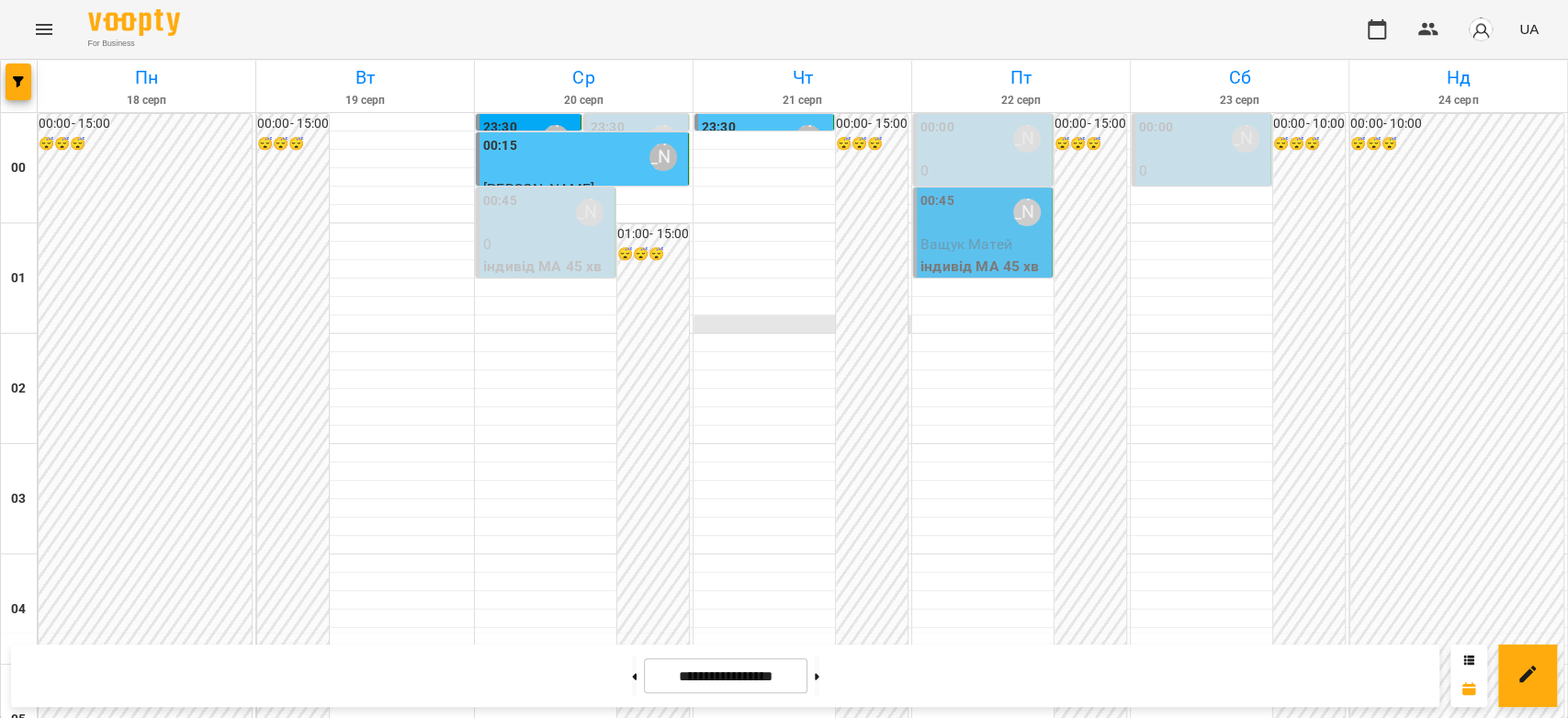
scroll to position [1531, 0]
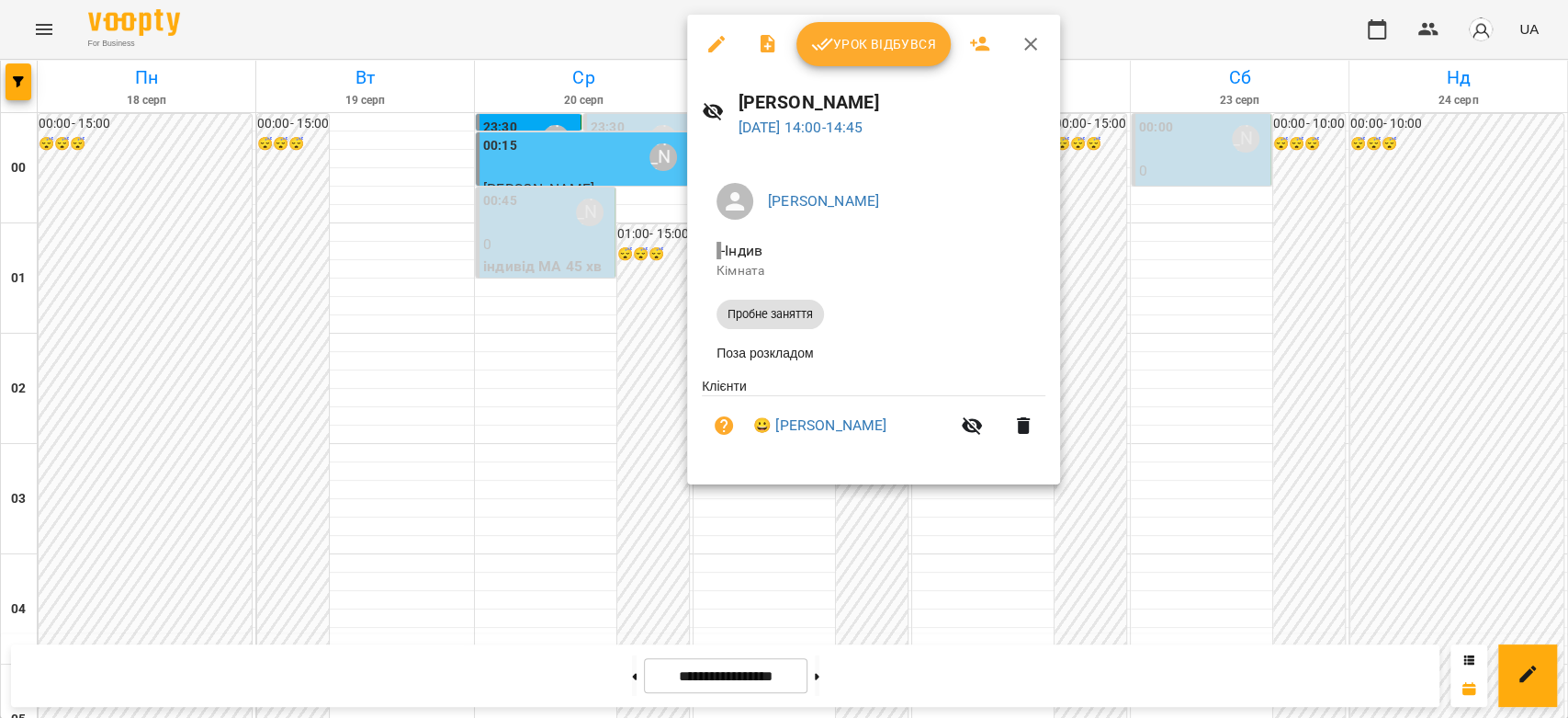
click at [636, 246] on div at bounding box center [784, 359] width 1568 height 718
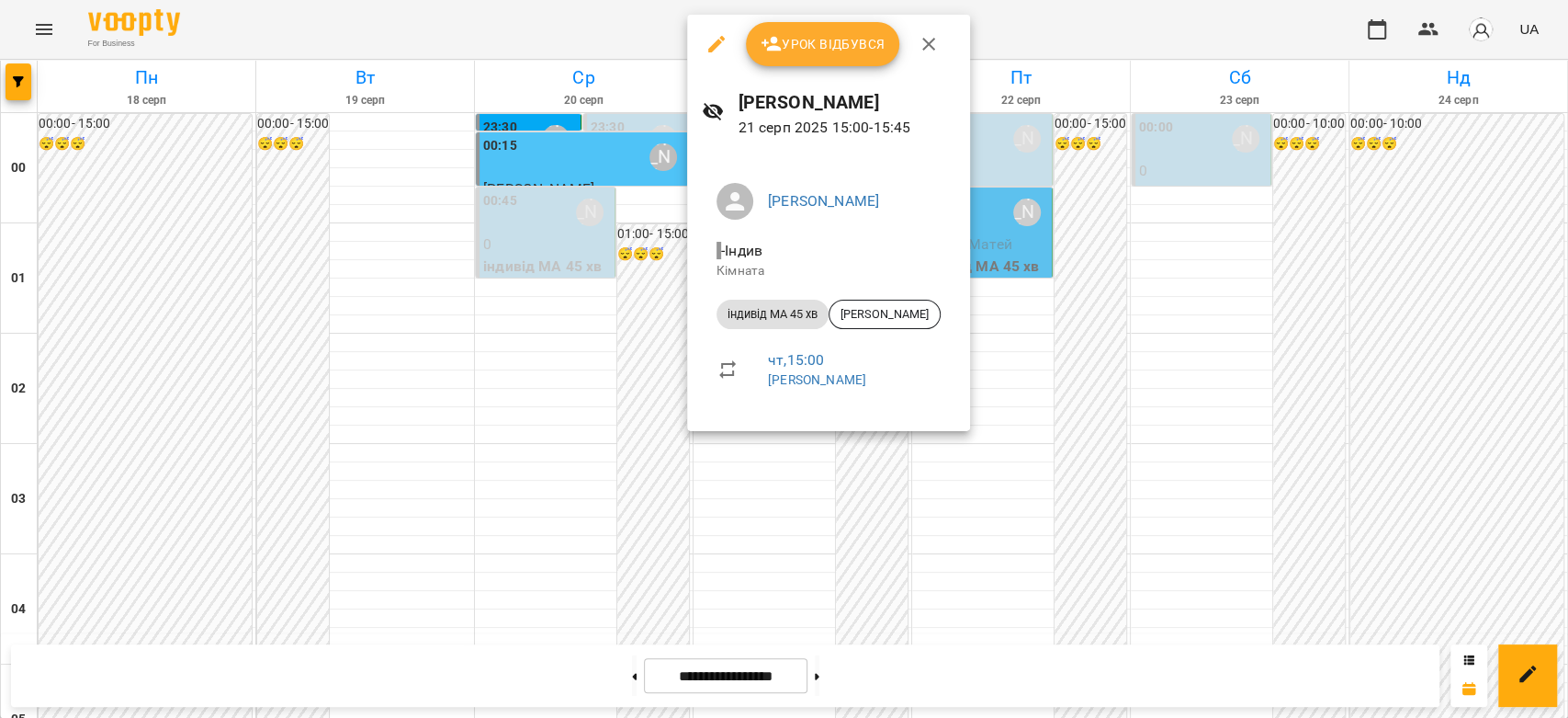
click at [654, 282] on div at bounding box center [784, 359] width 1568 height 718
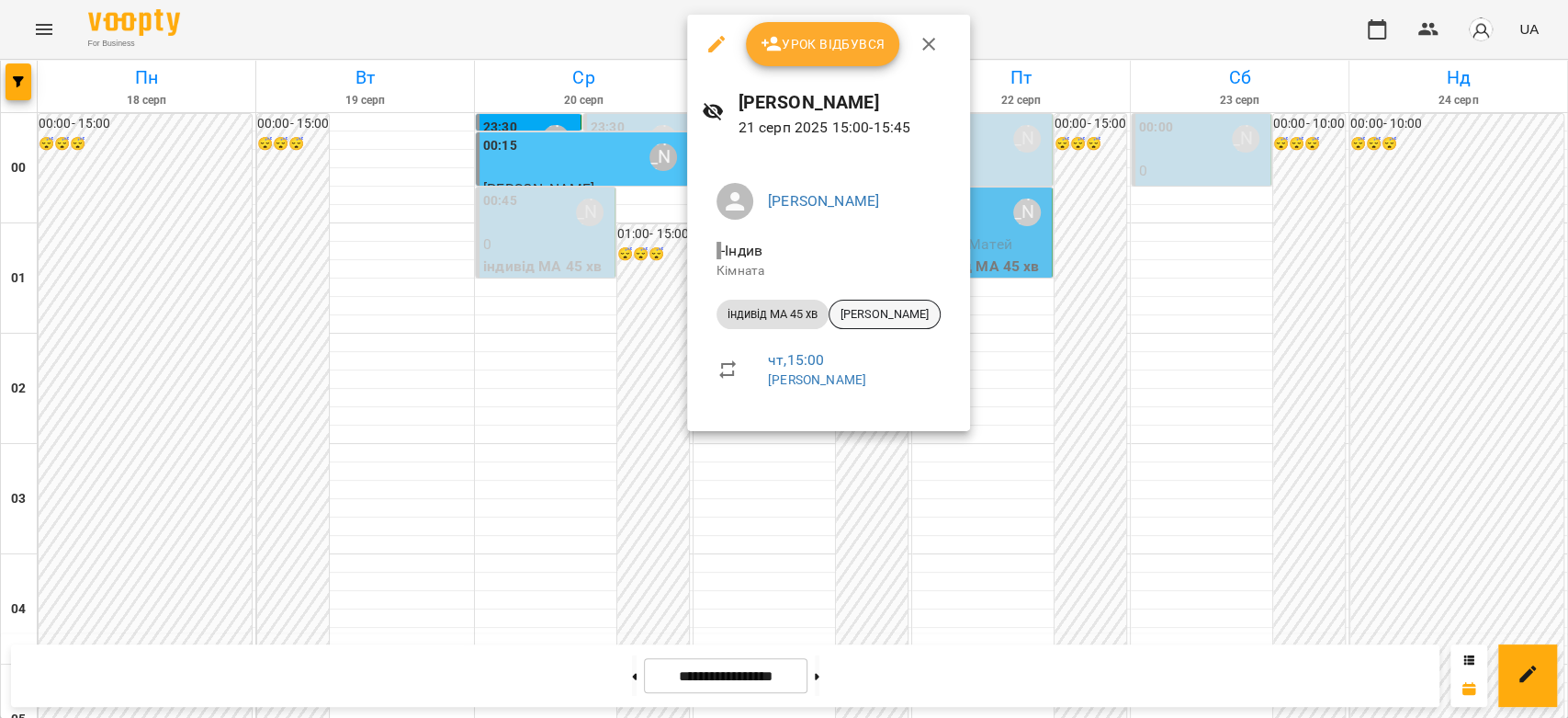
click at [899, 321] on span "[PERSON_NAME]" at bounding box center [884, 315] width 110 height 17
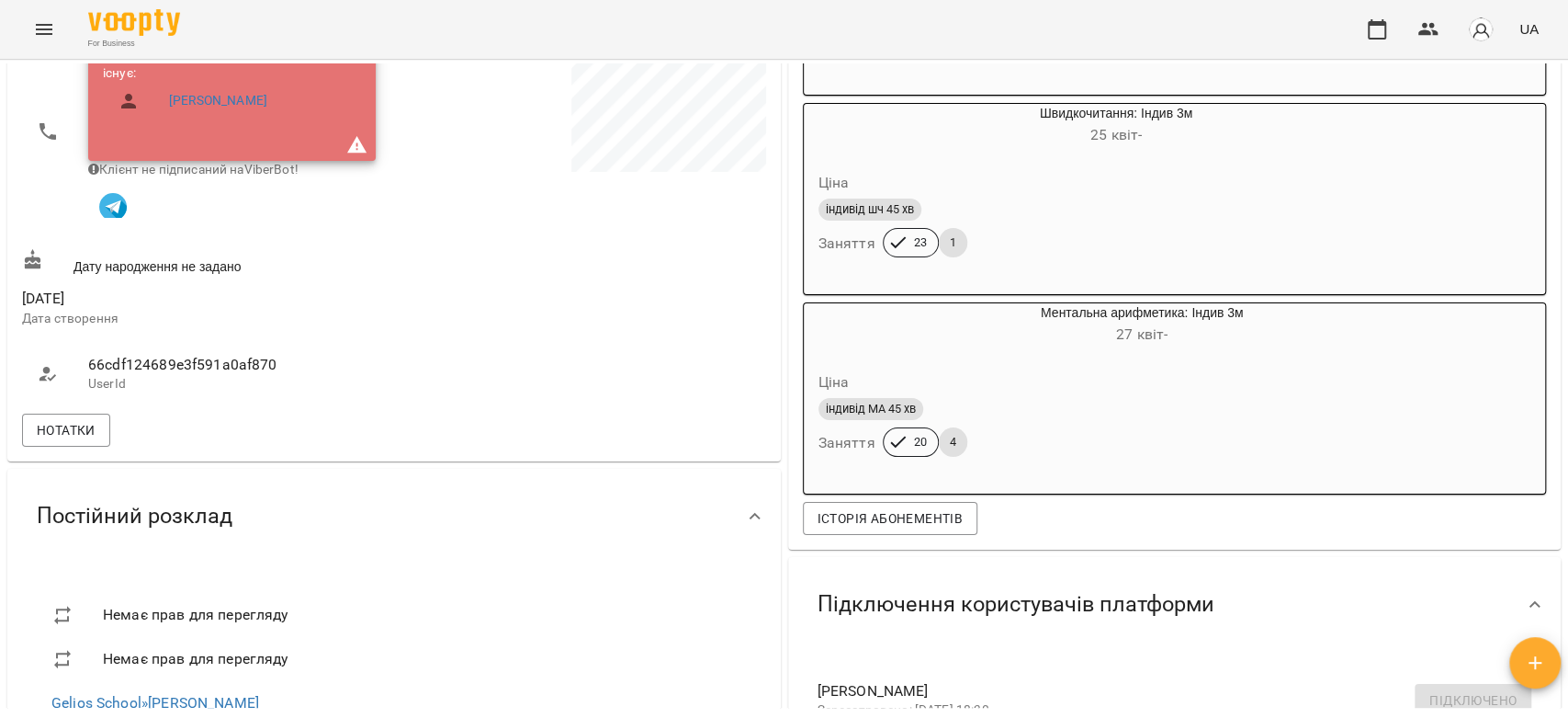
scroll to position [102, 0]
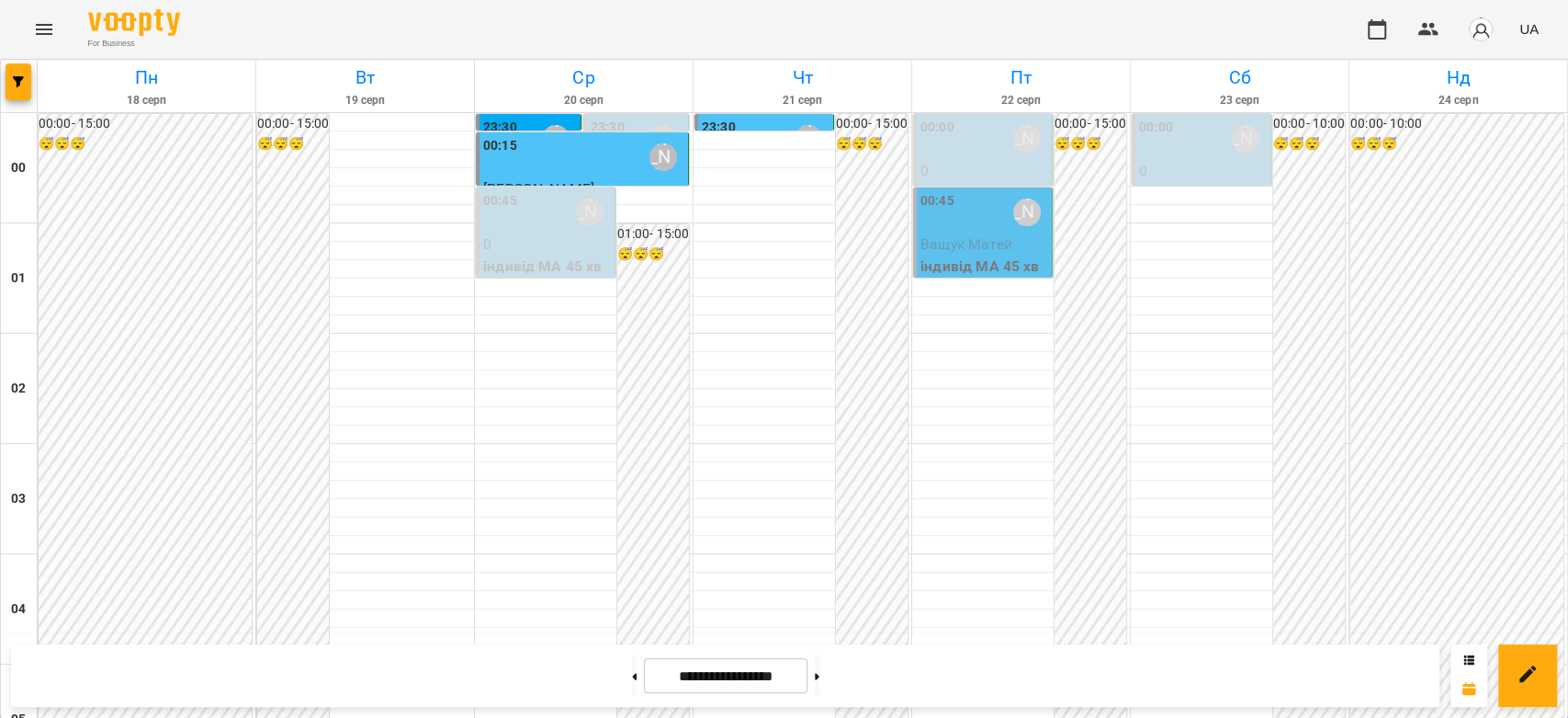
scroll to position [1735, 0]
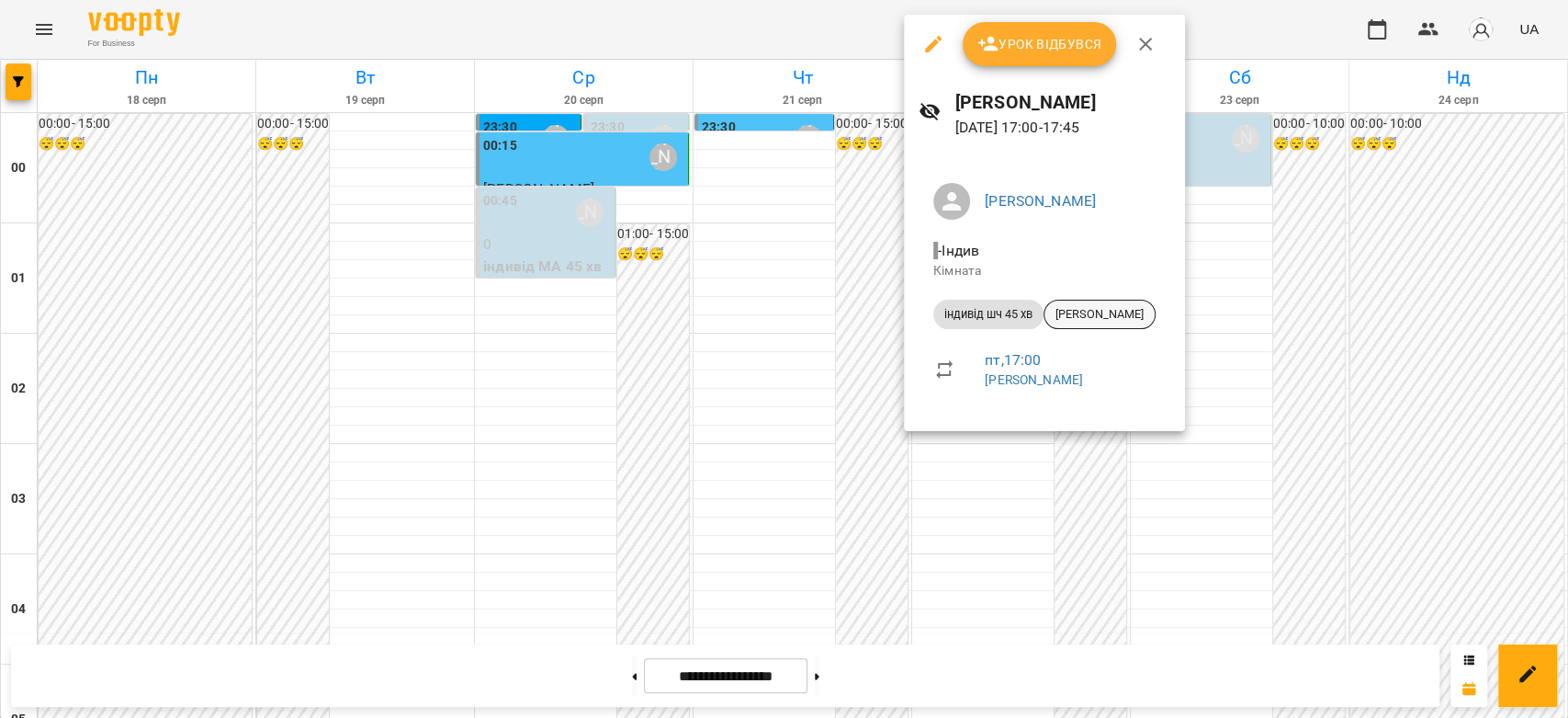
click at [1080, 314] on span "[PERSON_NAME]" at bounding box center [1099, 315] width 110 height 17
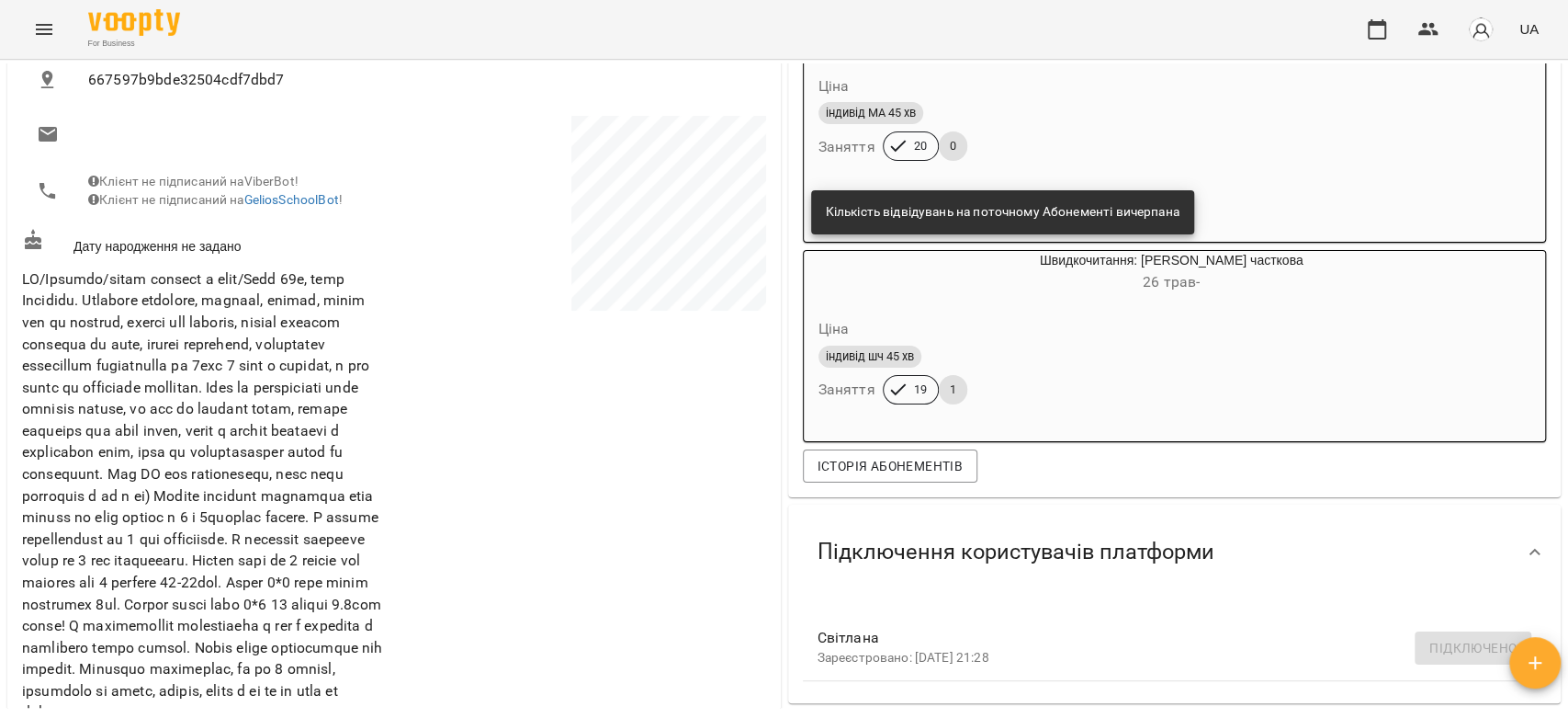
scroll to position [306, 0]
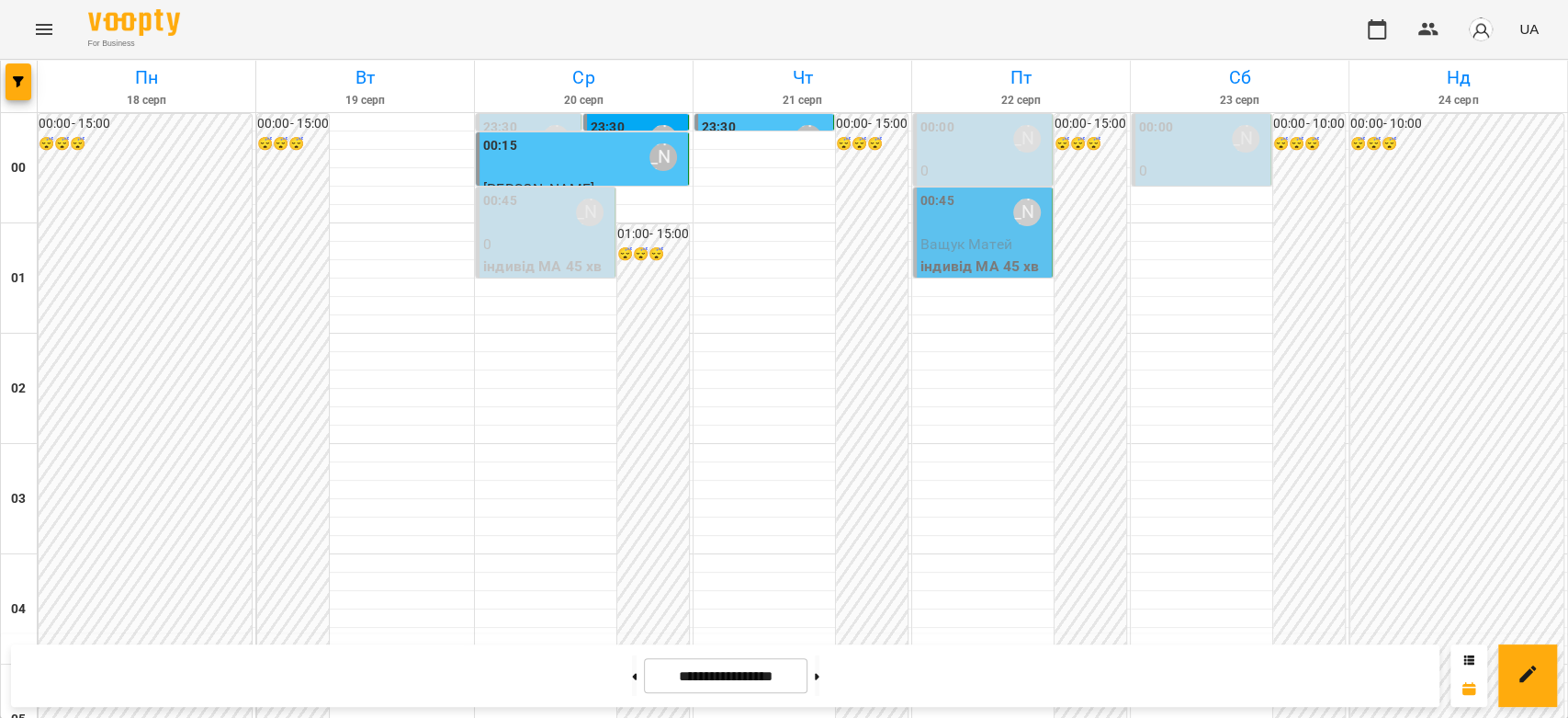
scroll to position [1735, 0]
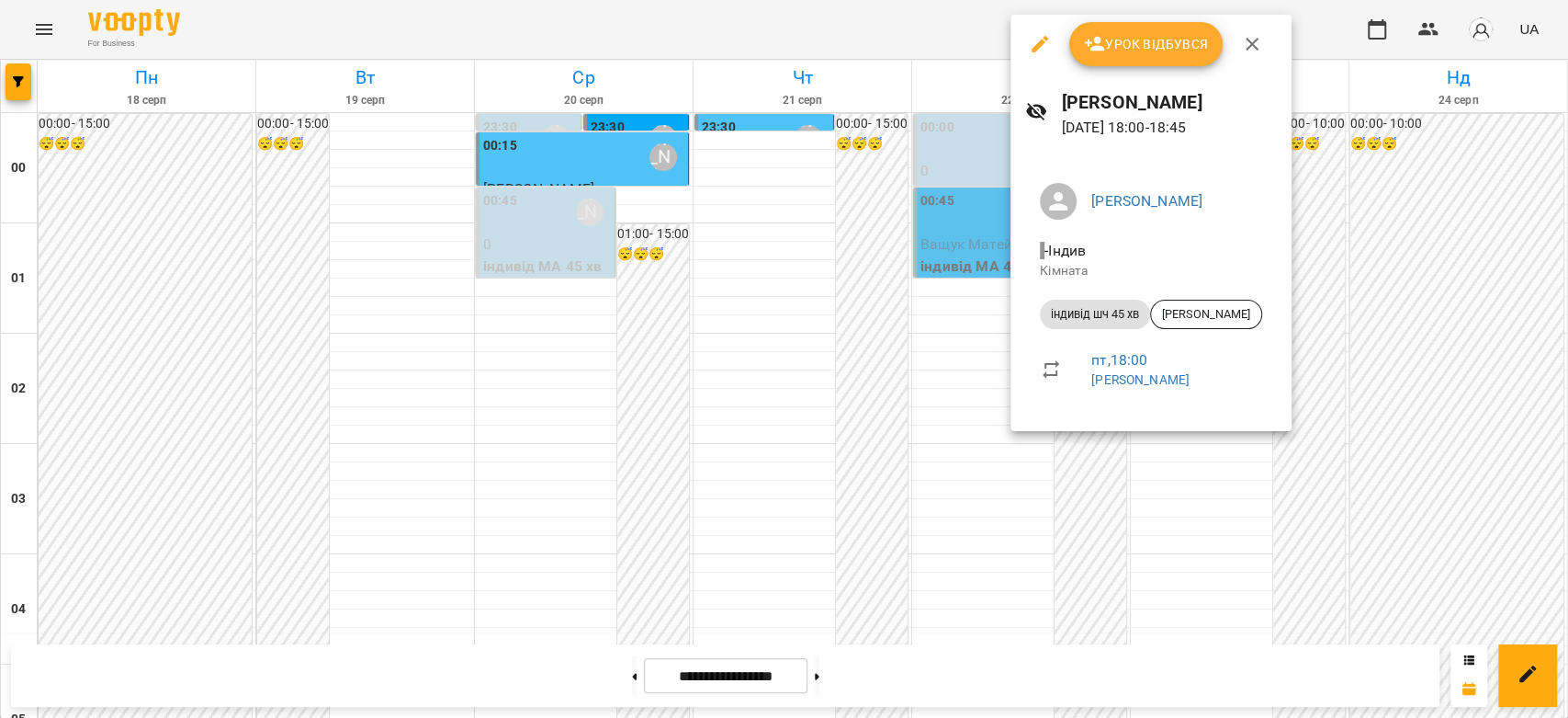
click at [974, 375] on div at bounding box center [784, 359] width 1568 height 718
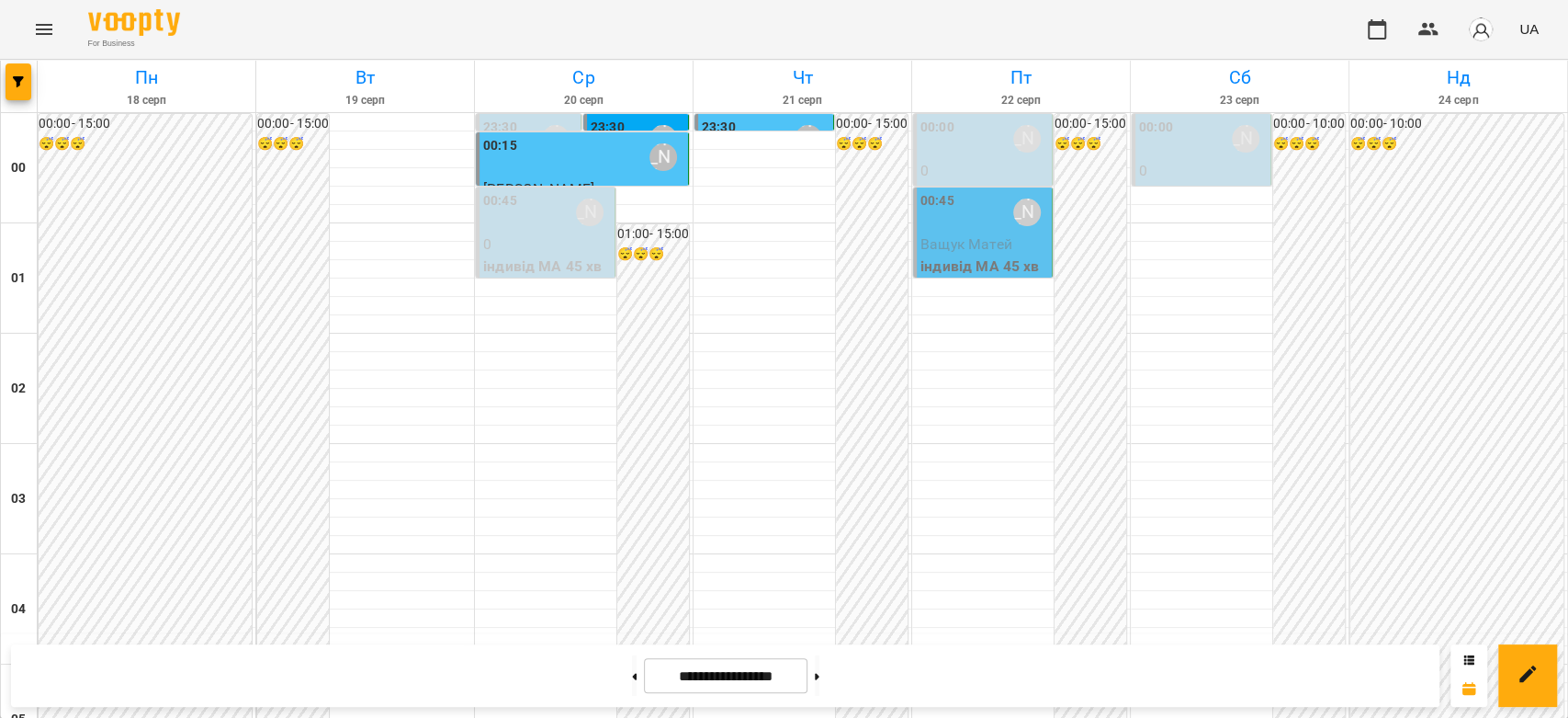
scroll to position [1940, 0]
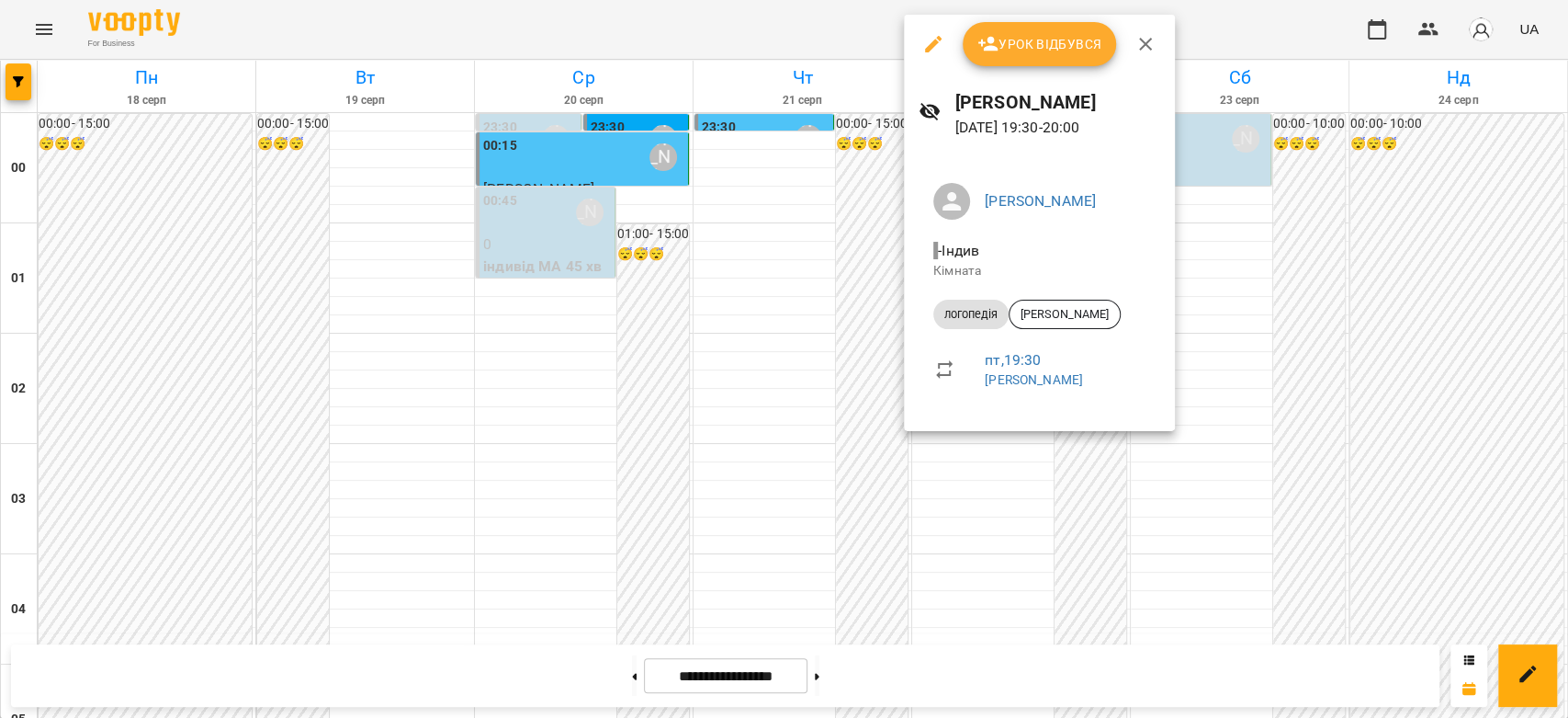
click at [829, 361] on div at bounding box center [784, 359] width 1568 height 718
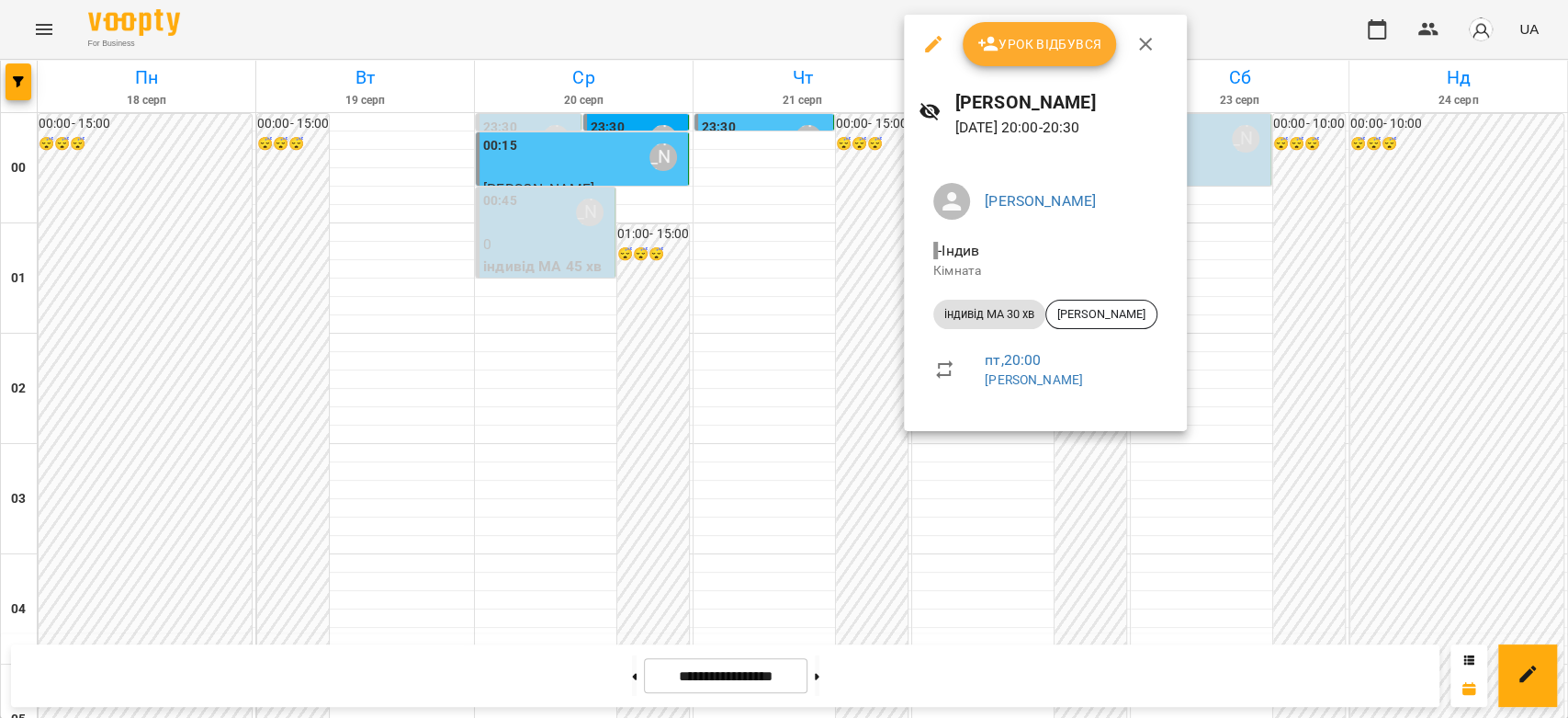
click at [835, 388] on div at bounding box center [784, 359] width 1568 height 718
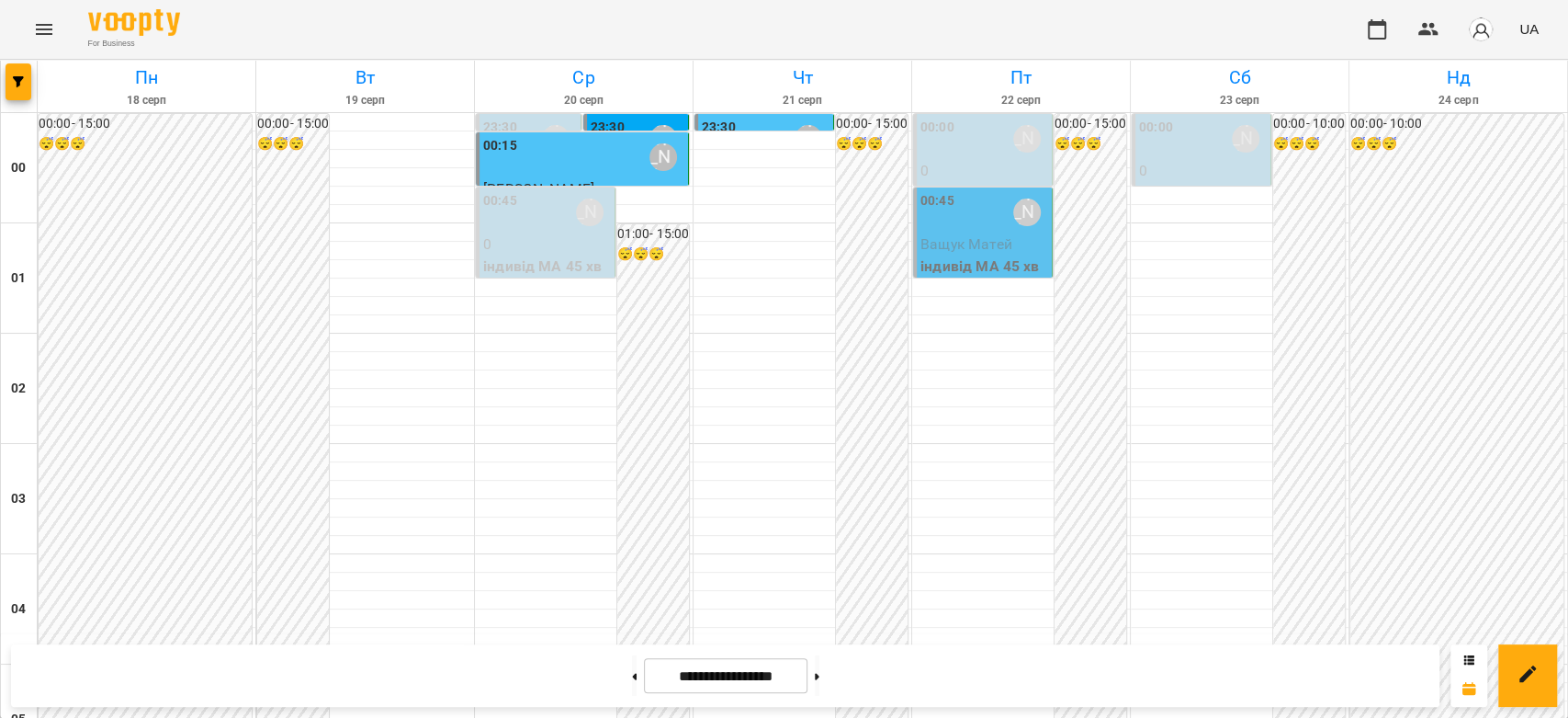
scroll to position [2125, 0]
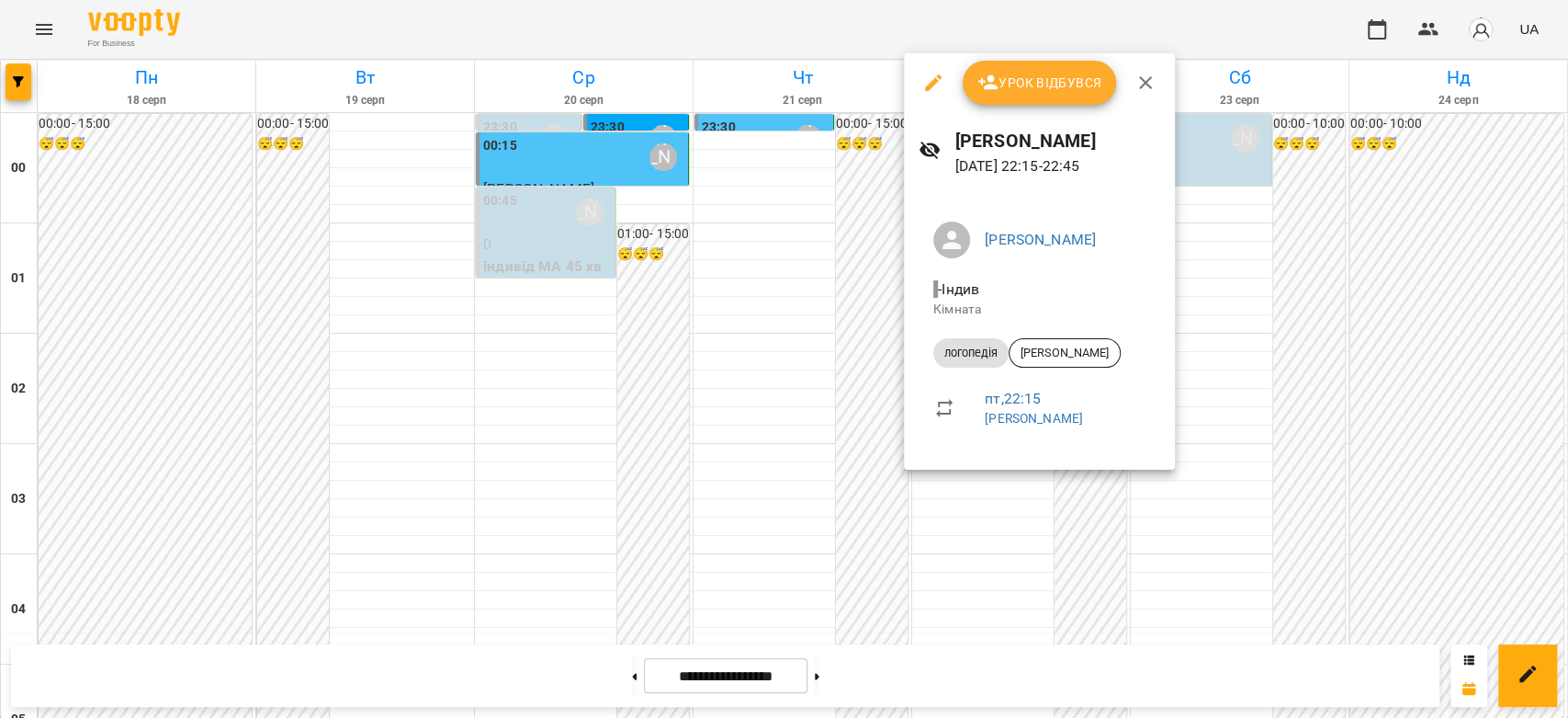
click at [884, 447] on div at bounding box center [784, 359] width 1568 height 718
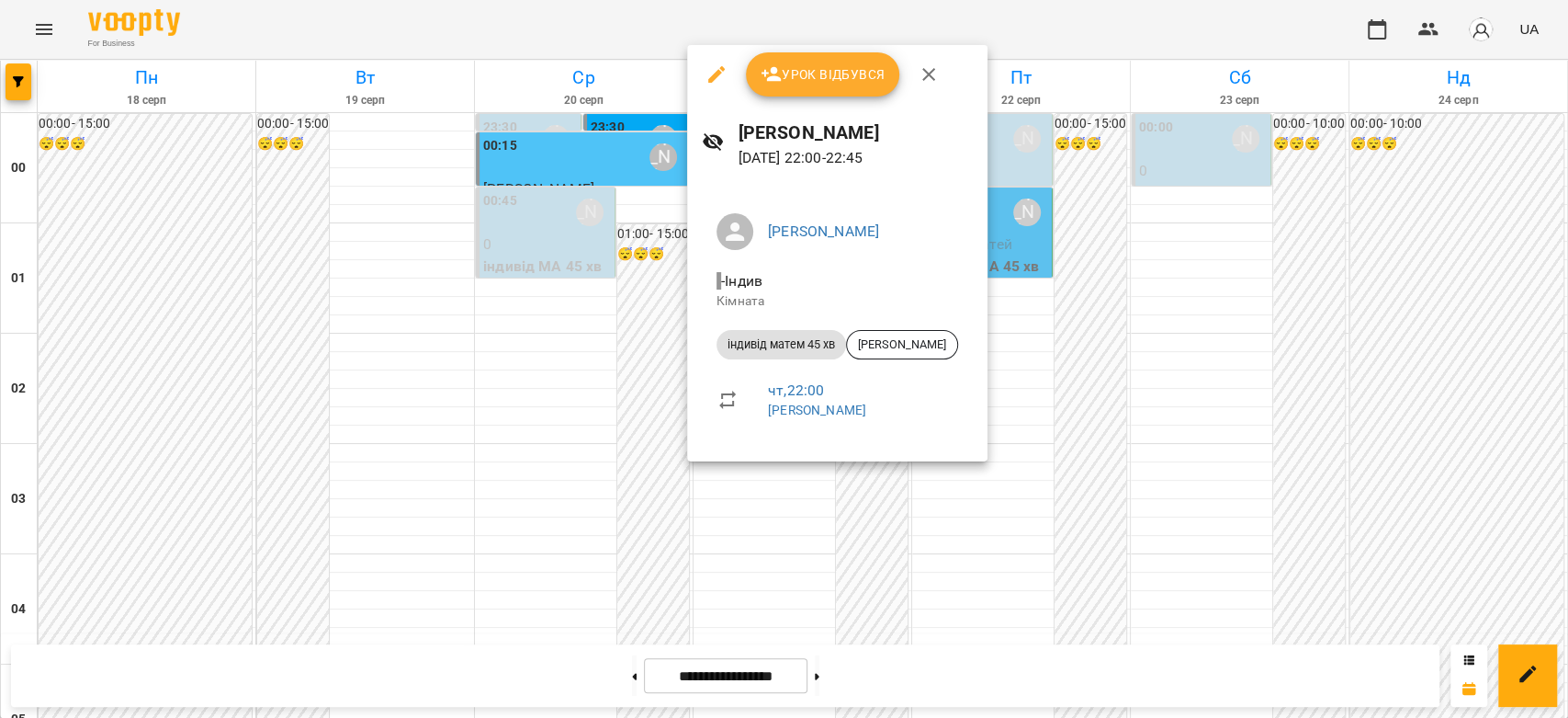
click at [1028, 422] on div at bounding box center [784, 359] width 1568 height 718
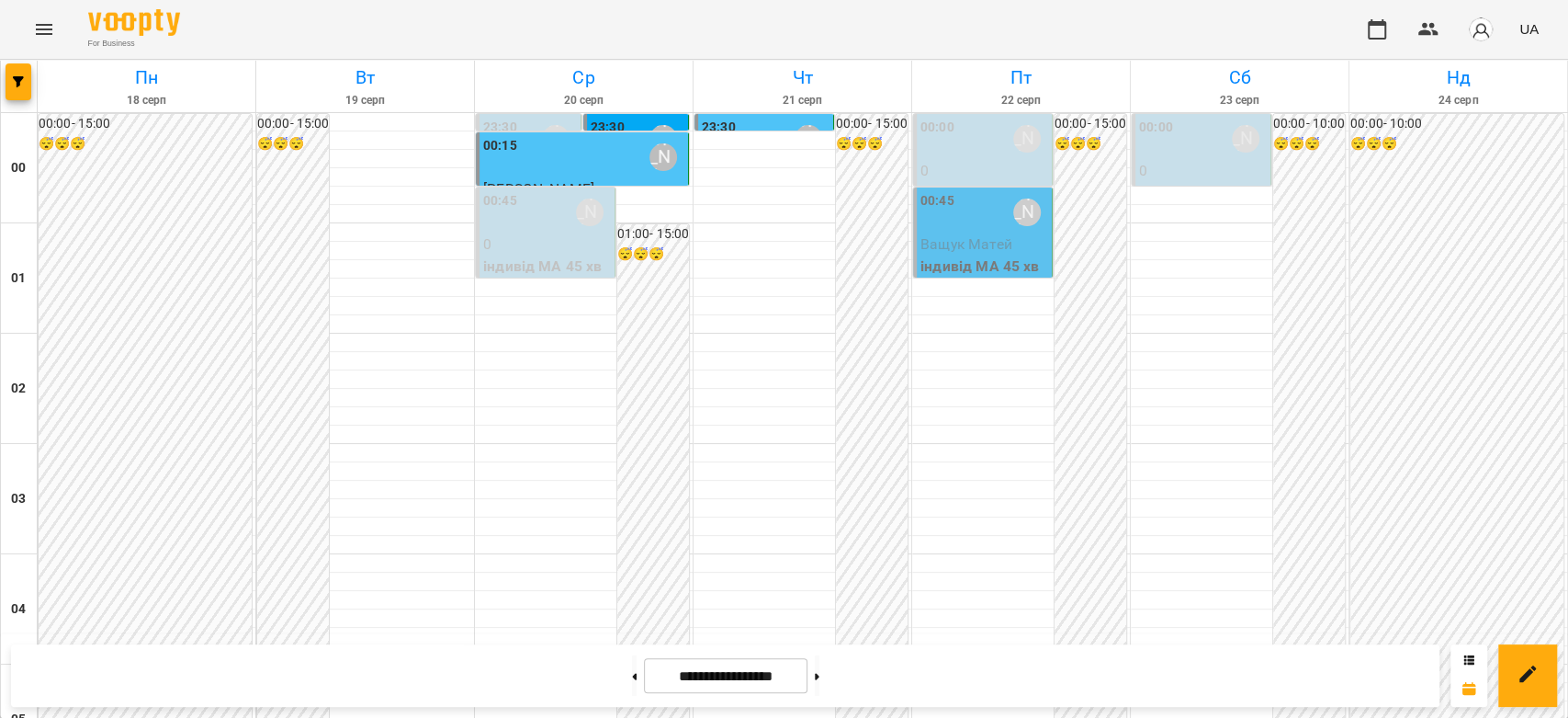
scroll to position [1716, 0]
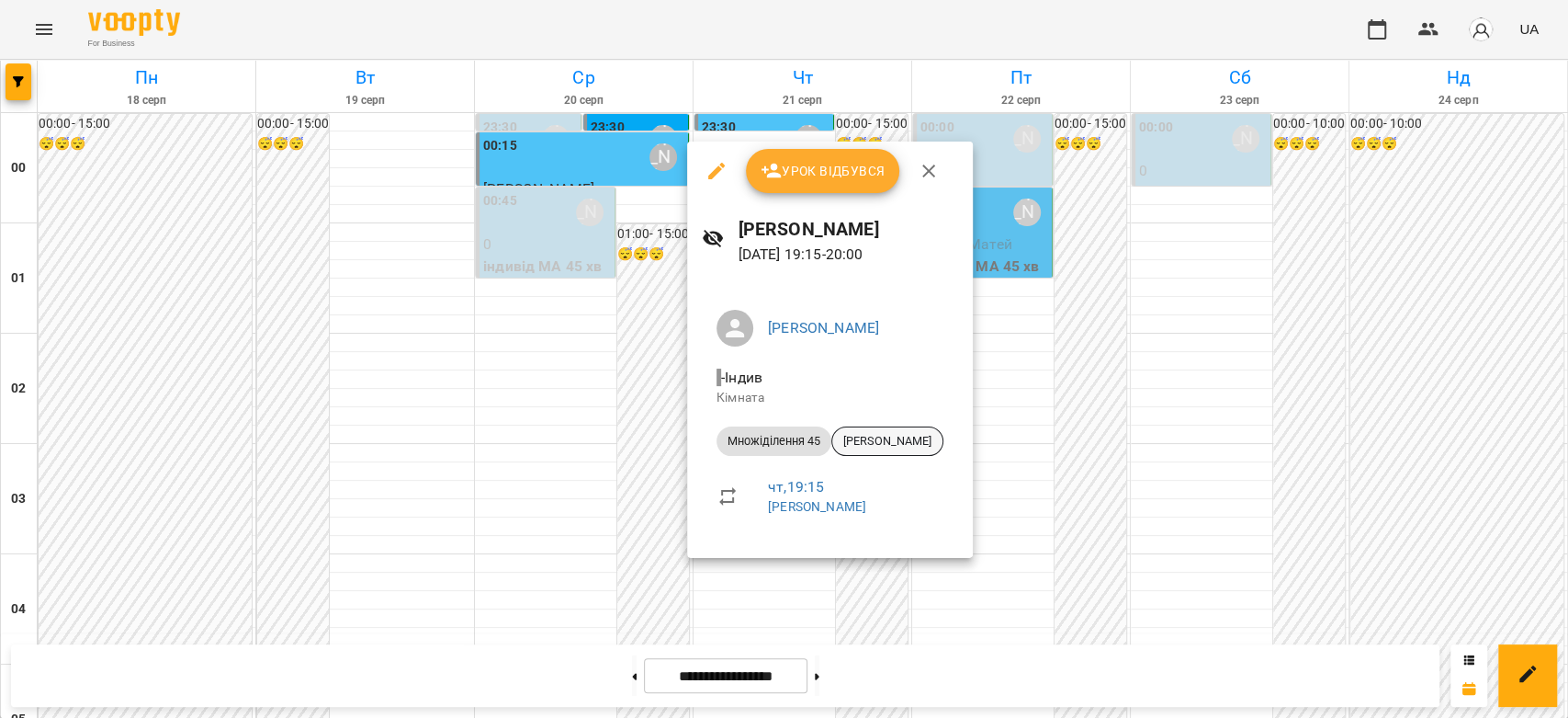
click at [905, 445] on span "[PERSON_NAME]" at bounding box center [887, 441] width 110 height 17
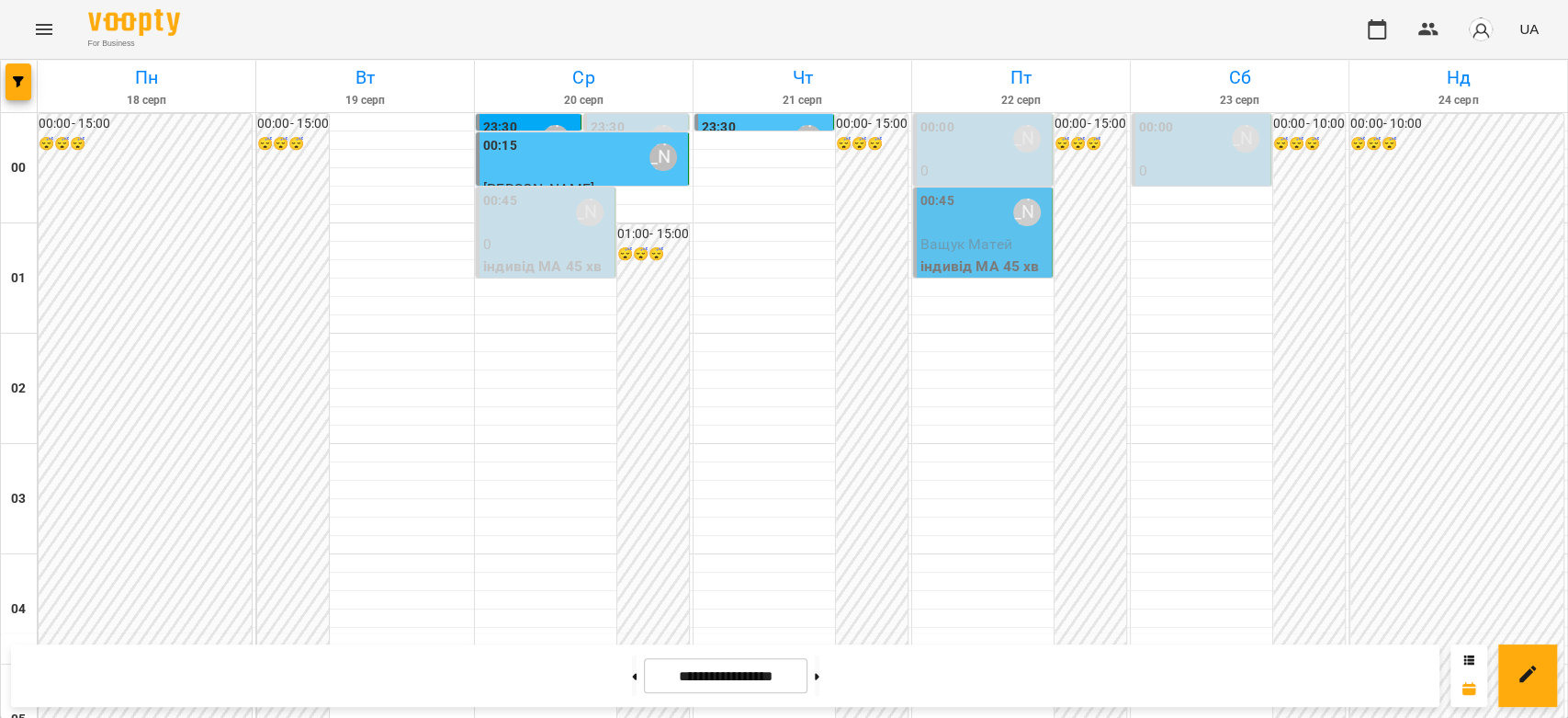
scroll to position [1225, 0]
